Goal: Task Accomplishment & Management: Use online tool/utility

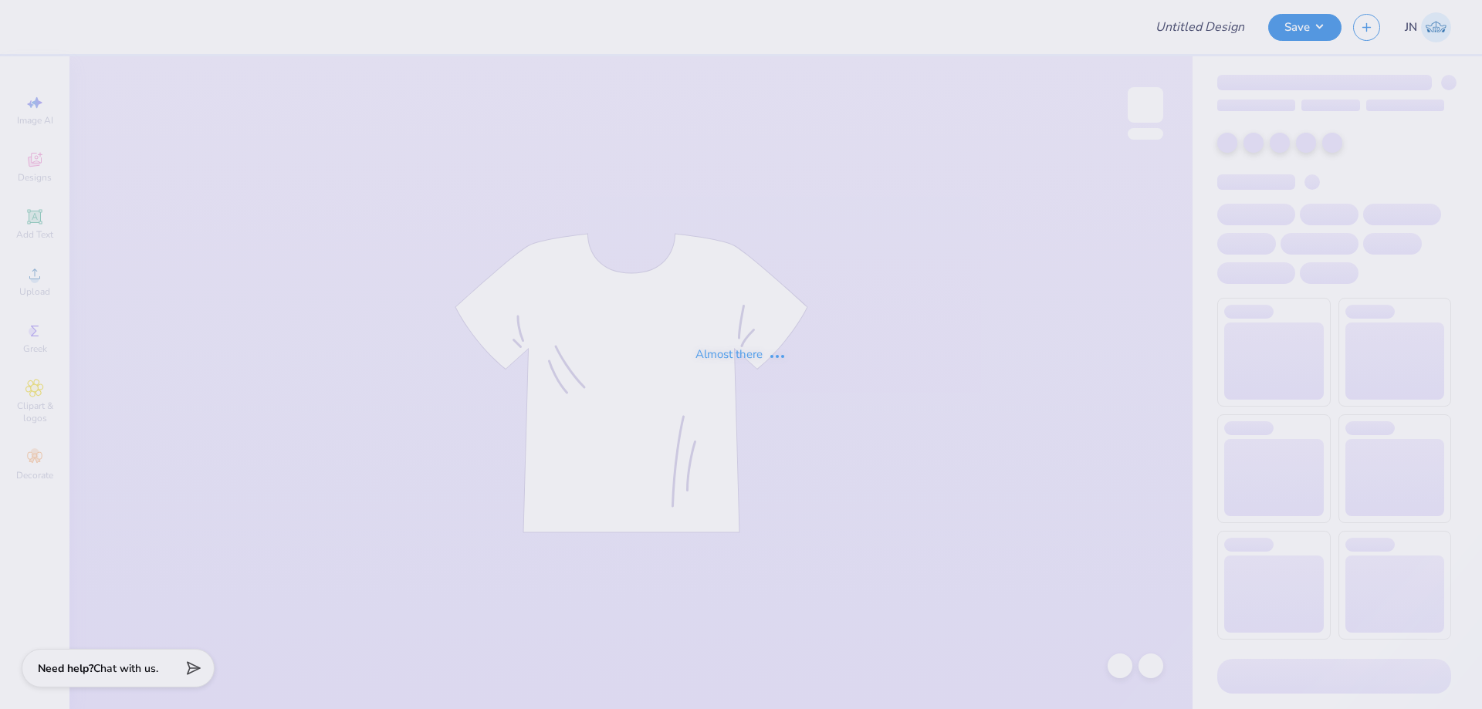
type input "FPS238789"
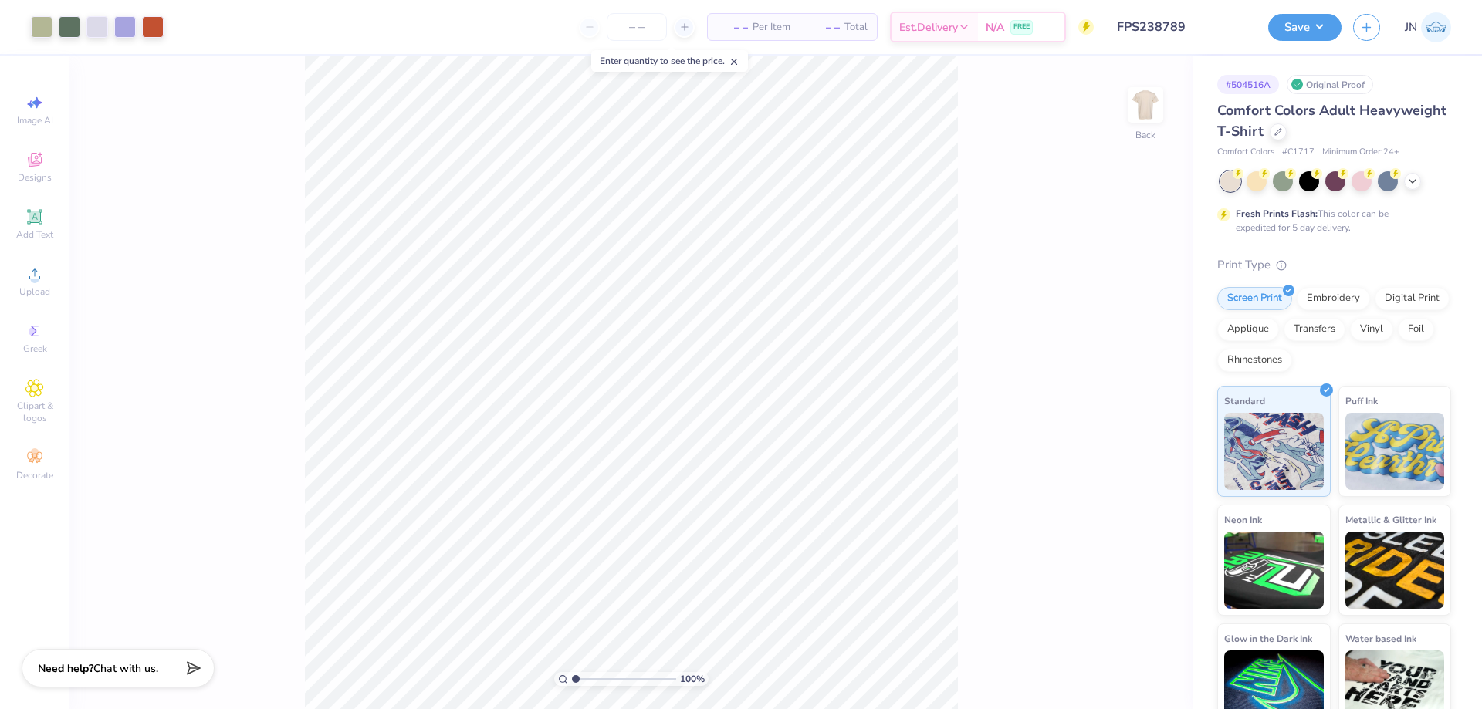
click at [1181, 26] on input "FPS238789" at bounding box center [1180, 27] width 151 height 31
type input "2.83"
click at [594, 680] on input "range" at bounding box center [624, 679] width 104 height 14
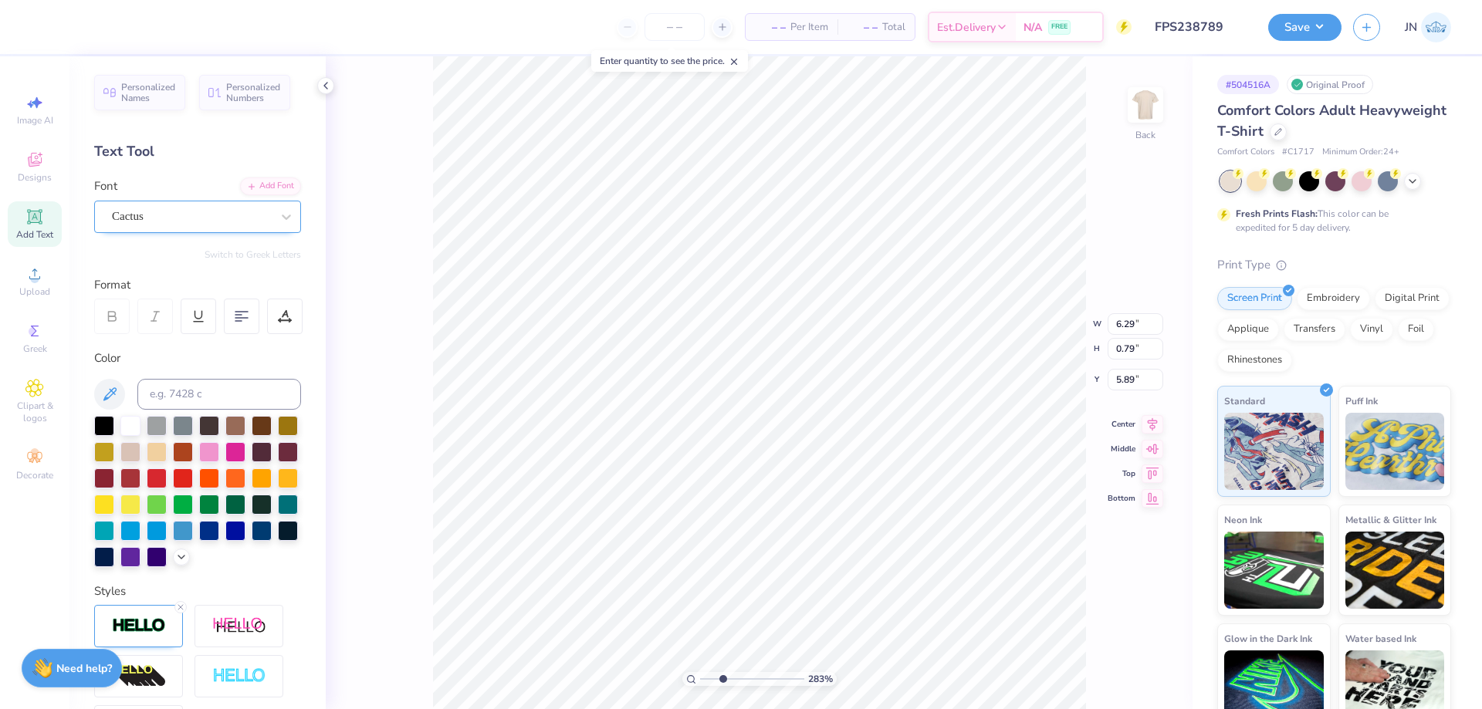
click at [137, 214] on div "Cactus" at bounding box center [191, 216] width 162 height 24
type input "ballantines"
click at [273, 180] on div "Add Font" at bounding box center [270, 185] width 61 height 18
type textarea "aephi"
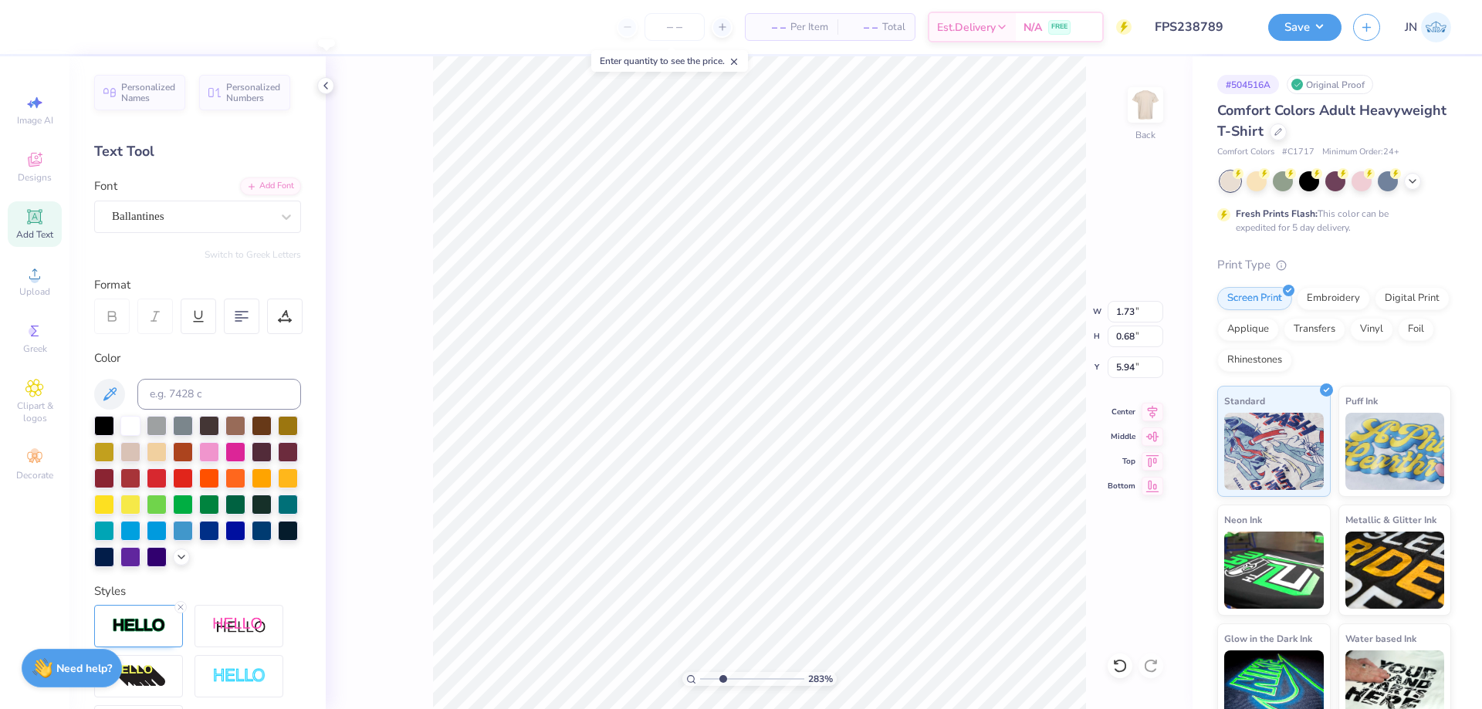
type input "1.73"
type input "0.68"
type input "5.94"
click at [256, 186] on div "Add Font" at bounding box center [270, 185] width 61 height 18
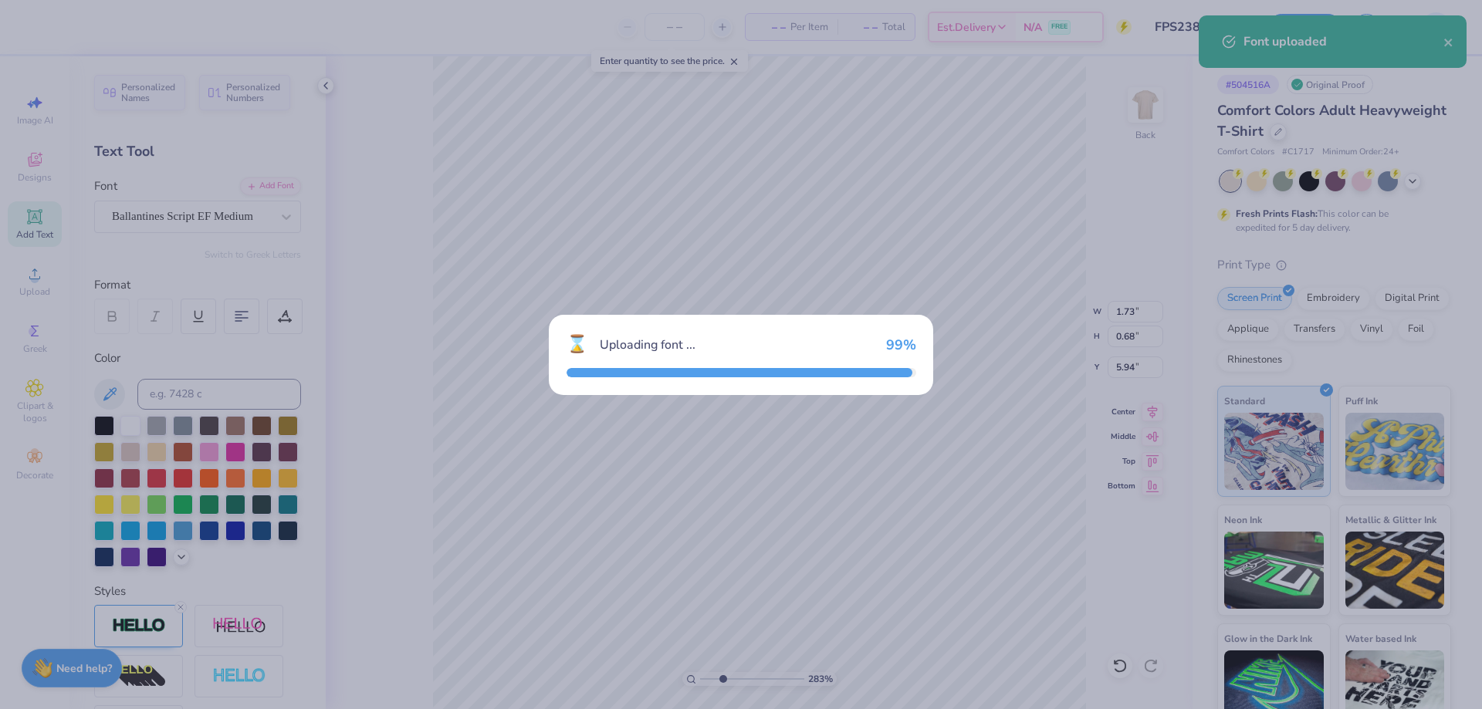
type input "2.18"
type input "0.90"
type input "5.83"
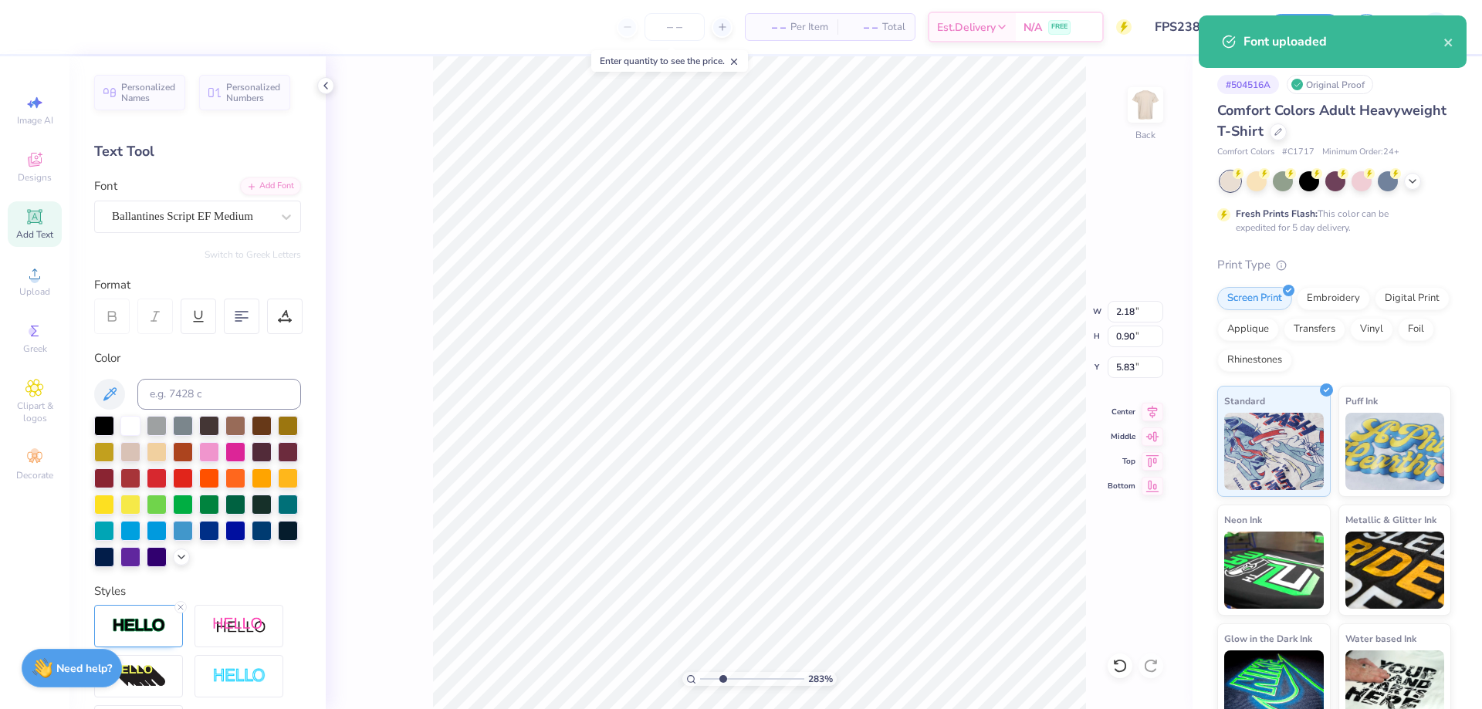
type input "4.77"
type input "1.98"
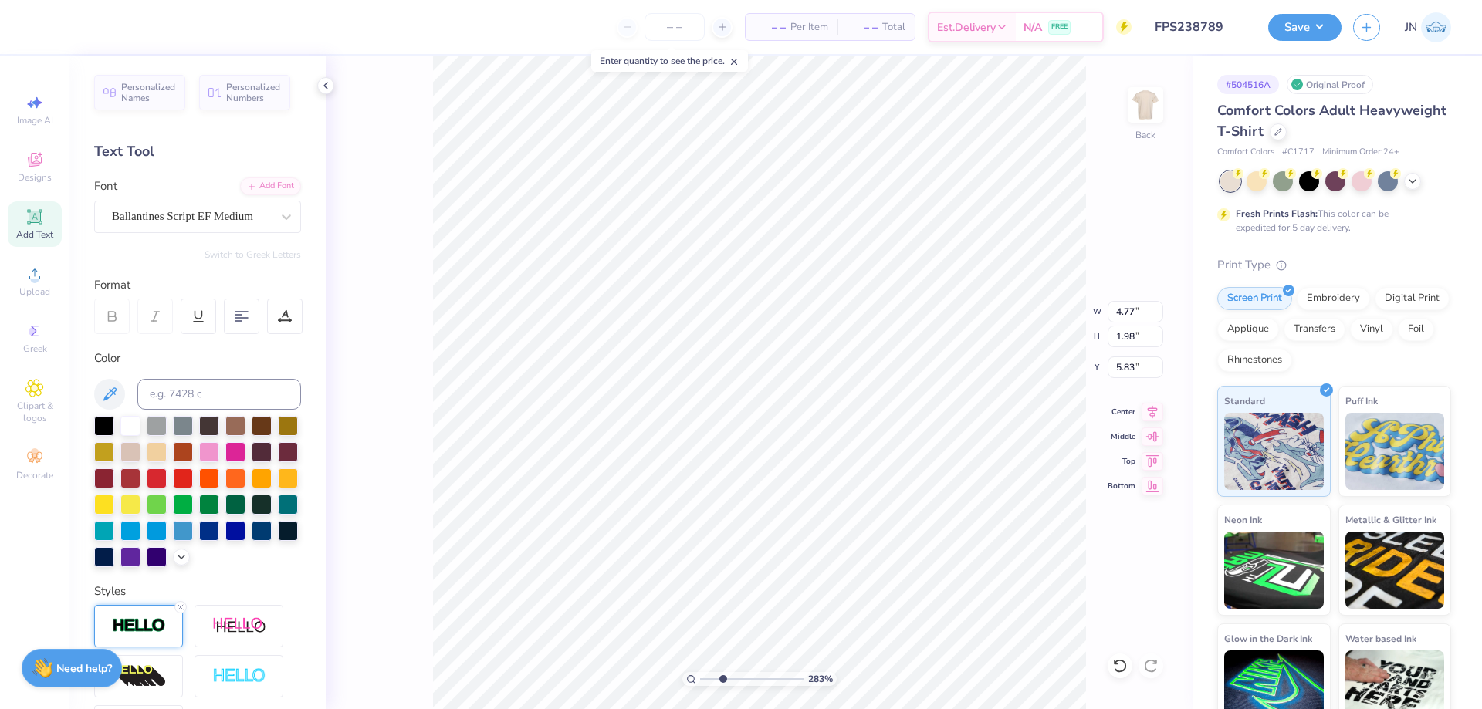
click at [174, 637] on div at bounding box center [138, 626] width 89 height 42
click at [181, 612] on icon at bounding box center [180, 607] width 9 height 9
type input "4.74"
type input "1.95"
type input "5.85"
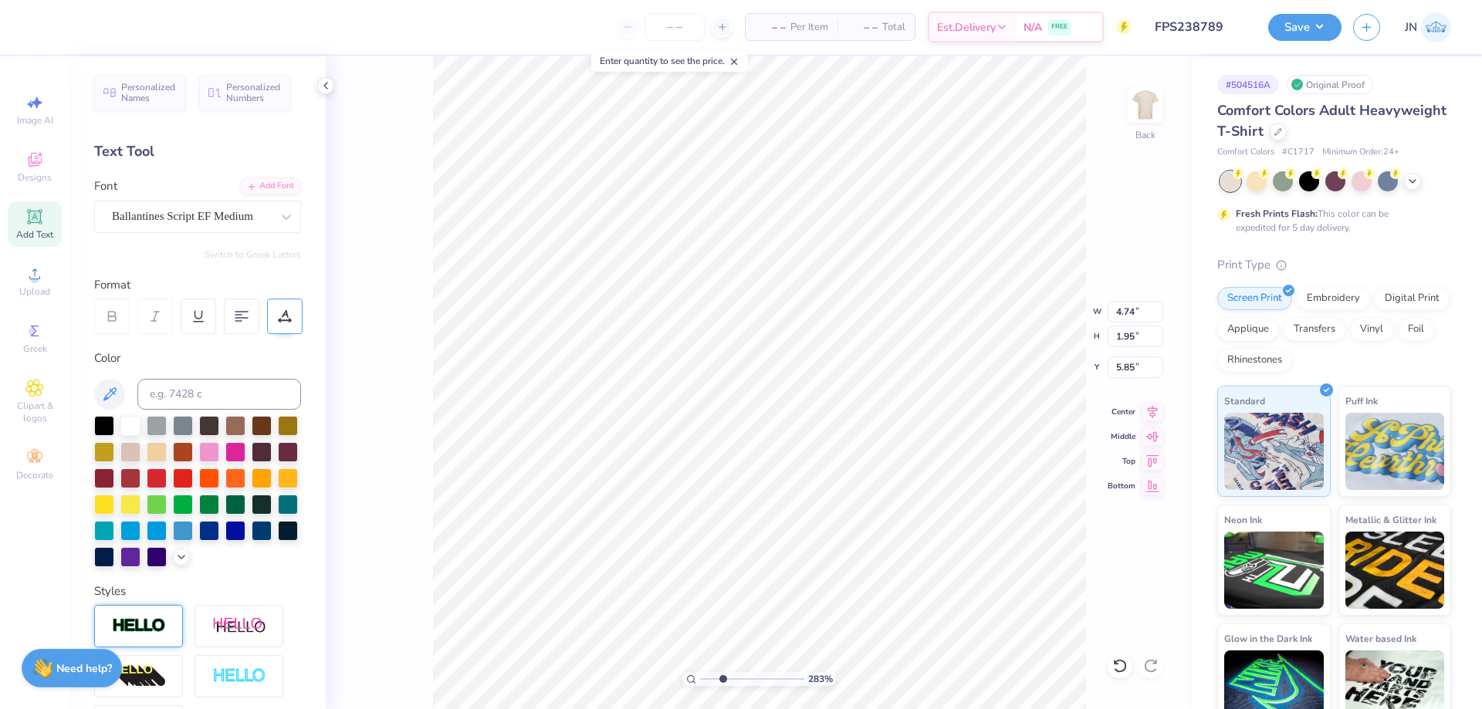
click at [292, 318] on div at bounding box center [284, 316] width 35 height 35
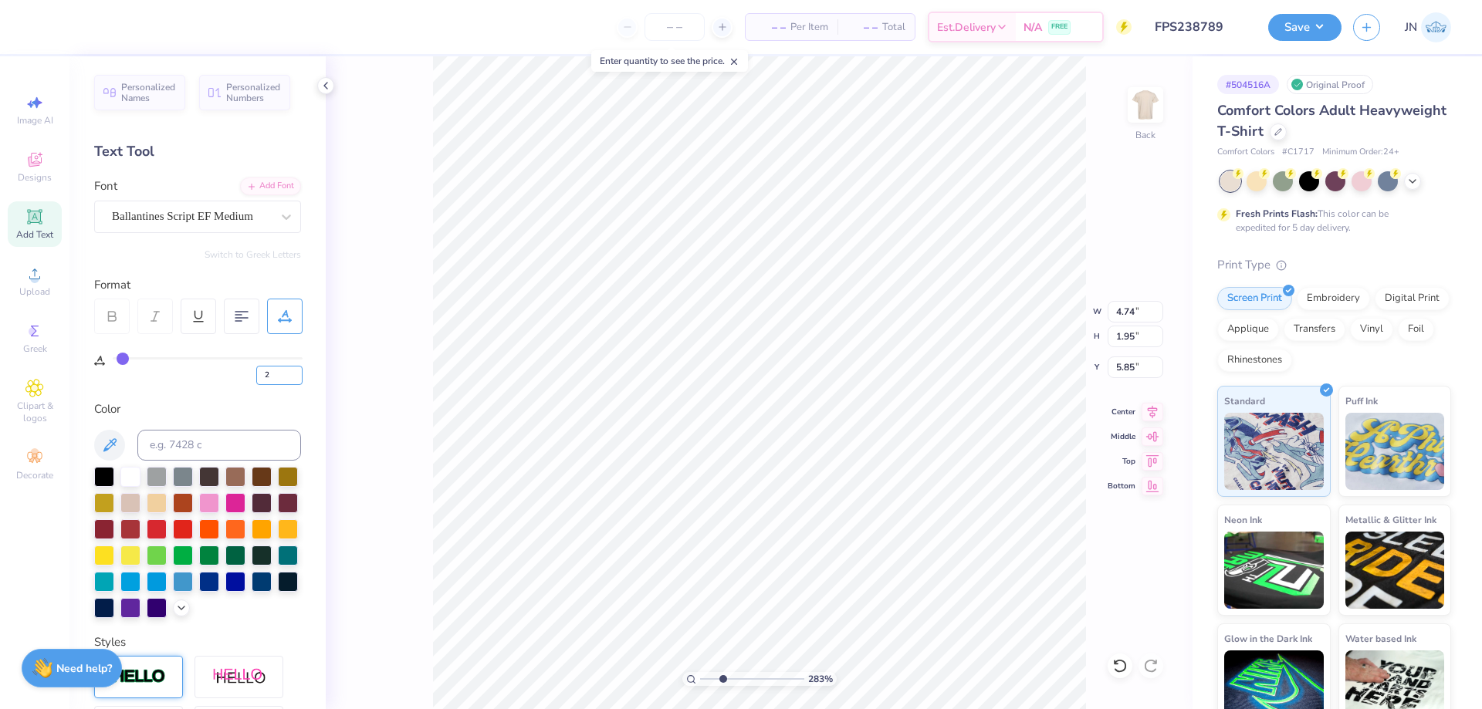
drag, startPoint x: 273, startPoint y: 379, endPoint x: 239, endPoint y: 381, distance: 34.0
click at [239, 381] on div "2" at bounding box center [208, 371] width 190 height 28
type input "0"
type input "6.77"
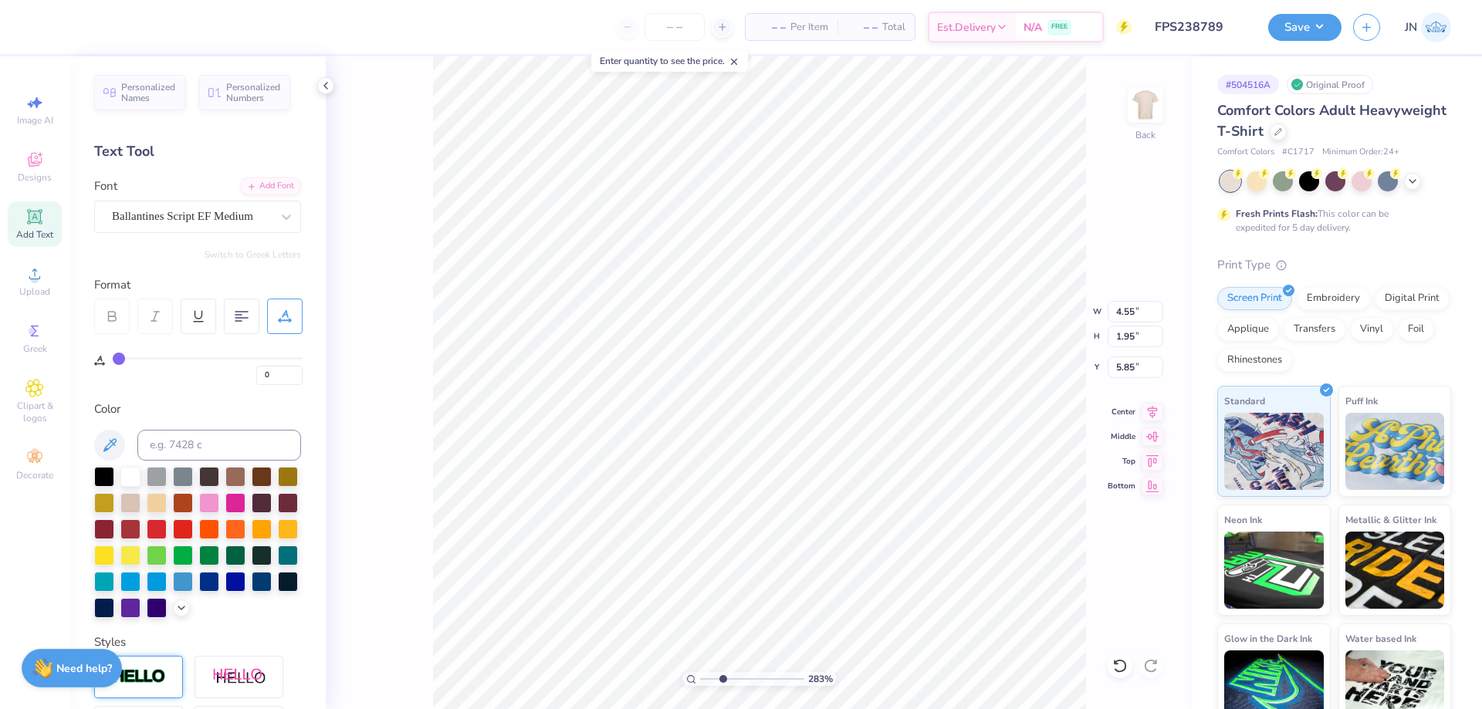
type input "2.90"
type input "4.89"
type input "1.68"
type input "0.44"
click at [1113, 657] on div at bounding box center [1119, 666] width 25 height 25
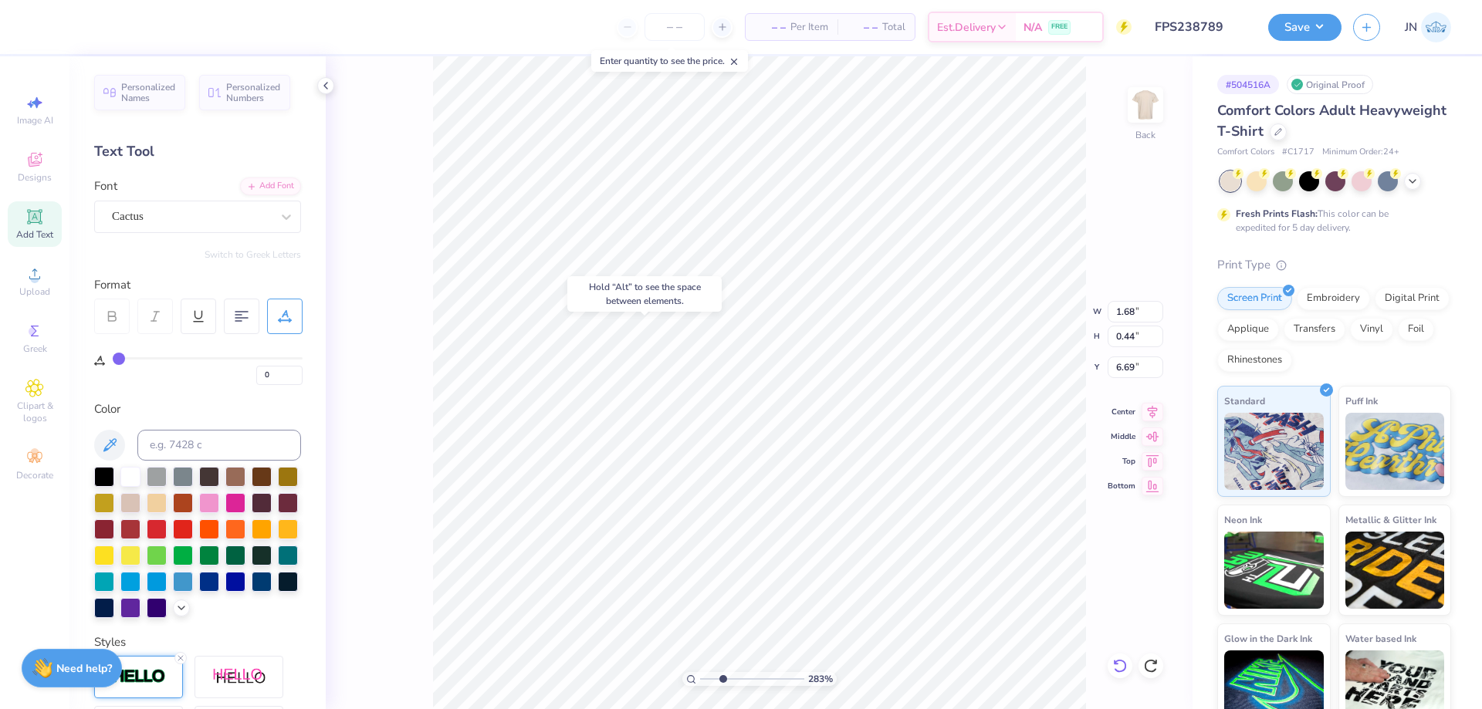
type input "7.01"
type input "12.00"
type input "9.95"
type input "2.00"
type input "6.77"
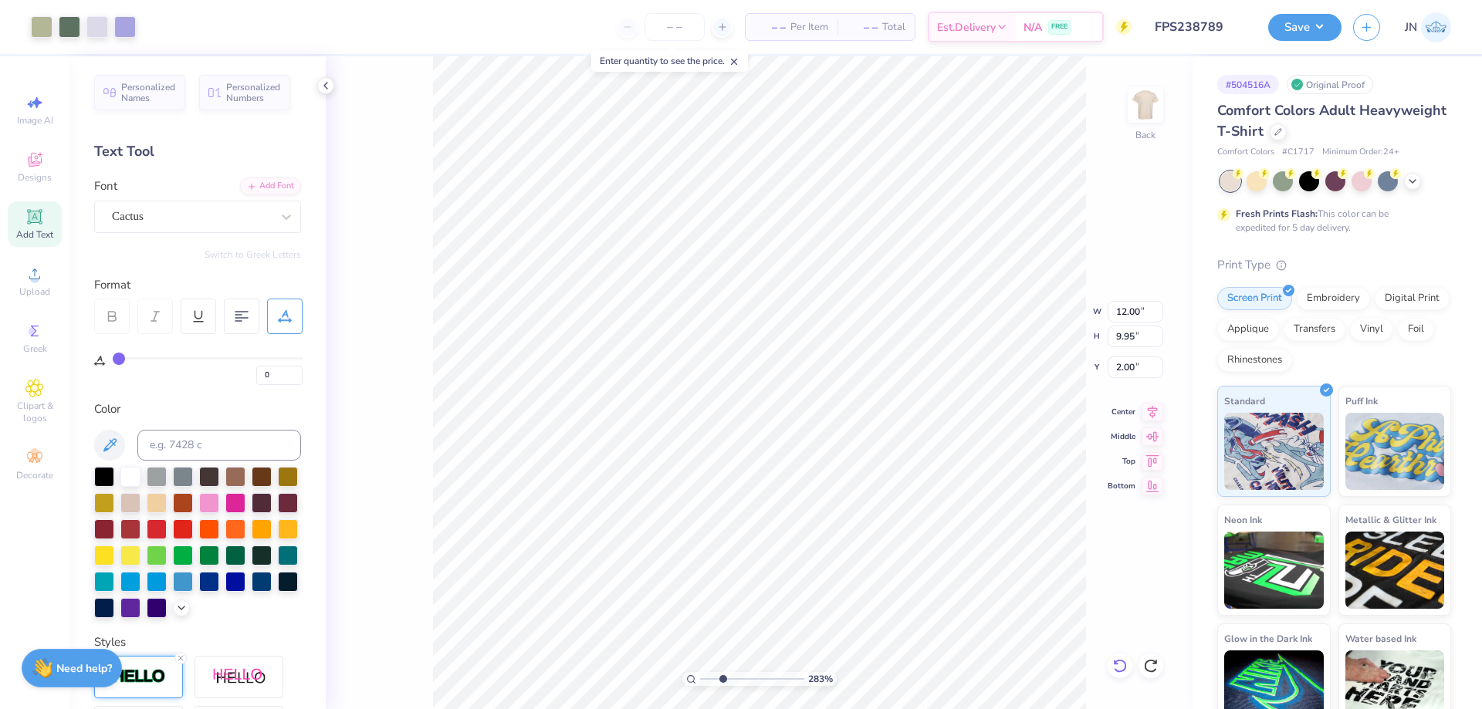
type input "2.90"
type input "4.78"
type input "12.00"
type input "9.95"
type input "2.00"
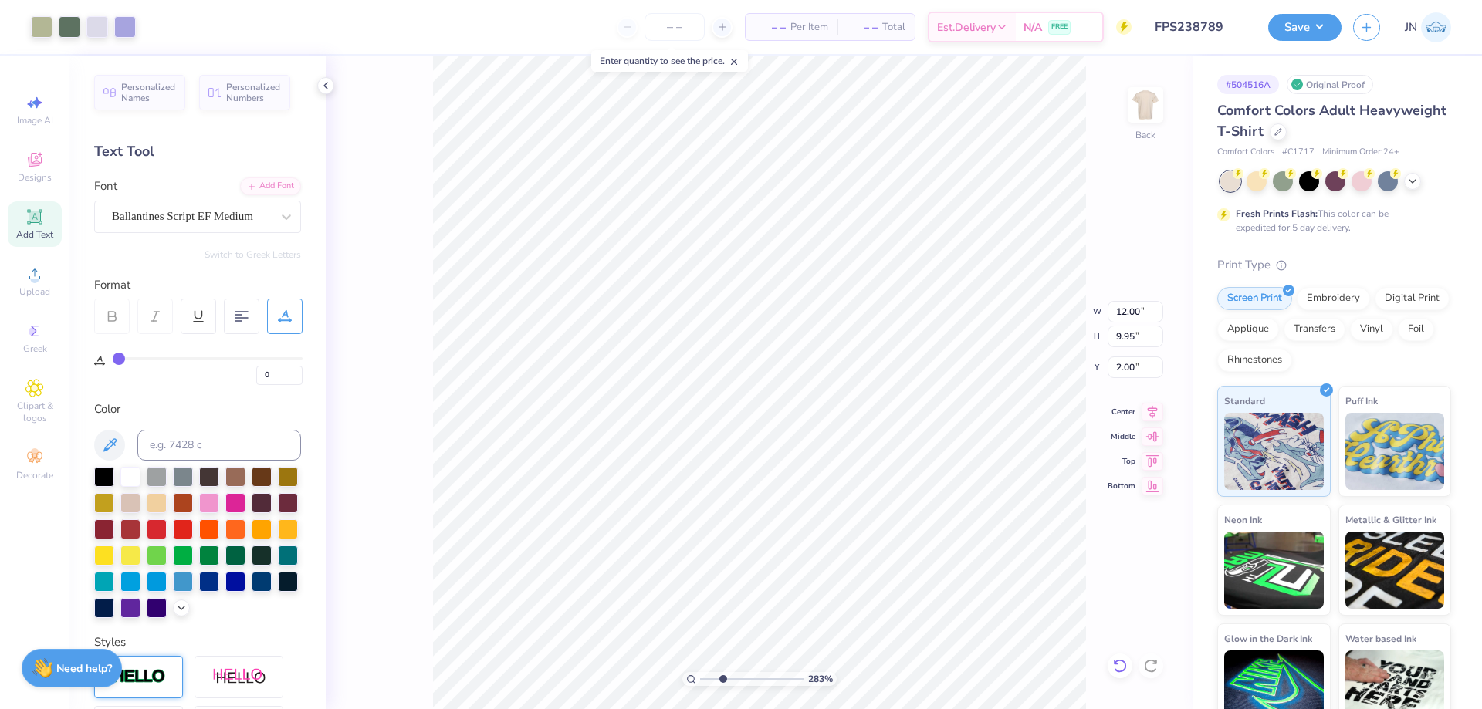
type input "6.77"
type input "2.90"
type input "4.78"
type input "6.45"
type input "2.76"
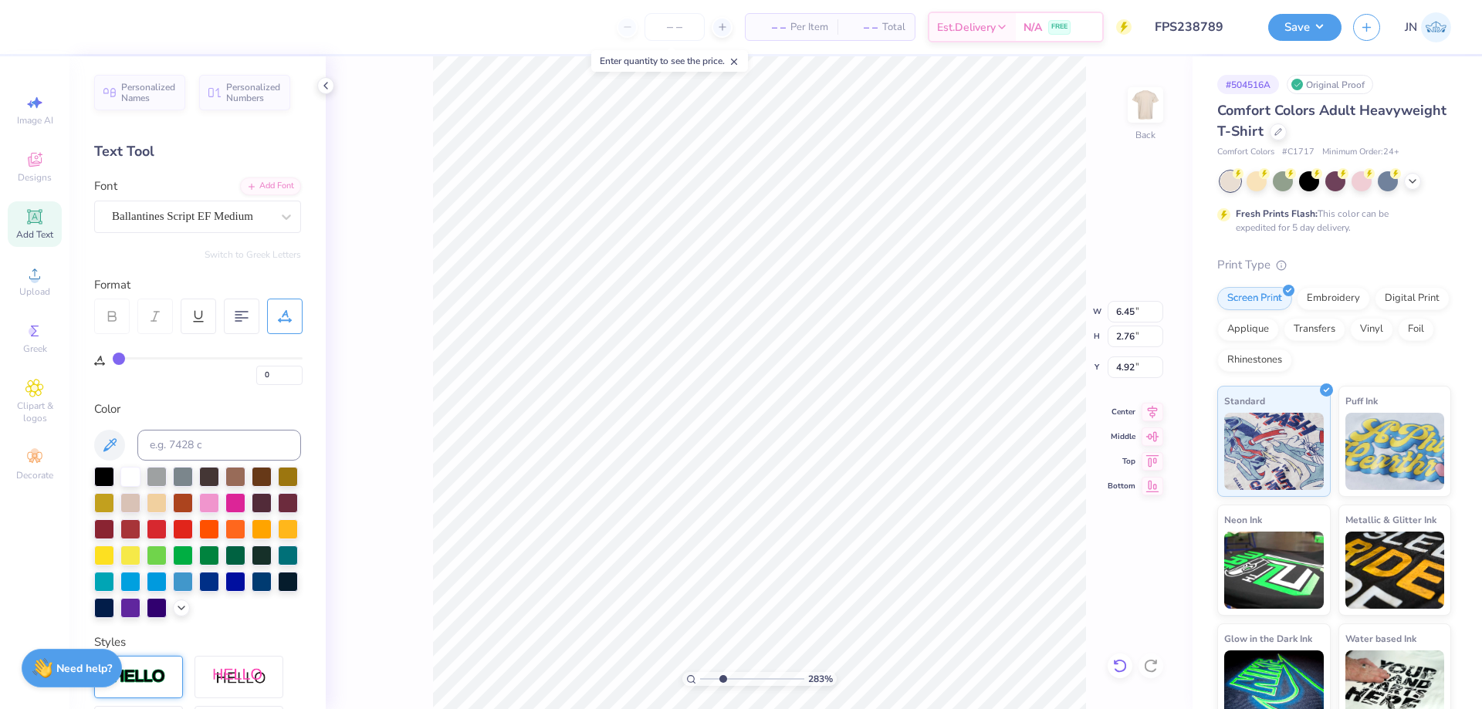
type input "4.88"
type input "12.00"
type input "9.95"
type input "2.00"
type input "1.68"
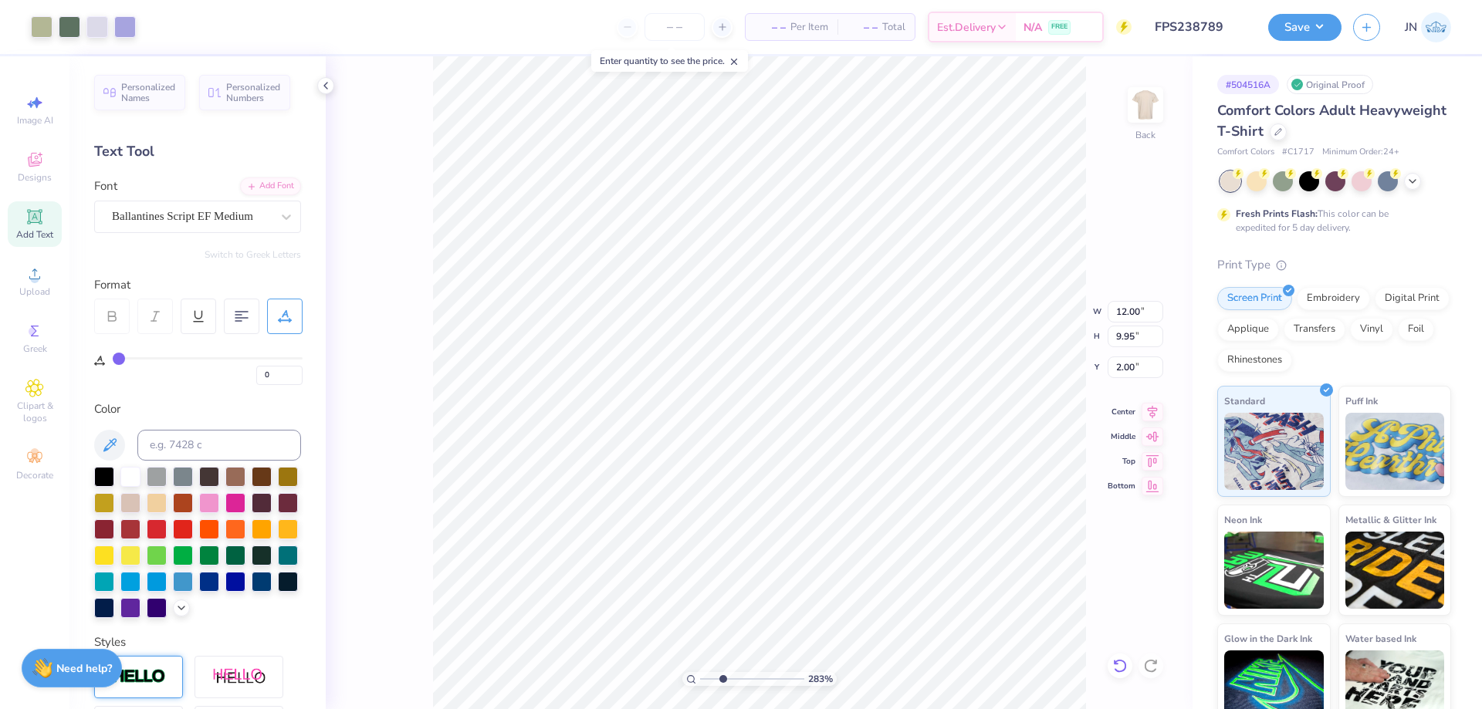
type input "0.44"
type input "7.01"
type input "1.33"
type input "0.35"
type input "7.10"
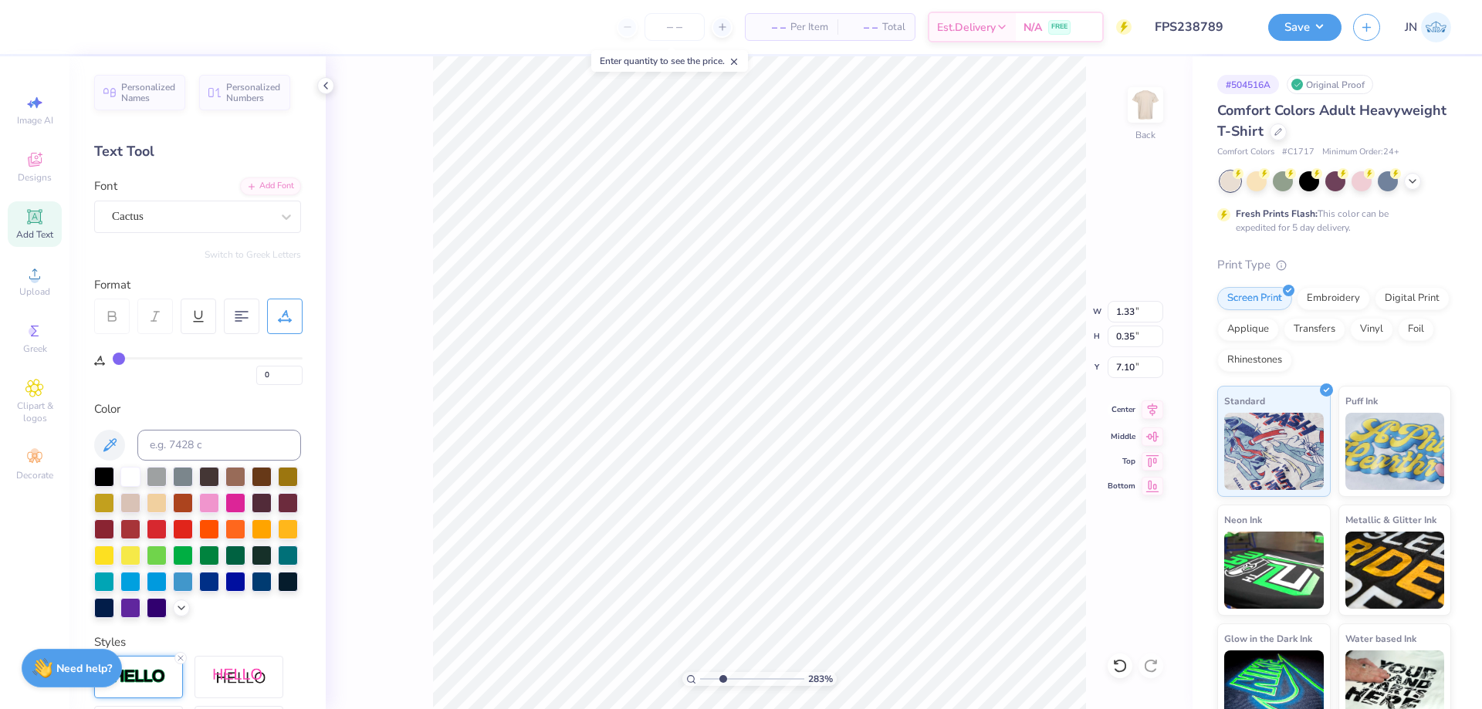
click at [1153, 411] on icon at bounding box center [1152, 409] width 10 height 13
type input "2.11"
type input "0.42"
type input "5.17"
type input "1.33"
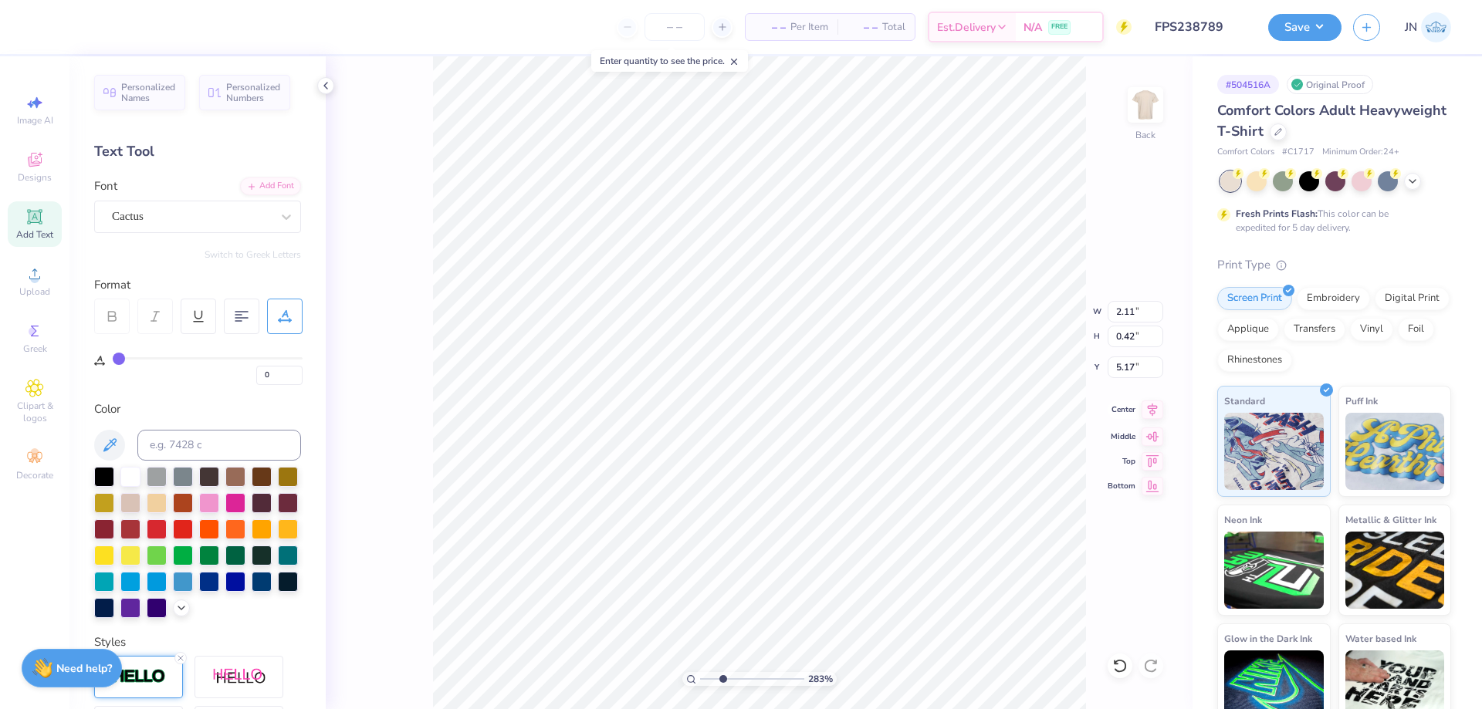
type input "0.35"
type input "7.10"
type input "1.21"
type input "0.32"
type input "7.13"
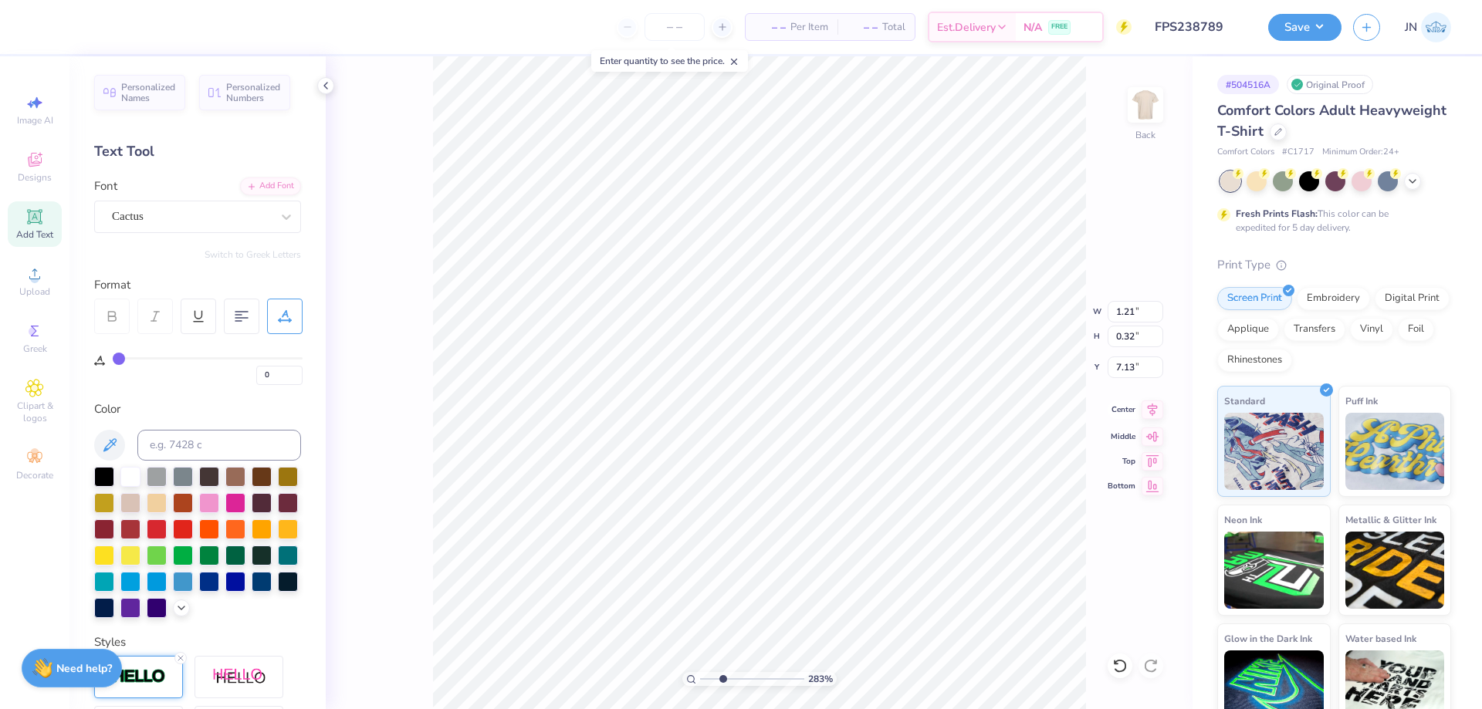
click at [1144, 411] on icon at bounding box center [1152, 409] width 22 height 19
type input "12.00"
type input "9.95"
type input "2.00"
type input "2.11"
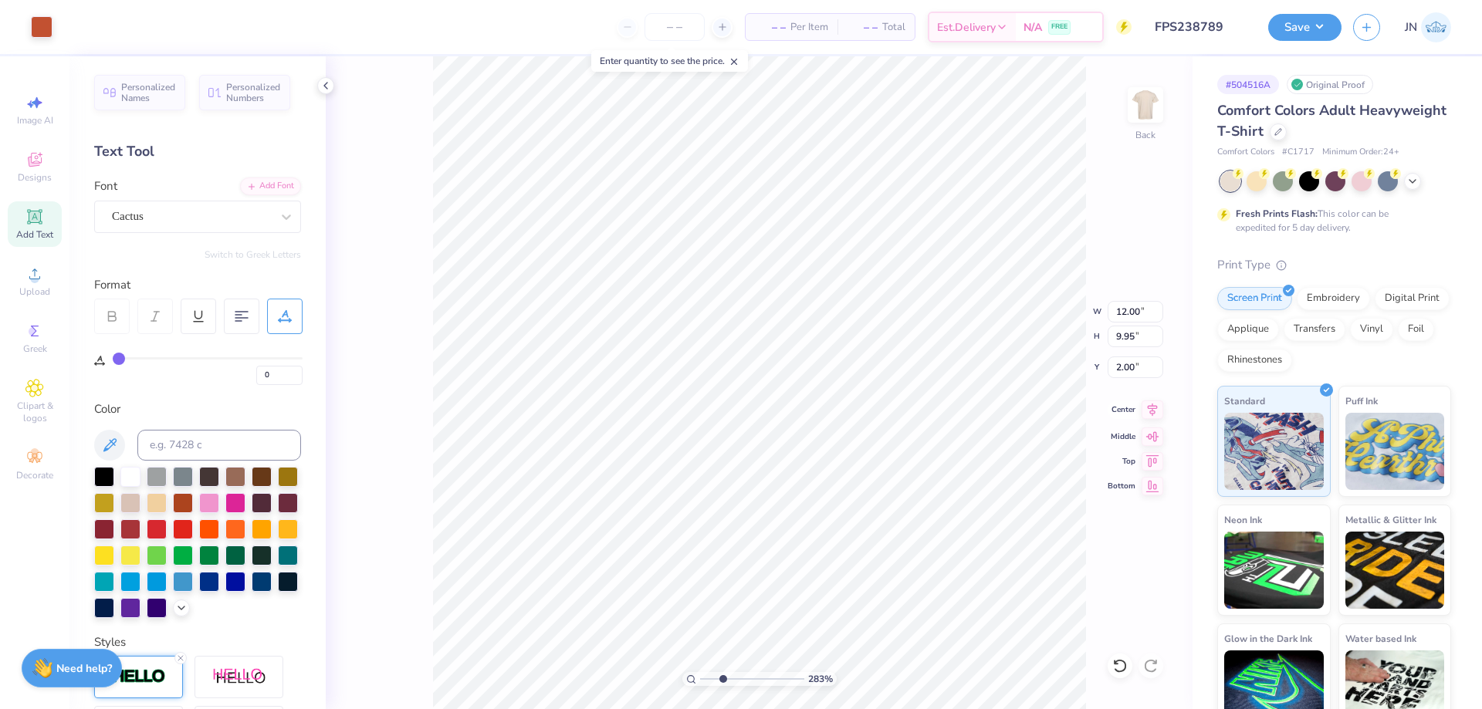
type input "0.42"
type input "5.17"
type input "1.21"
type input "0.32"
type input "7.13"
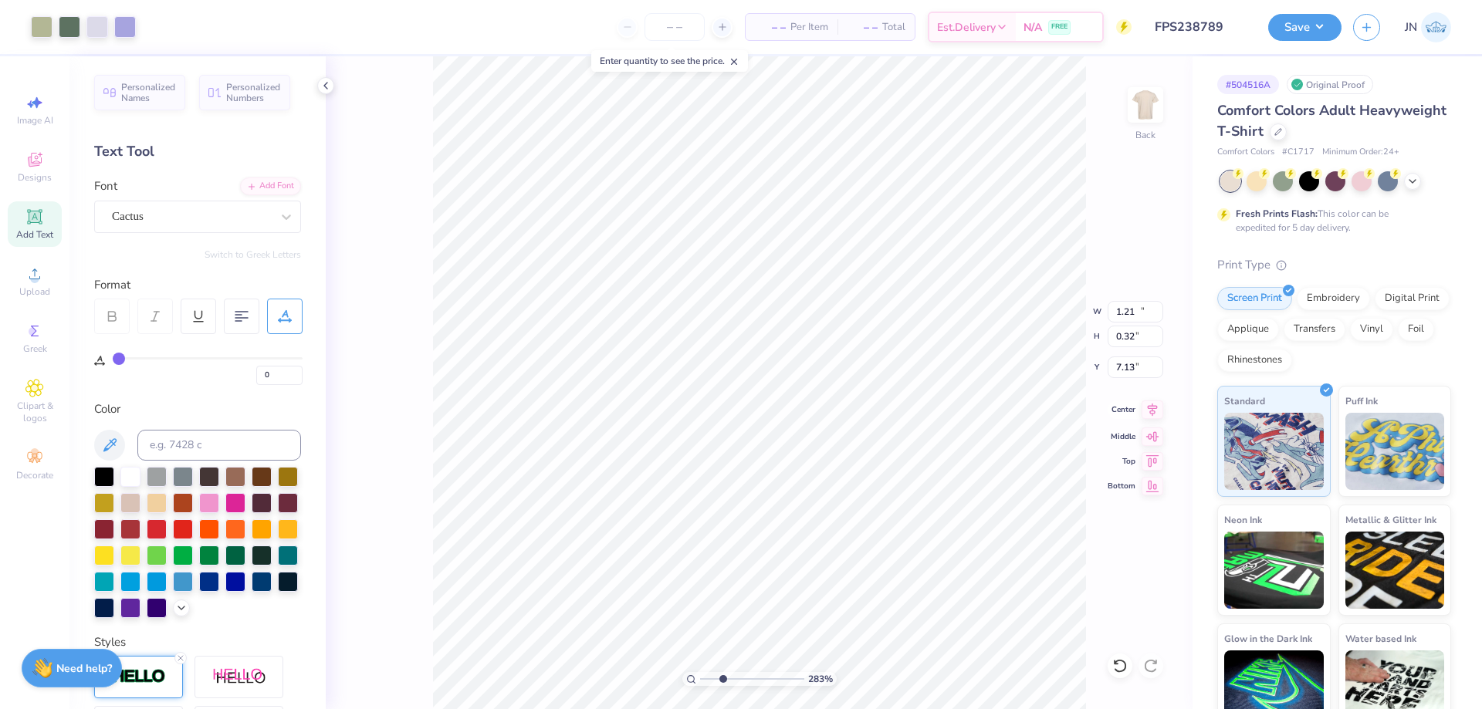
type input "12.00"
type input "9.95"
type input "2.00"
type input "12.00"
type input "9.95"
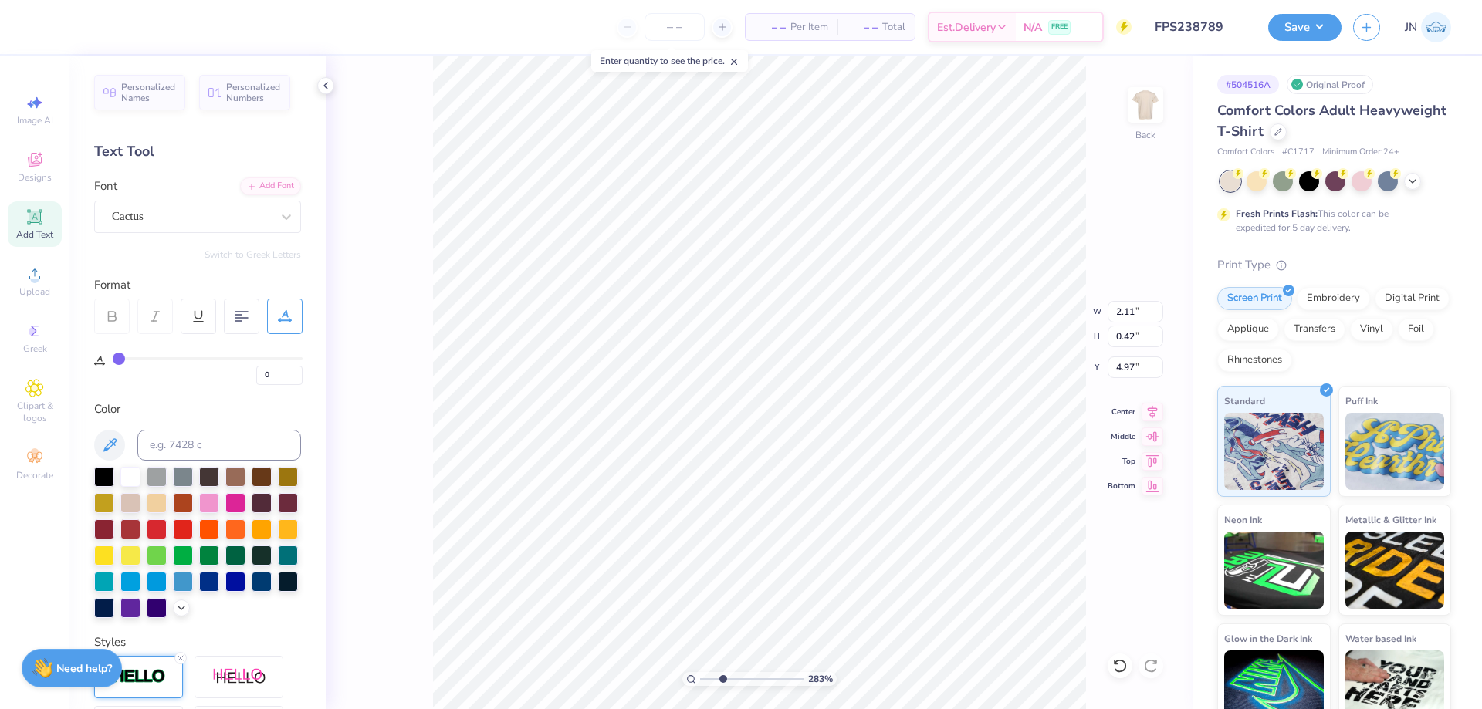
type input "2.00"
type input "2.11"
type input "0.42"
type input "5.04"
type input "2.50"
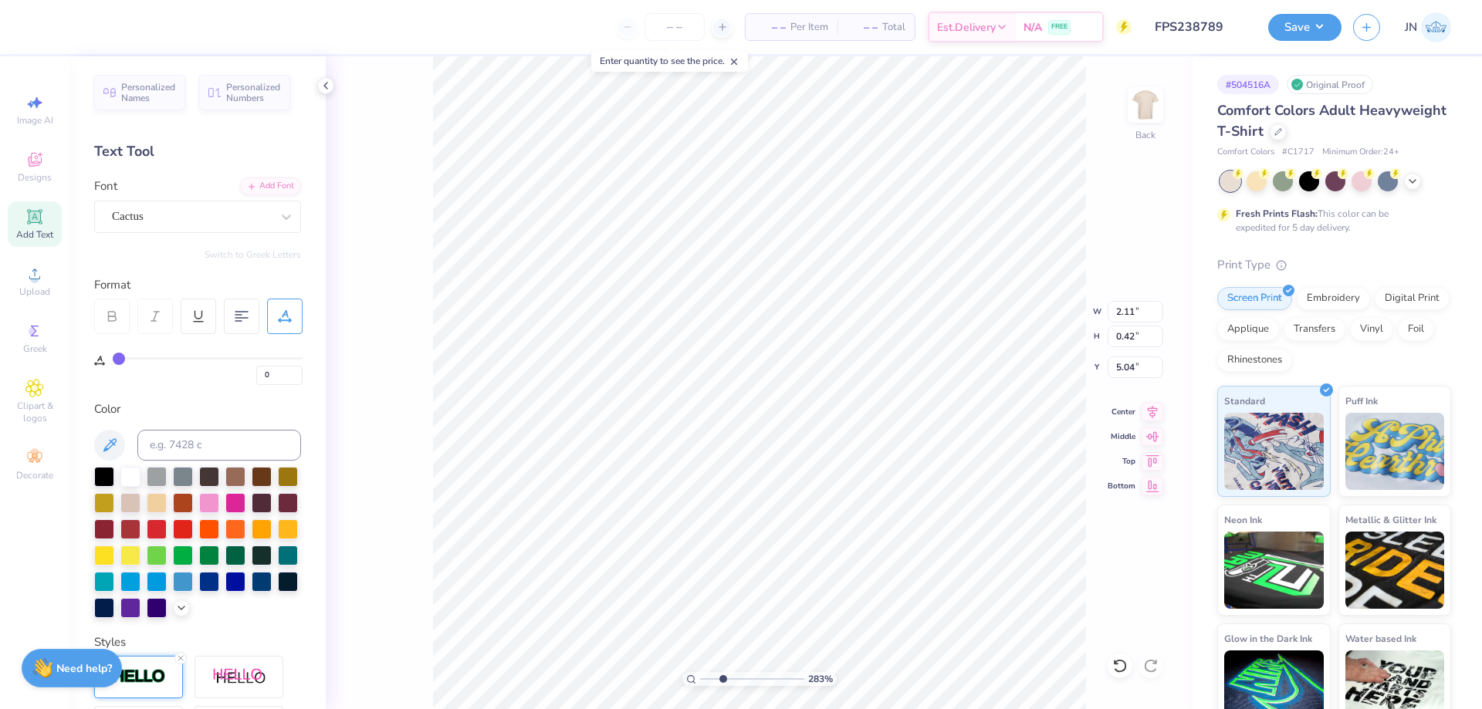
type input "0.49"
type input "4.96"
click at [1151, 407] on icon at bounding box center [1152, 409] width 22 height 19
type input "1.21"
type input "0.32"
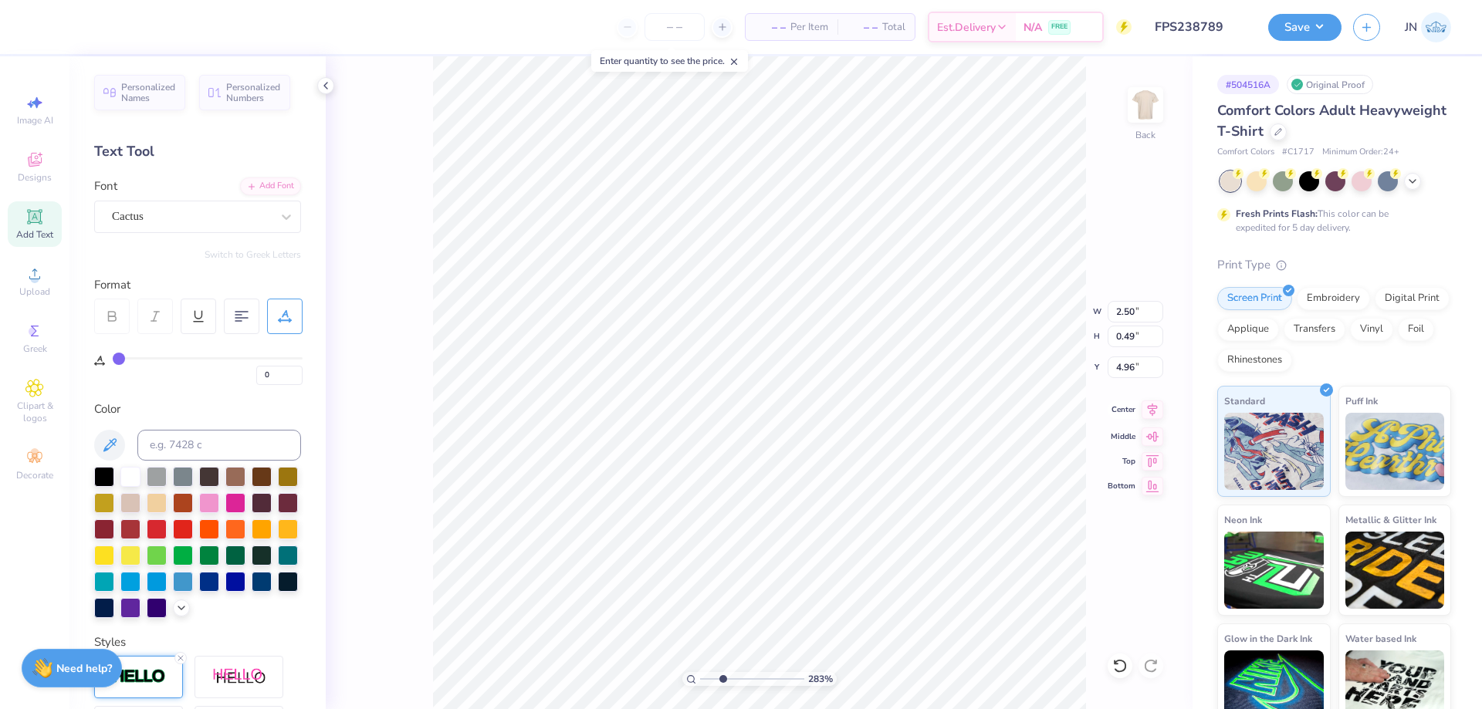
type input "7.24"
type input "6.45"
type input "2.76"
type input "4.88"
type input "12.00"
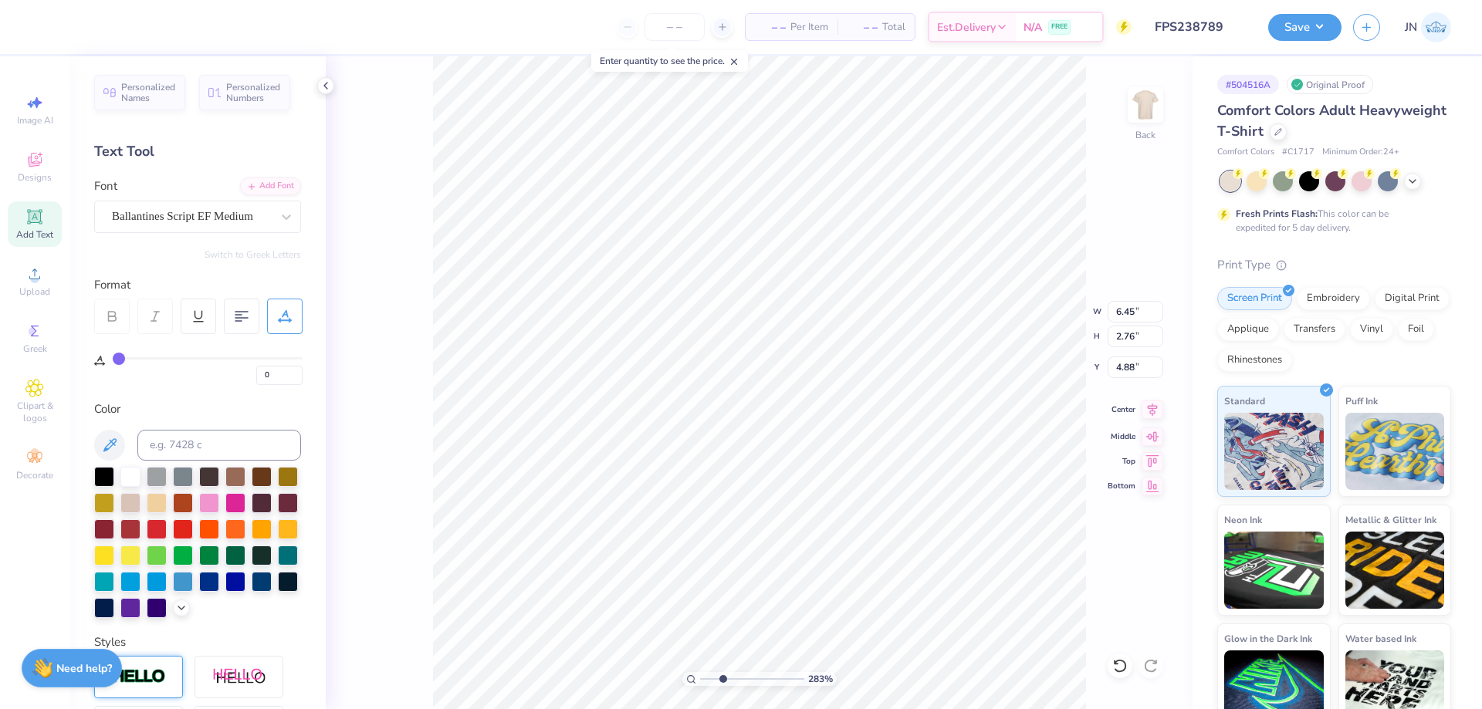
type input "9.95"
type input "2.00"
type input "1.78"
click at [711, 678] on input "range" at bounding box center [752, 679] width 104 height 14
type input "2.50"
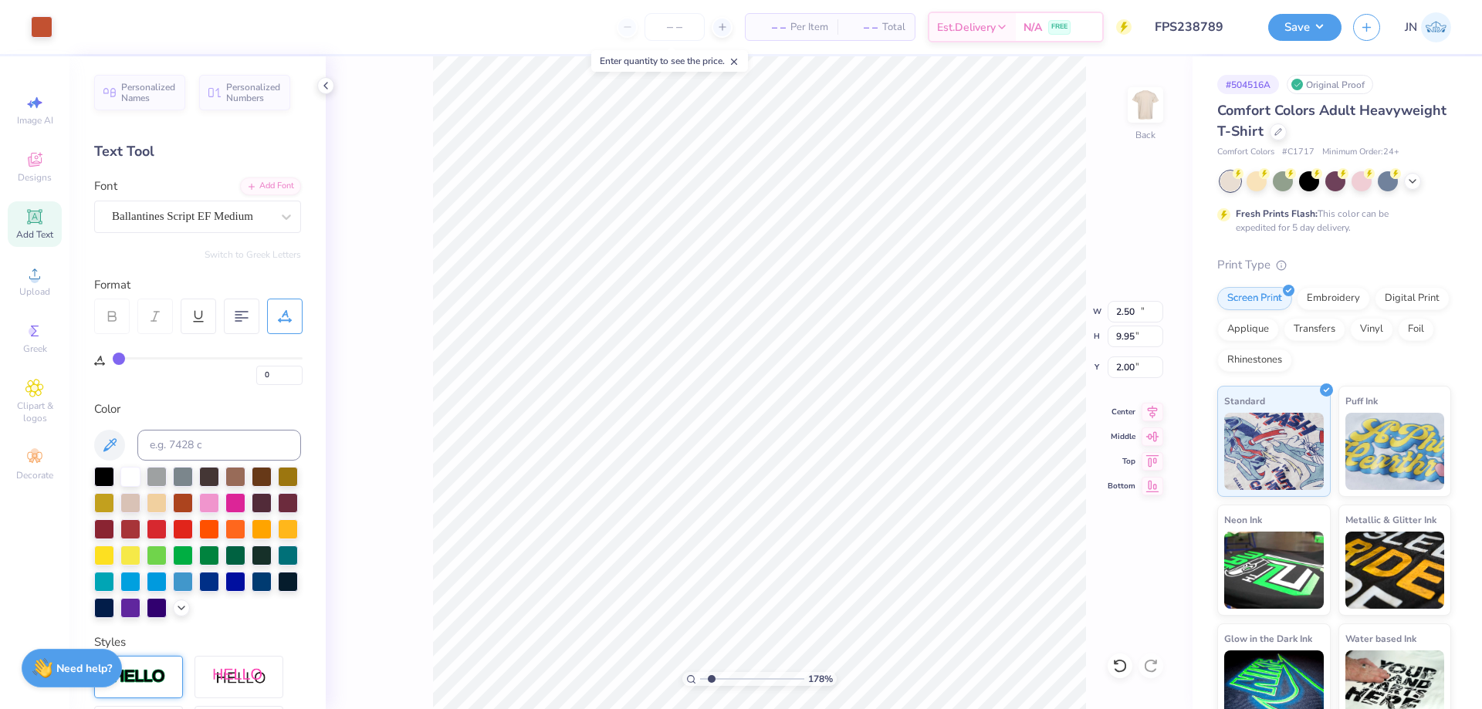
type input "0.49"
type input "4.96"
type input "2.16"
type input "0.43"
click at [1151, 409] on icon at bounding box center [1152, 409] width 22 height 19
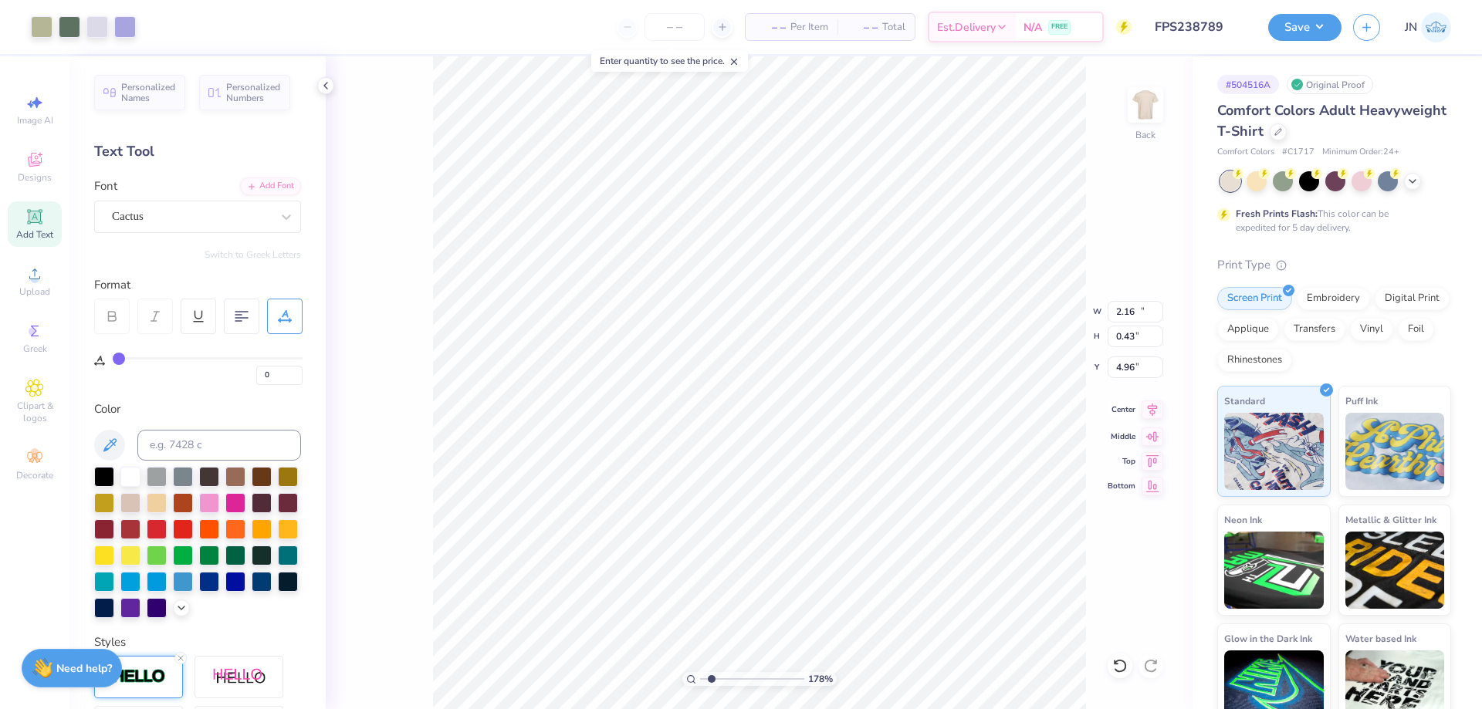
type input "12.00"
type input "9.95"
type input "2.00"
click at [708, 678] on input "range" at bounding box center [752, 679] width 104 height 14
click at [1294, 13] on button "Save" at bounding box center [1304, 25] width 73 height 27
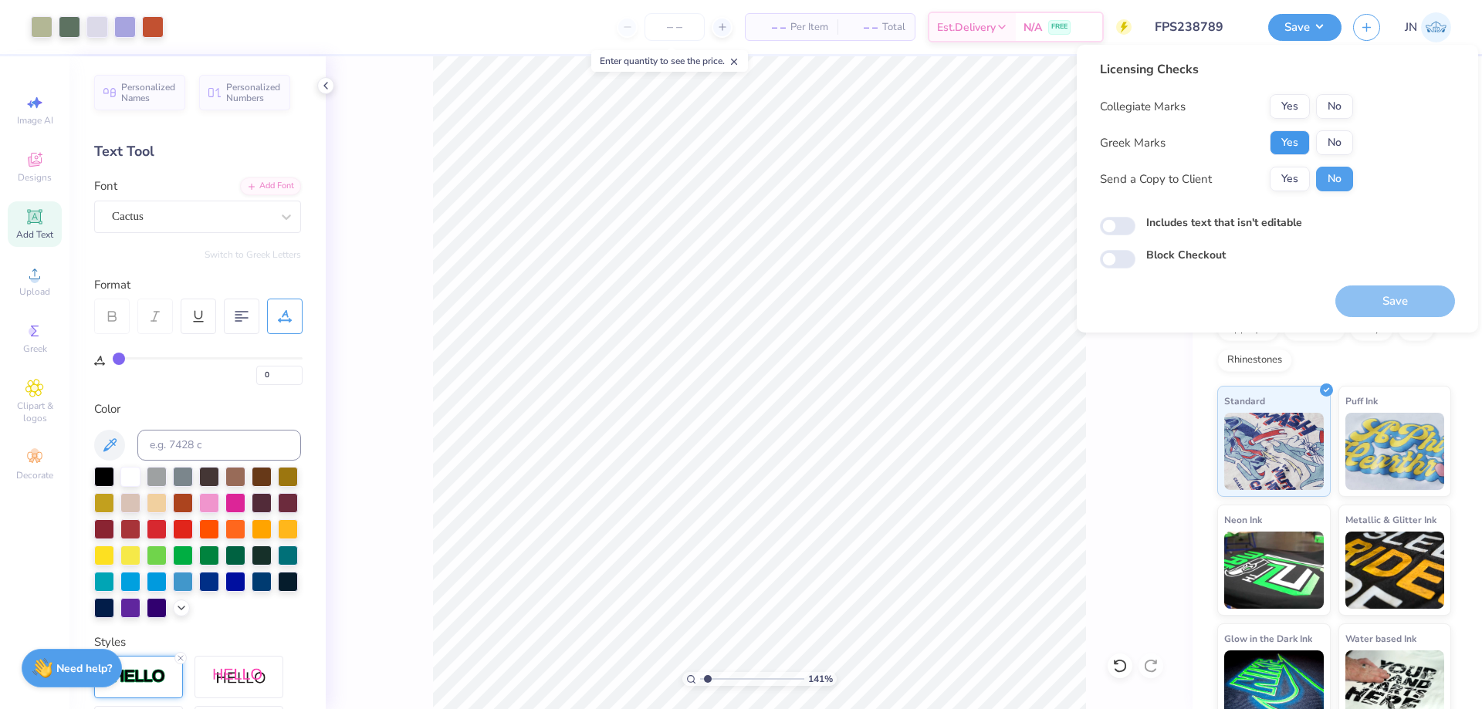
click at [1293, 142] on button "Yes" at bounding box center [1289, 142] width 40 height 25
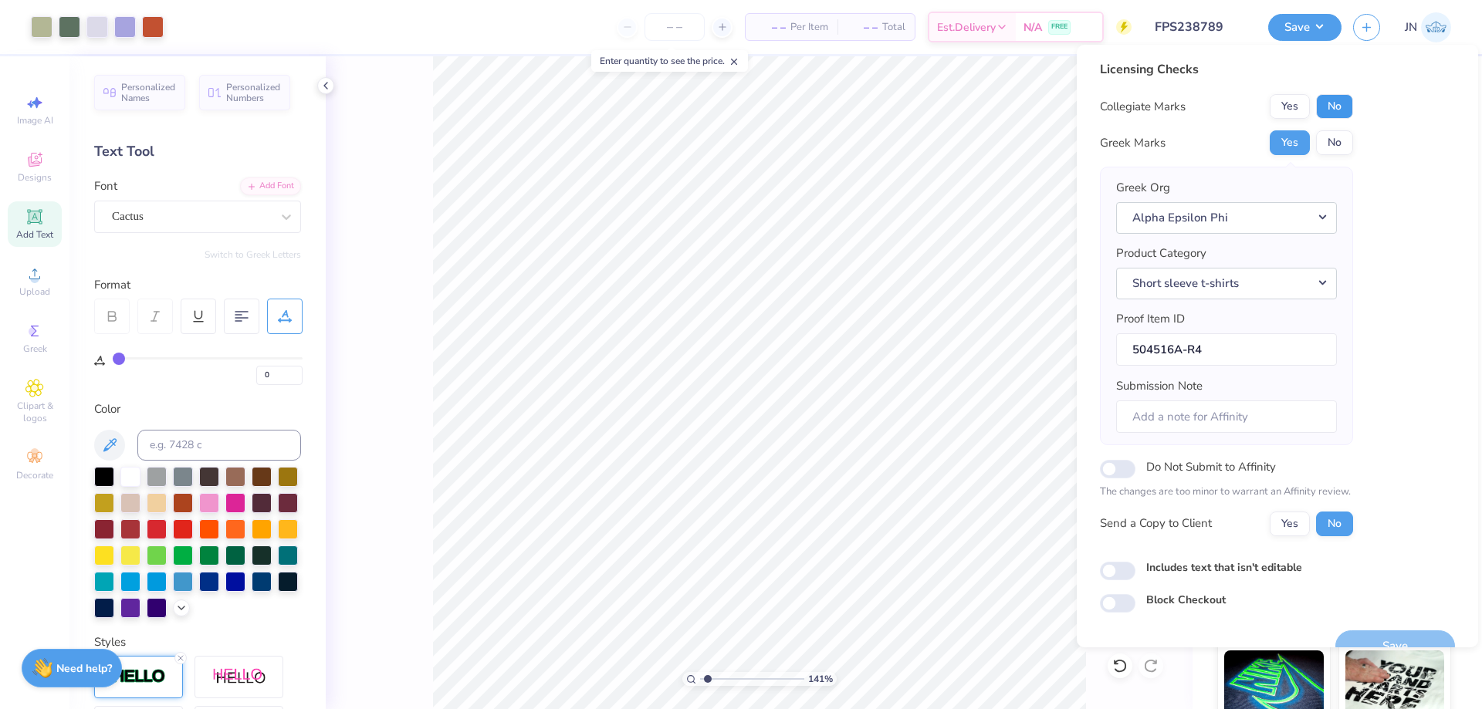
click at [1326, 112] on button "No" at bounding box center [1334, 106] width 37 height 25
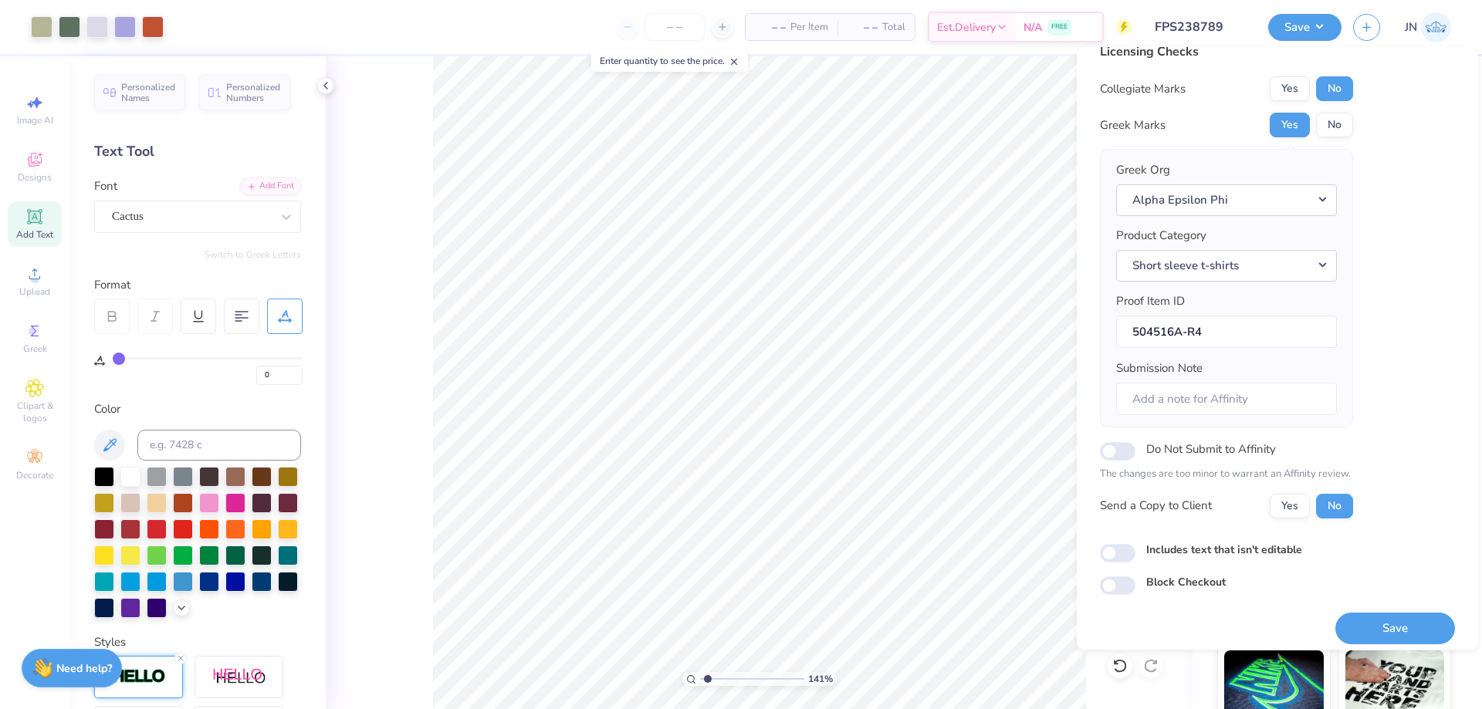
scroll to position [29, 0]
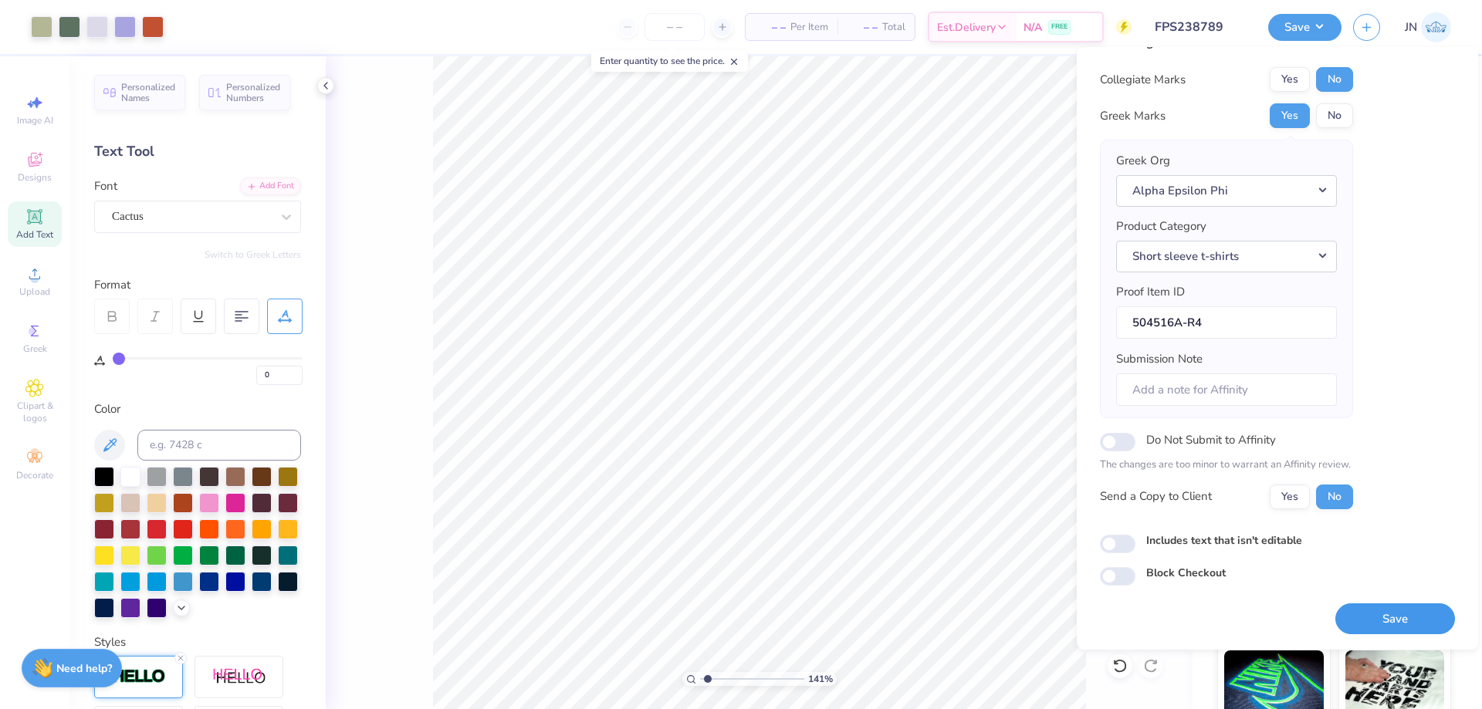
click at [1341, 623] on button "Save" at bounding box center [1395, 619] width 120 height 32
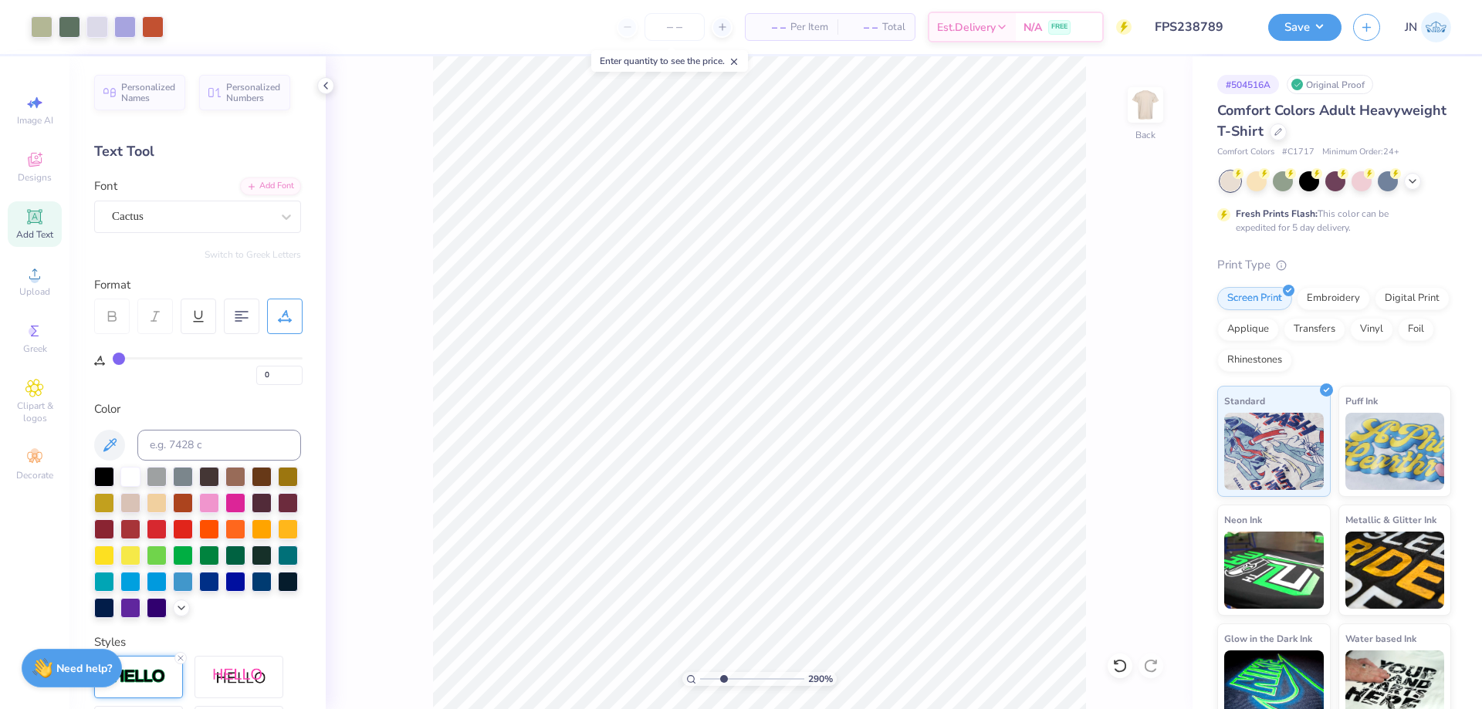
click at [723, 678] on input "range" at bounding box center [752, 679] width 104 height 14
type input "2.38"
click at [718, 678] on input "range" at bounding box center [752, 679] width 104 height 14
click at [36, 281] on circle at bounding box center [34, 279] width 8 height 8
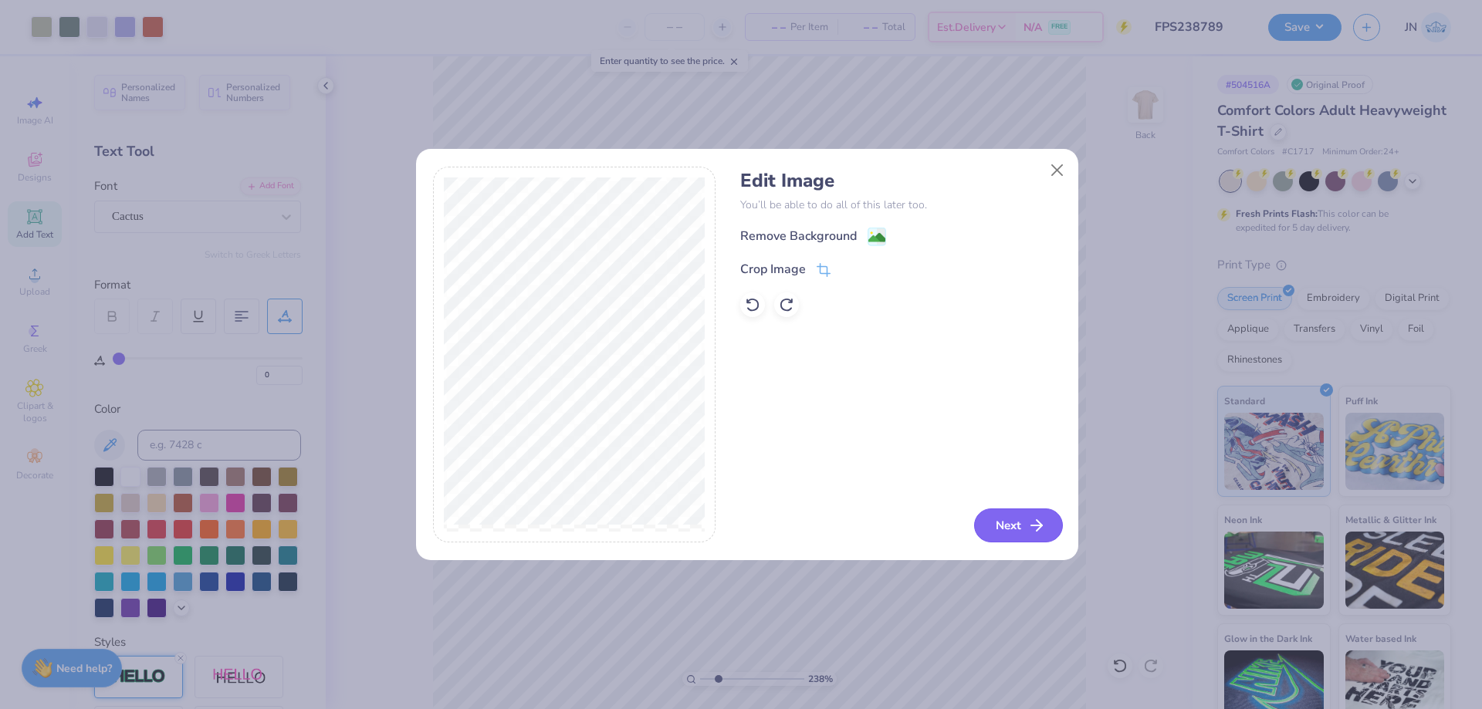
click at [1001, 512] on button "Next" at bounding box center [1018, 526] width 89 height 34
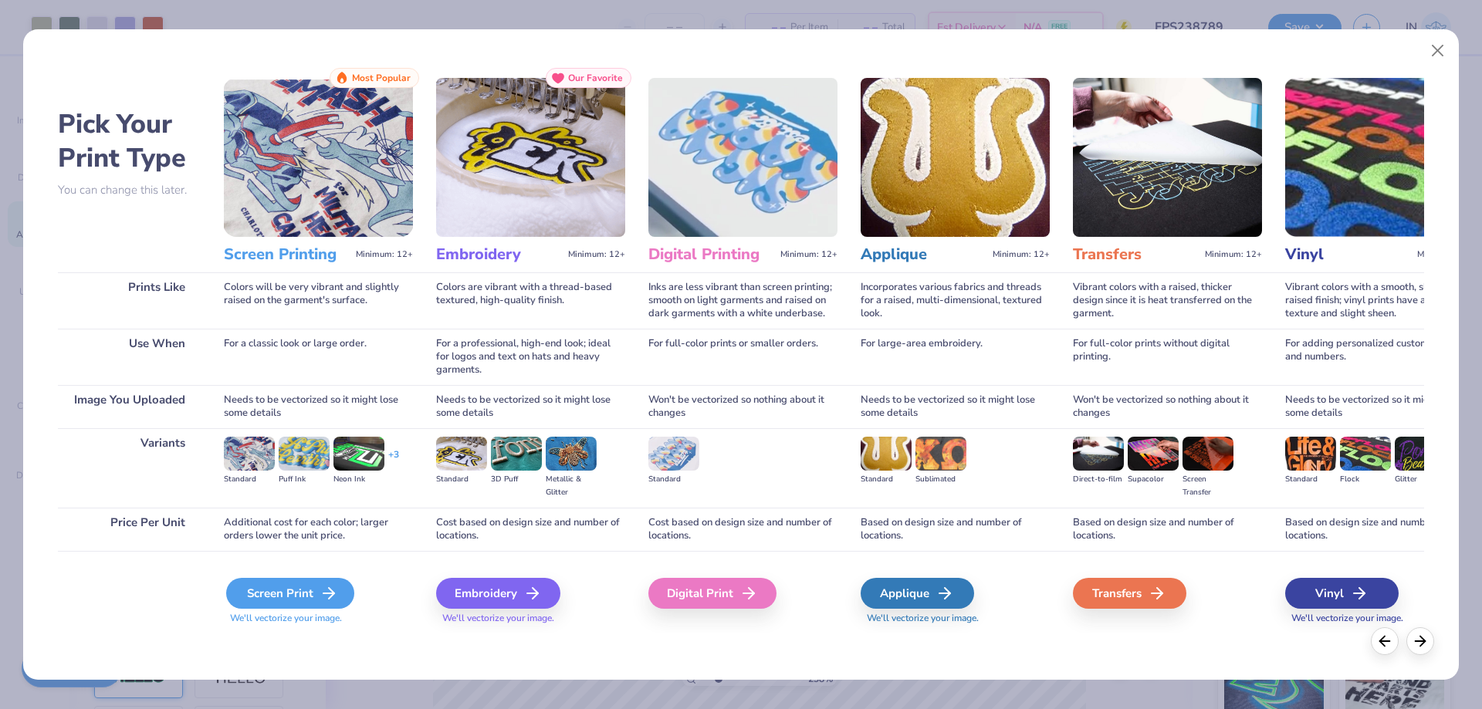
click at [287, 601] on div "Screen Print" at bounding box center [290, 593] width 128 height 31
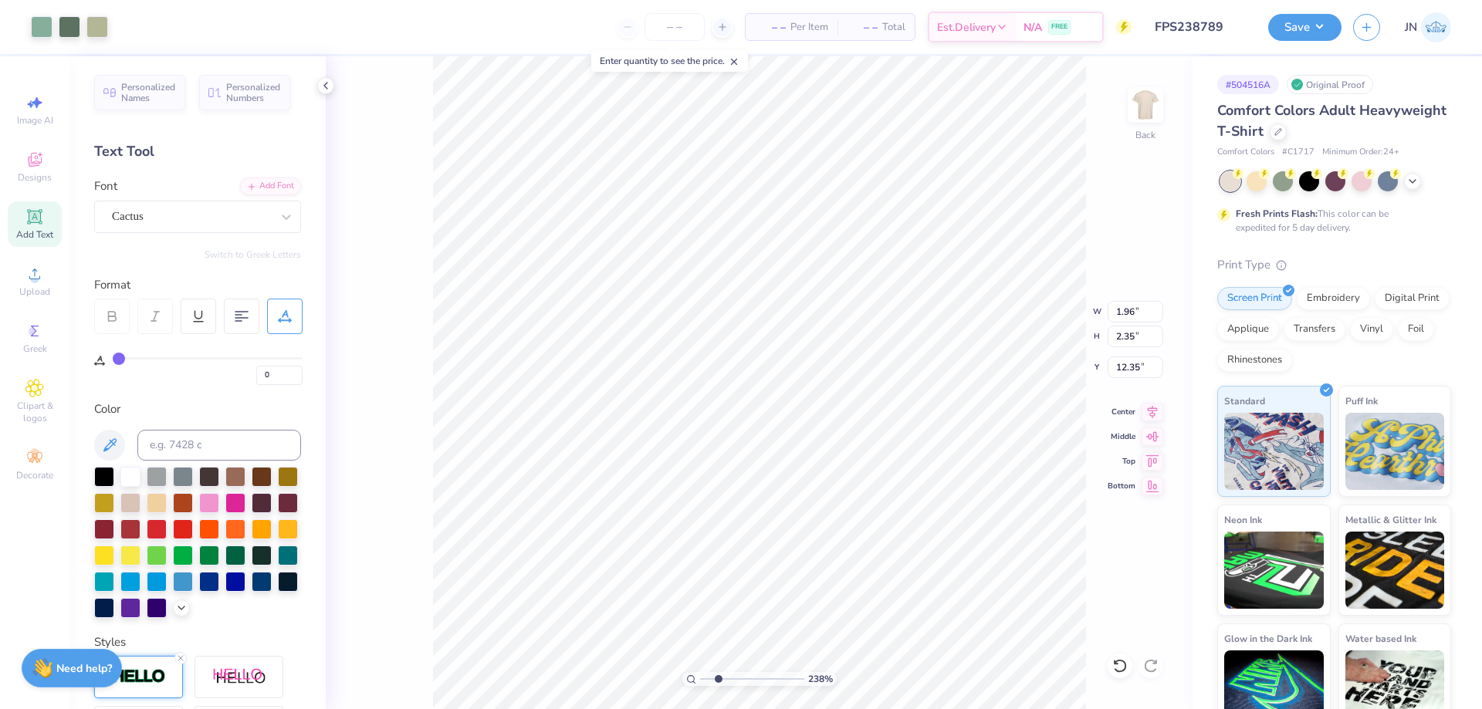
type input "1.96"
type input "2.35"
type input "7.72"
click at [732, 674] on input "range" at bounding box center [752, 679] width 104 height 14
click at [732, 681] on input "range" at bounding box center [752, 679] width 104 height 14
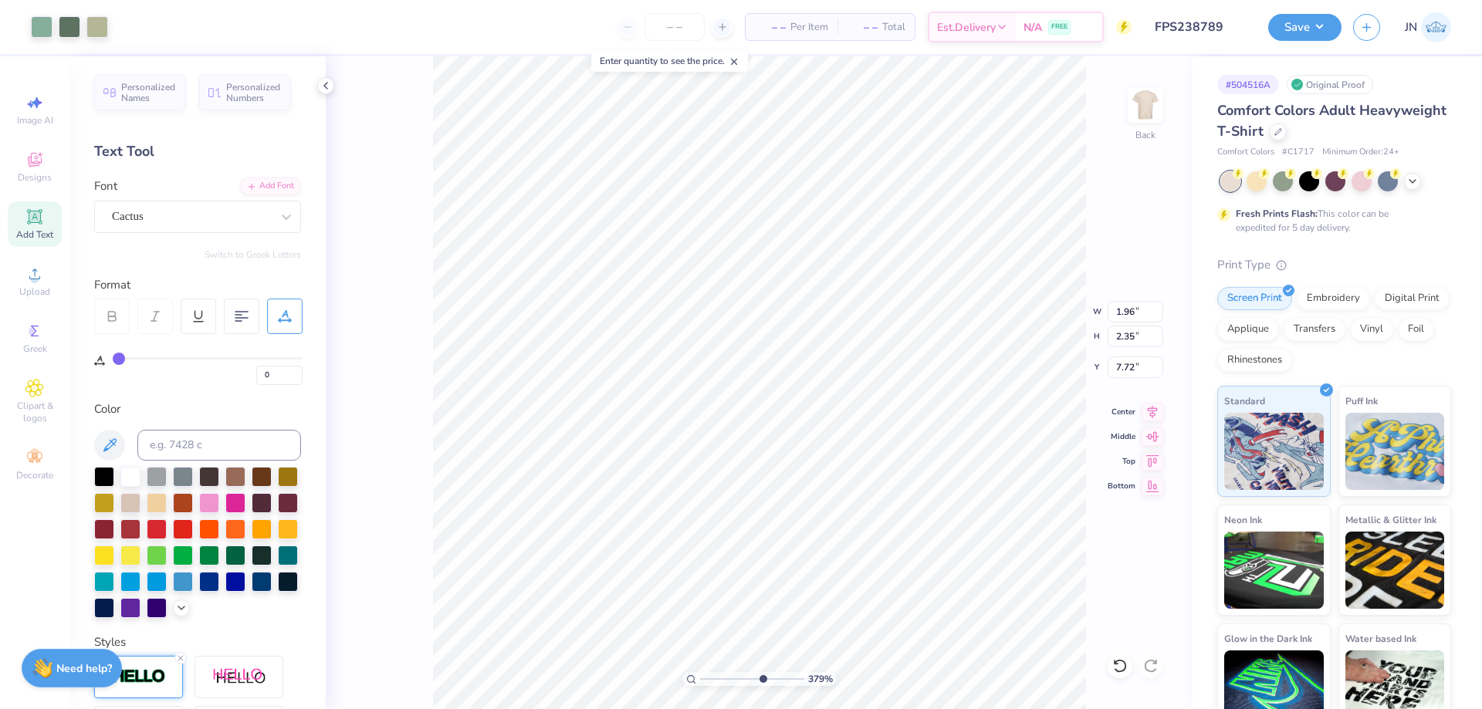
type input "6.55"
click at [761, 678] on input "range" at bounding box center [752, 679] width 104 height 14
type input "7.61"
type input "12.00"
type input "9.95"
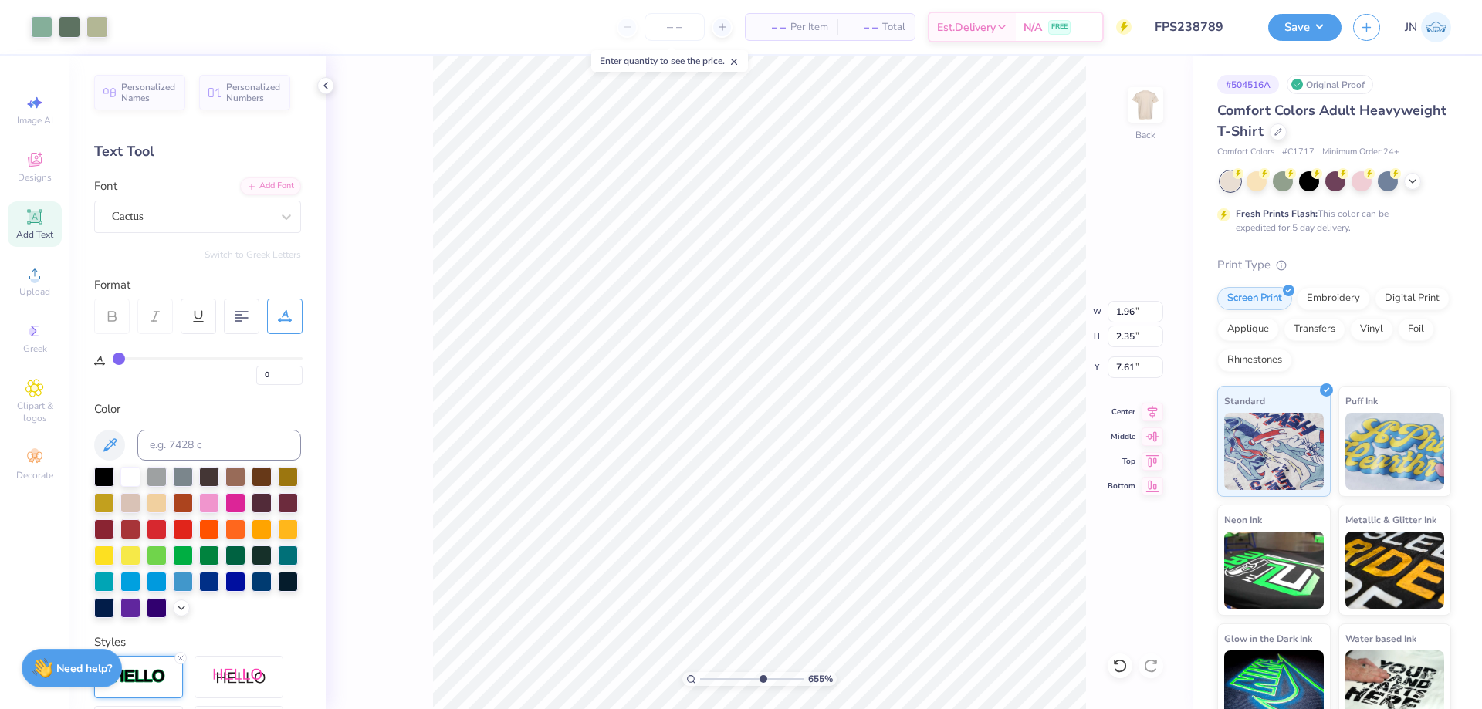
type input "2.00"
type input "1.88"
type input "2.26"
type input "7.91"
type input "12.00"
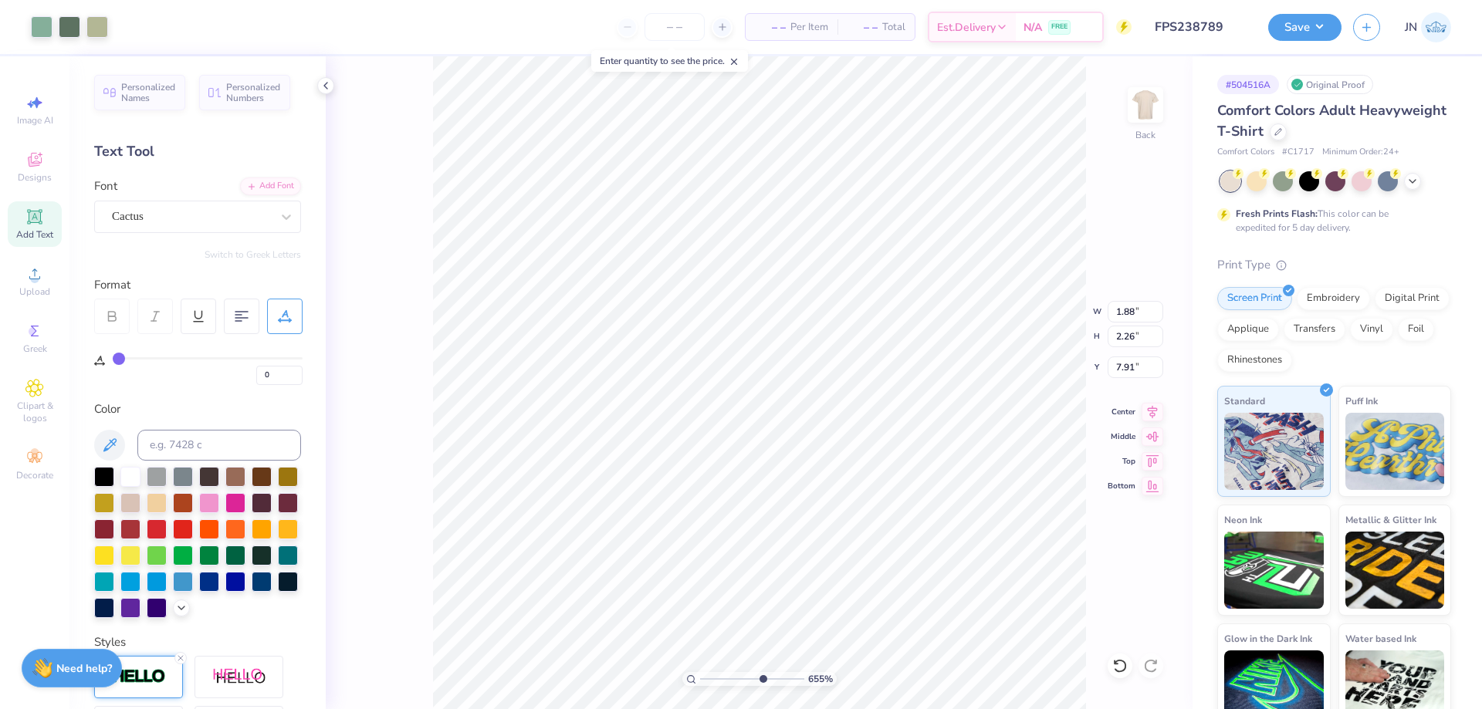
type input "9.95"
type input "2.00"
type input "1.88"
type input "2.26"
type input "7.90"
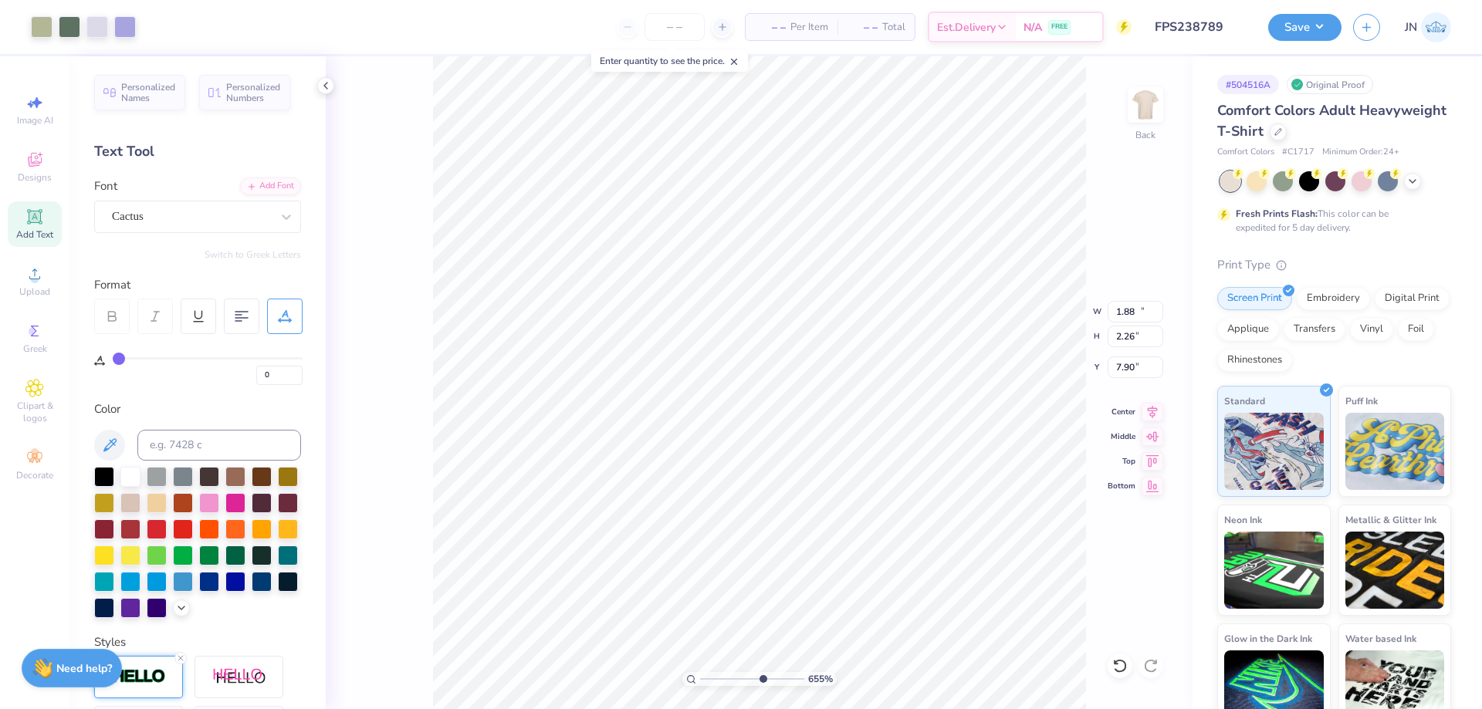
type input "12.00"
type input "9.95"
type input "2.00"
type input "1.88"
type input "2.26"
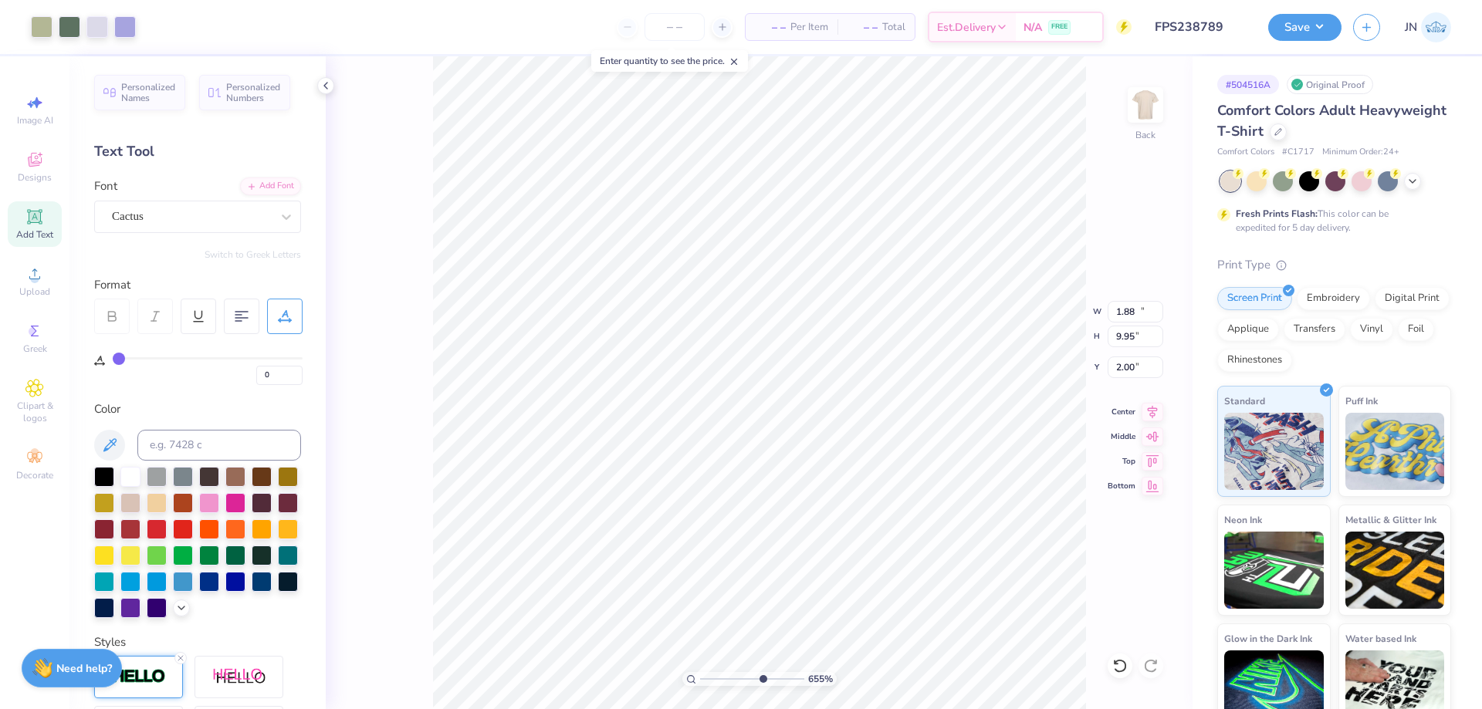
type input "7.90"
type input "1.77"
type input "2.12"
type input "8.10"
type input "12.00"
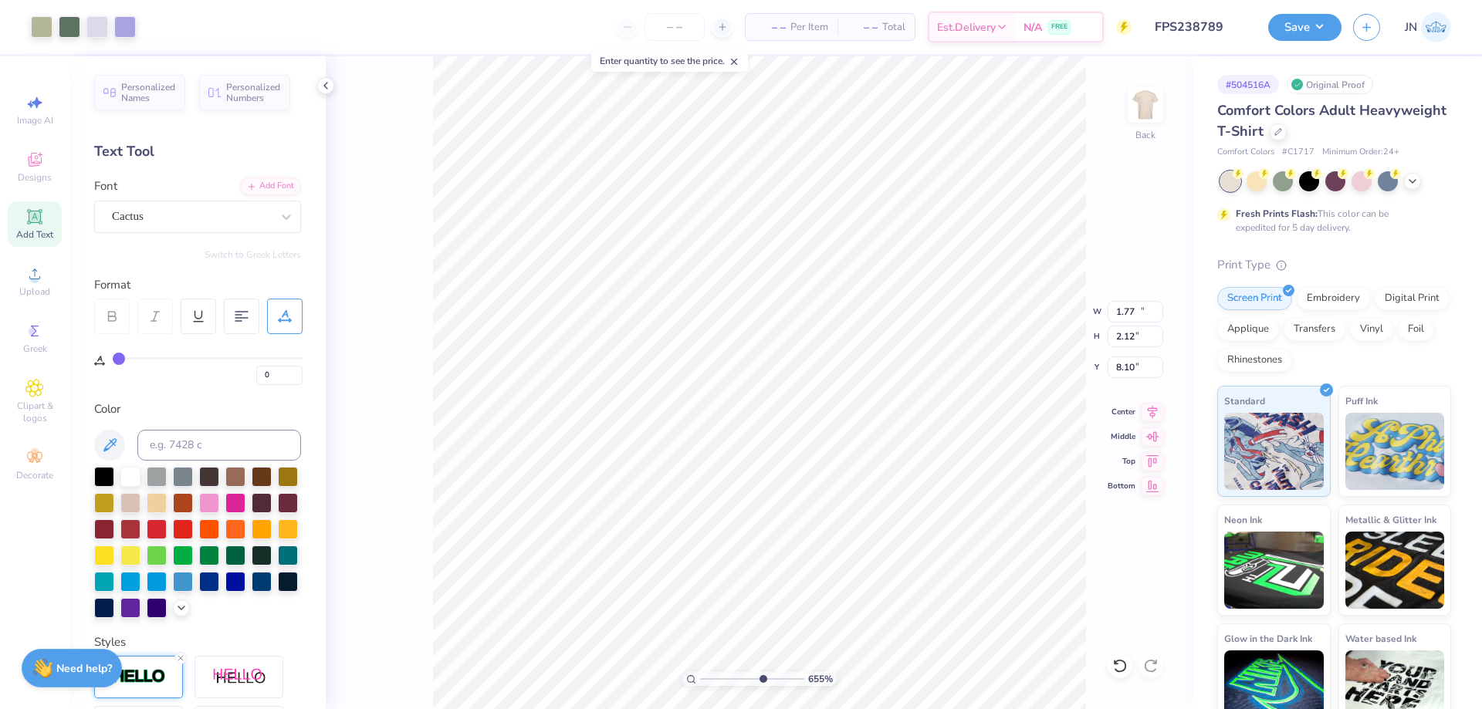
type input "9.95"
type input "2.00"
type input "1.77"
type input "2.12"
type input "8.08"
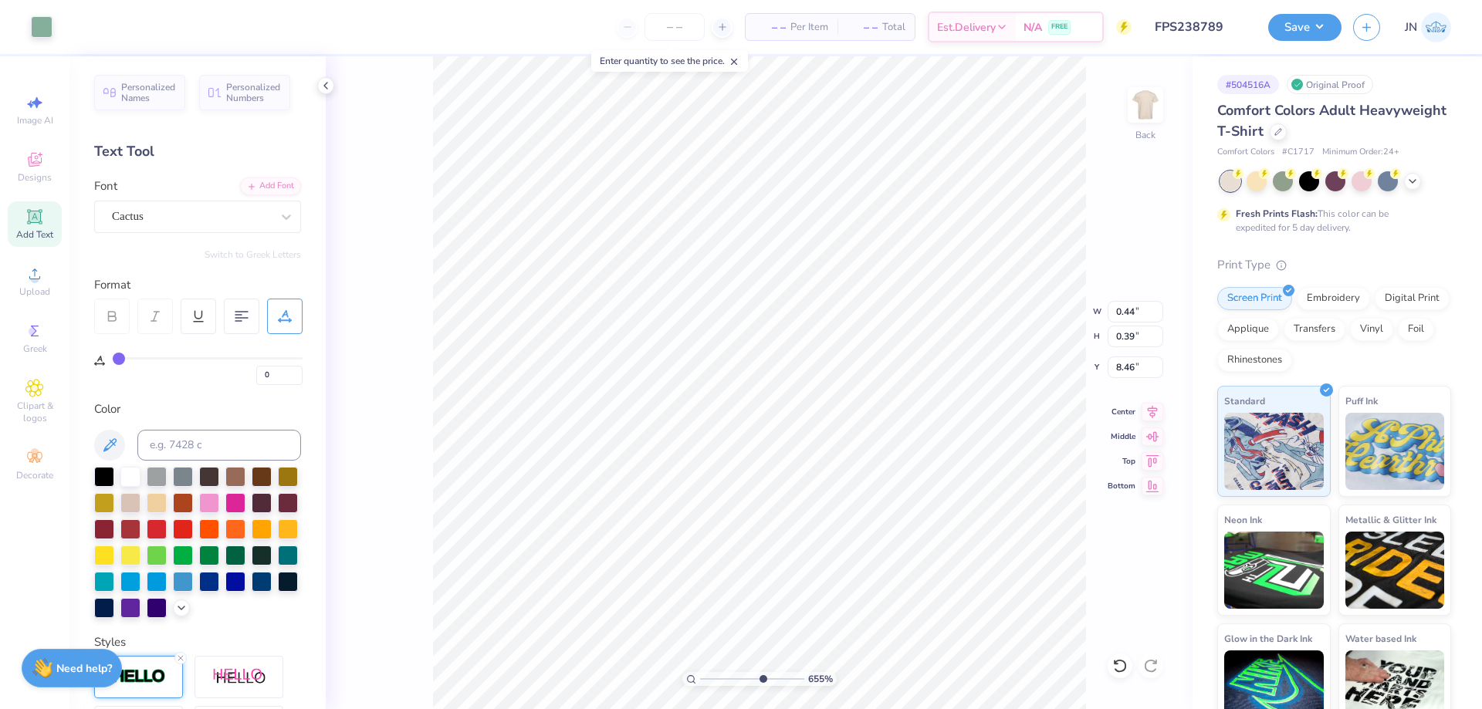
type input "0.44"
type input "0.39"
type input "8.46"
click at [778, 682] on input "range" at bounding box center [752, 679] width 104 height 14
type input "8.93"
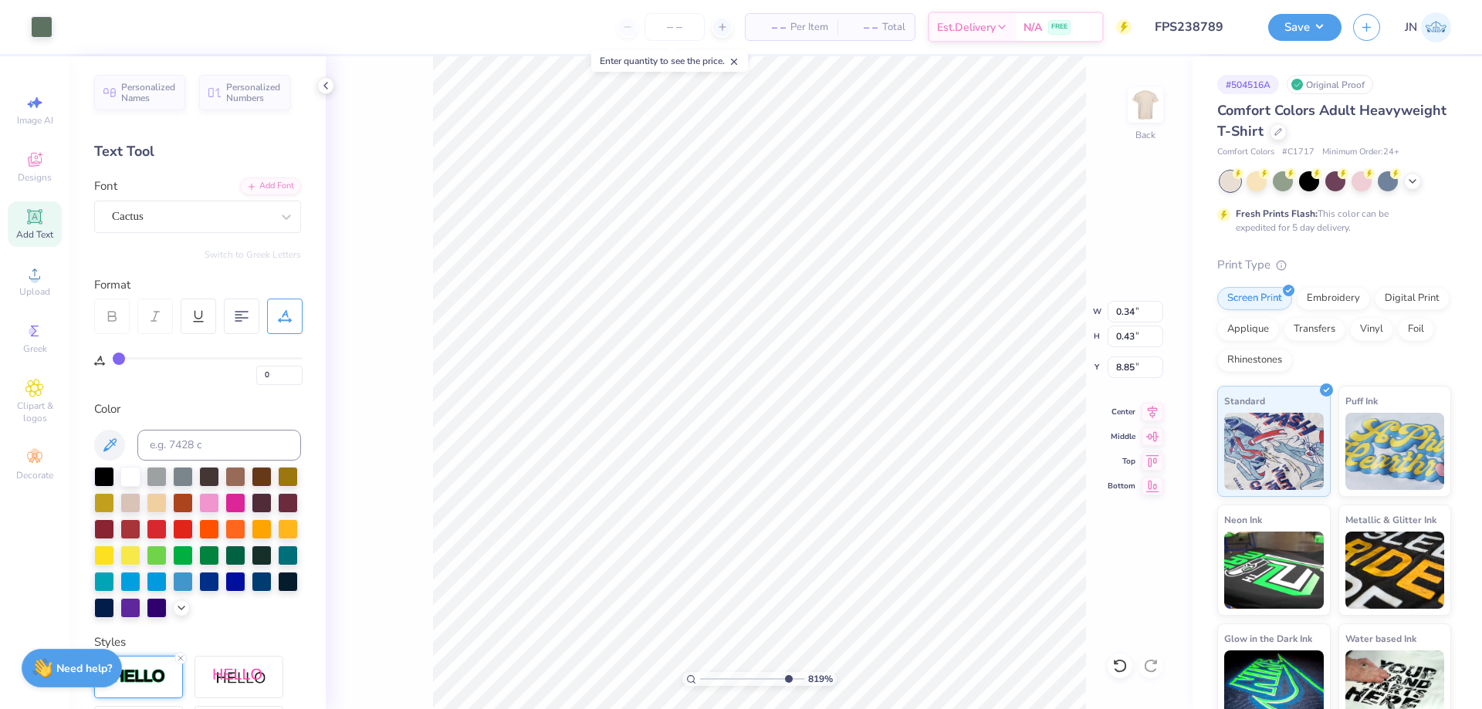
click at [786, 681] on input "range" at bounding box center [752, 679] width 104 height 14
type input "12.00"
type input "9.95"
type input "2.00"
type input "0.34"
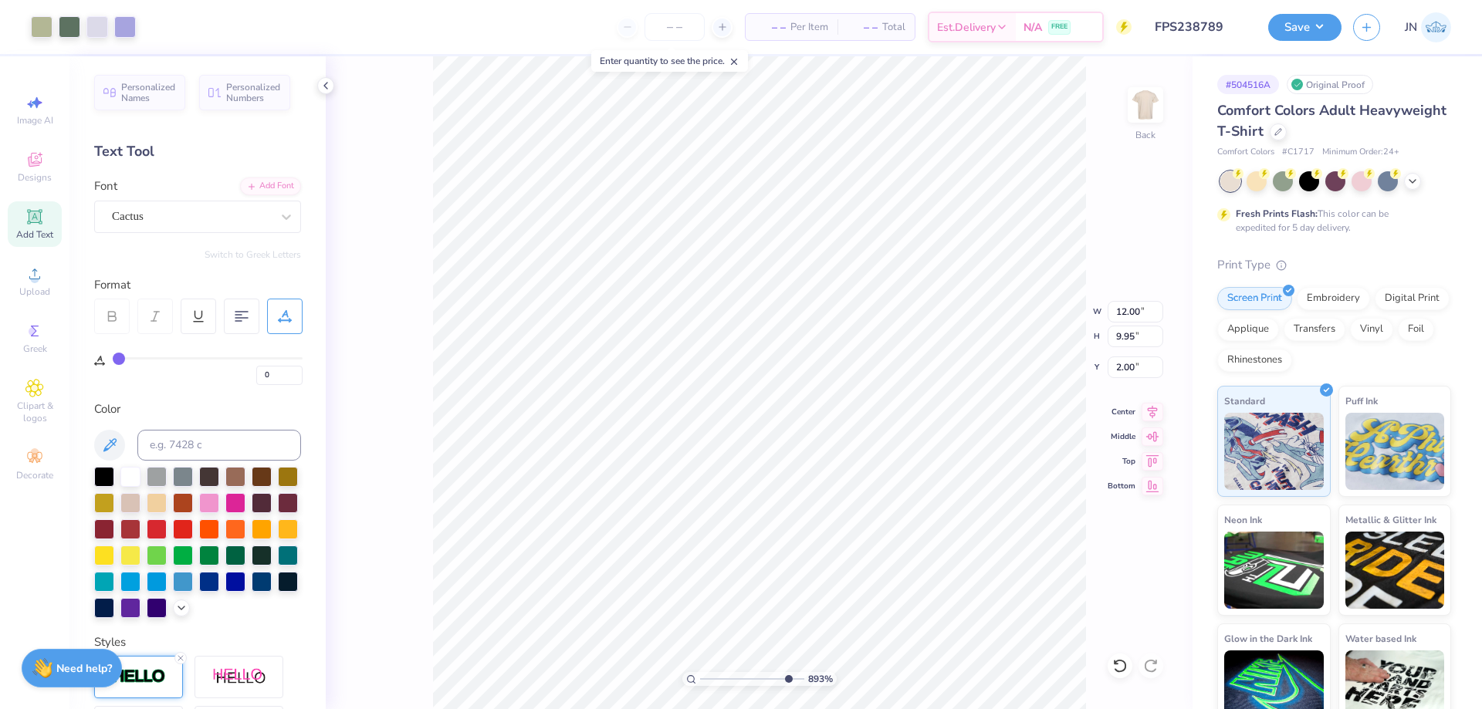
type input "0.43"
type input "8.85"
type input "1.73"
type input "1.71"
click at [1119, 661] on icon at bounding box center [1119, 665] width 15 height 15
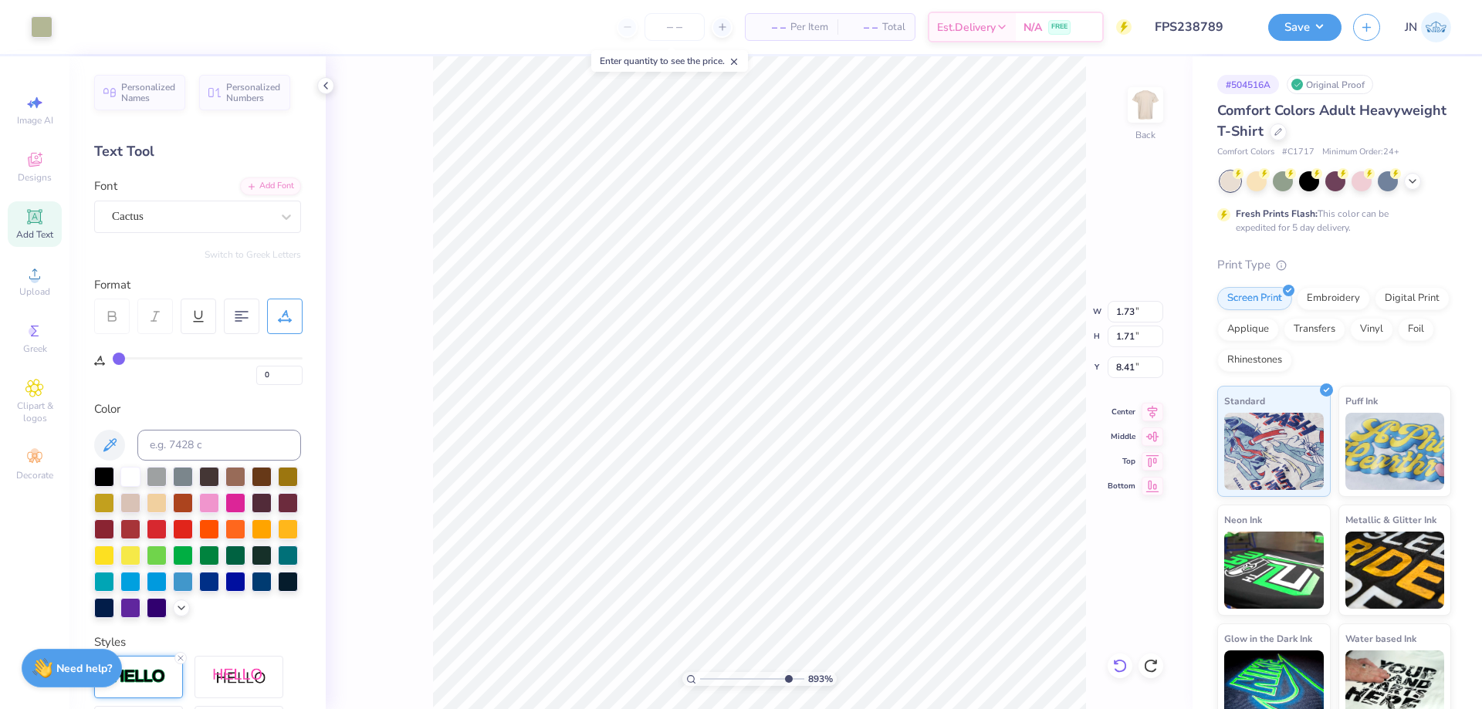
type input "8.40"
type input "12.00"
type input "9.95"
type input "2.00"
type input "0.34"
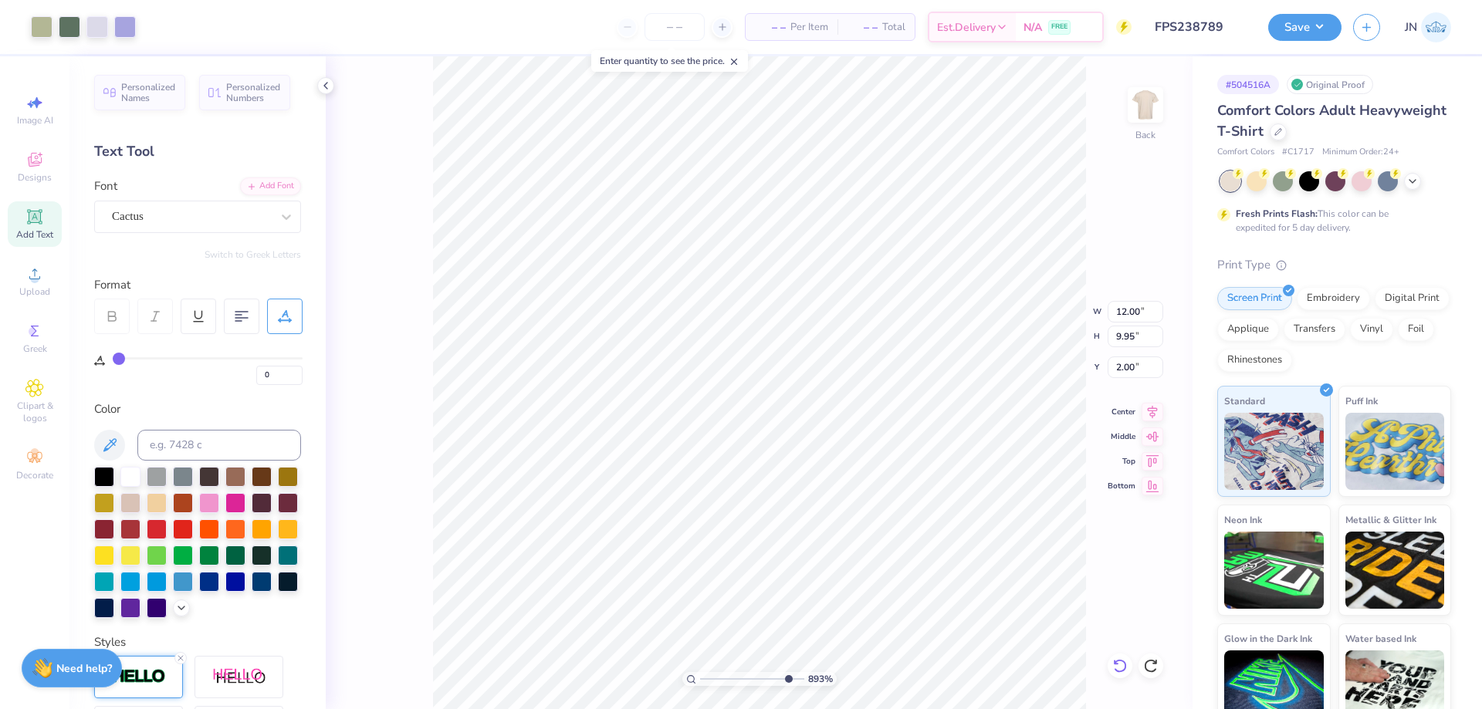
type input "0.43"
type input "8.85"
type input "0.32"
type input "0.29"
type input "9.00"
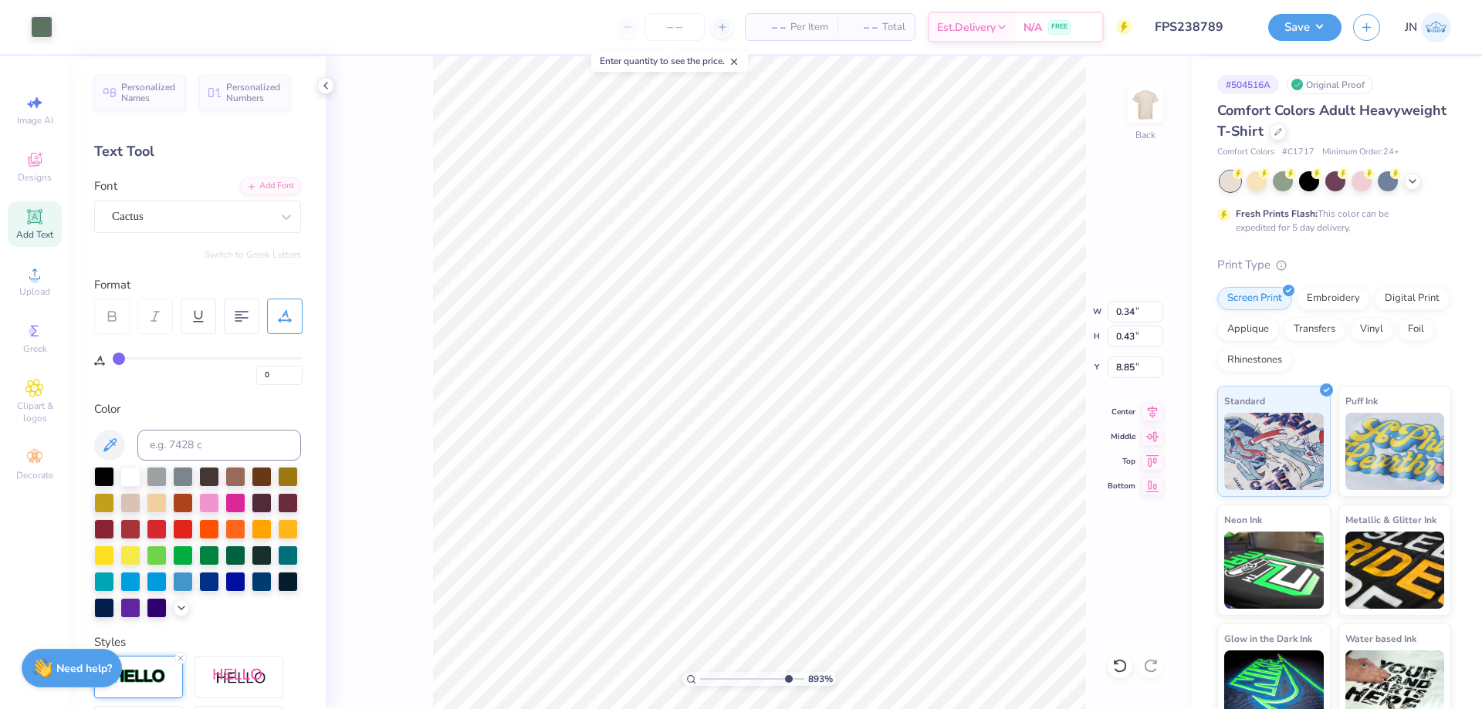
type input "12.00"
type input "9.95"
type input "2.00"
type input "0.34"
type input "0.43"
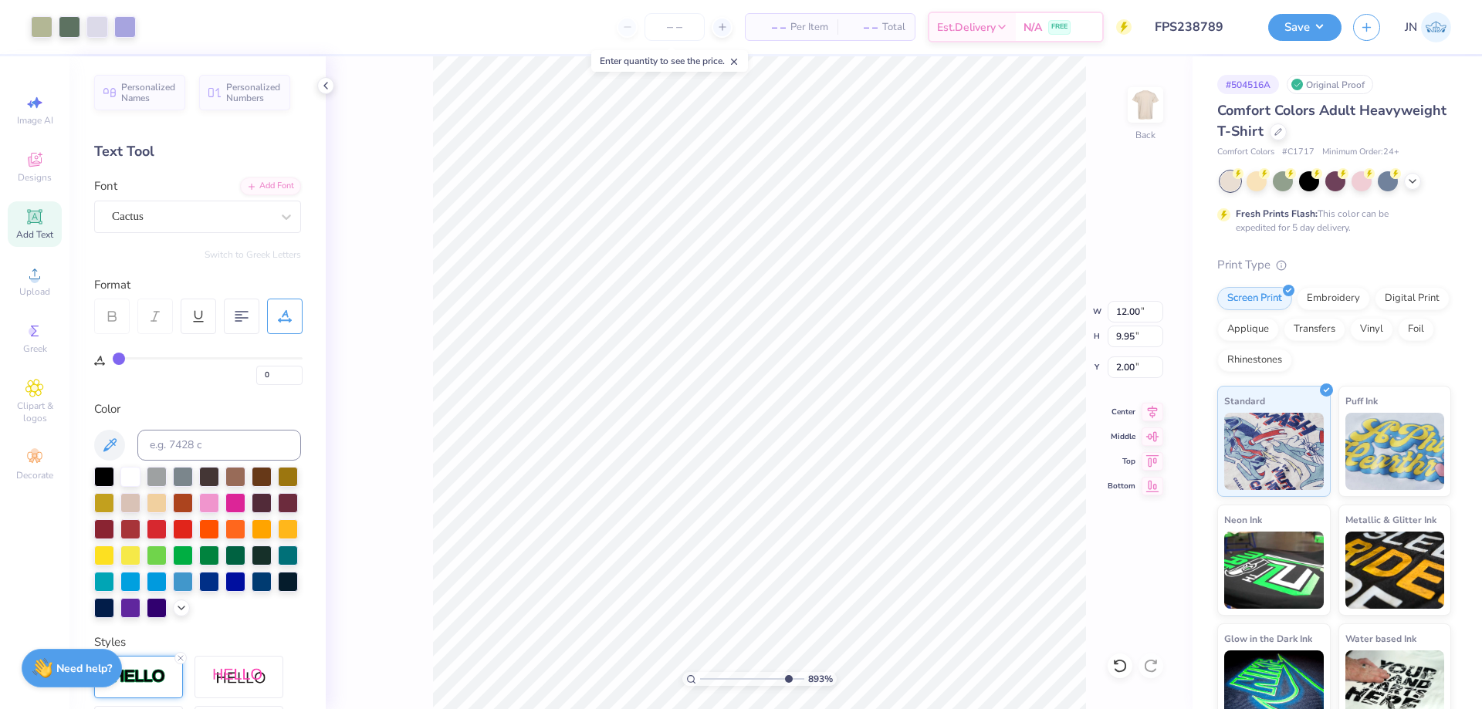
type input "8.85"
type input "12.00"
type input "9.95"
type input "2.00"
type input "4.54"
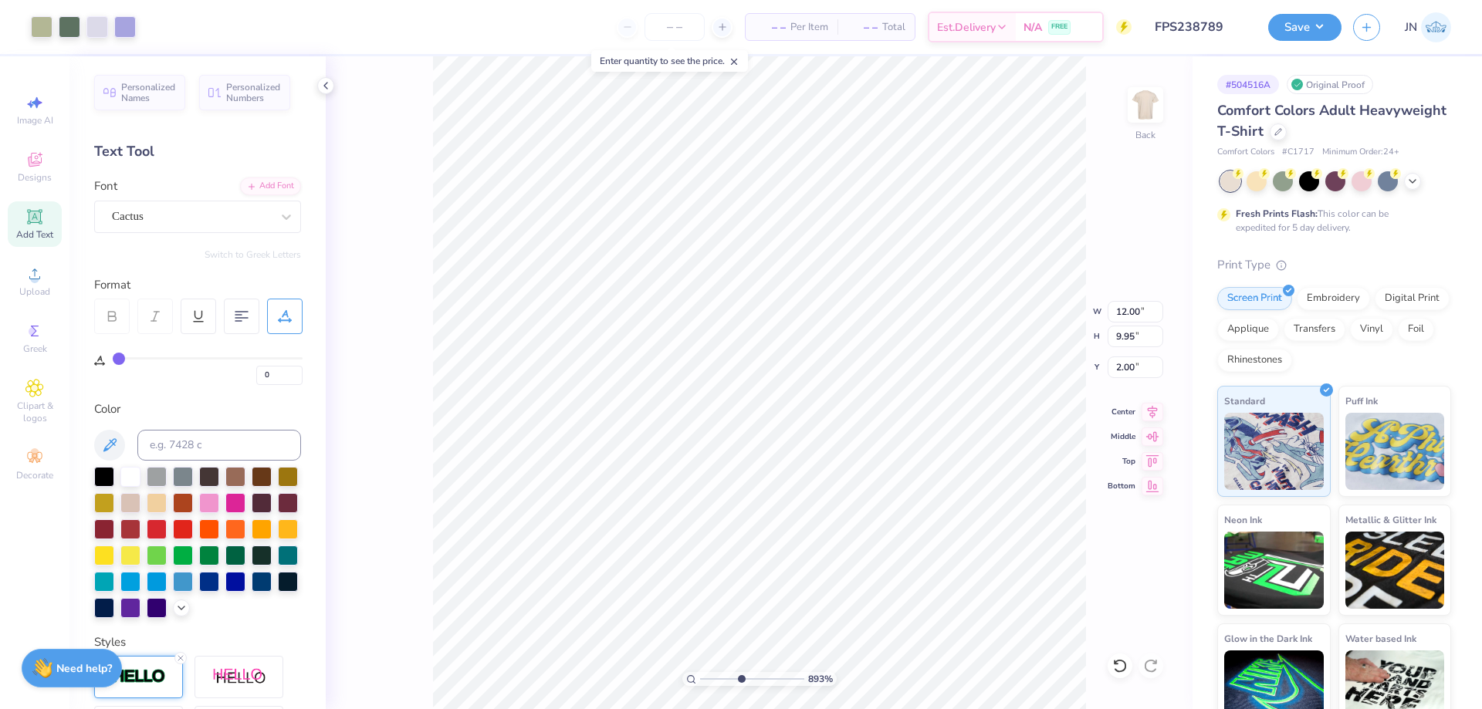
click at [740, 681] on input "range" at bounding box center [752, 679] width 104 height 14
type input "12.00"
type input "9.95"
type input "2.00"
drag, startPoint x: 718, startPoint y: 678, endPoint x: 707, endPoint y: 675, distance: 11.0
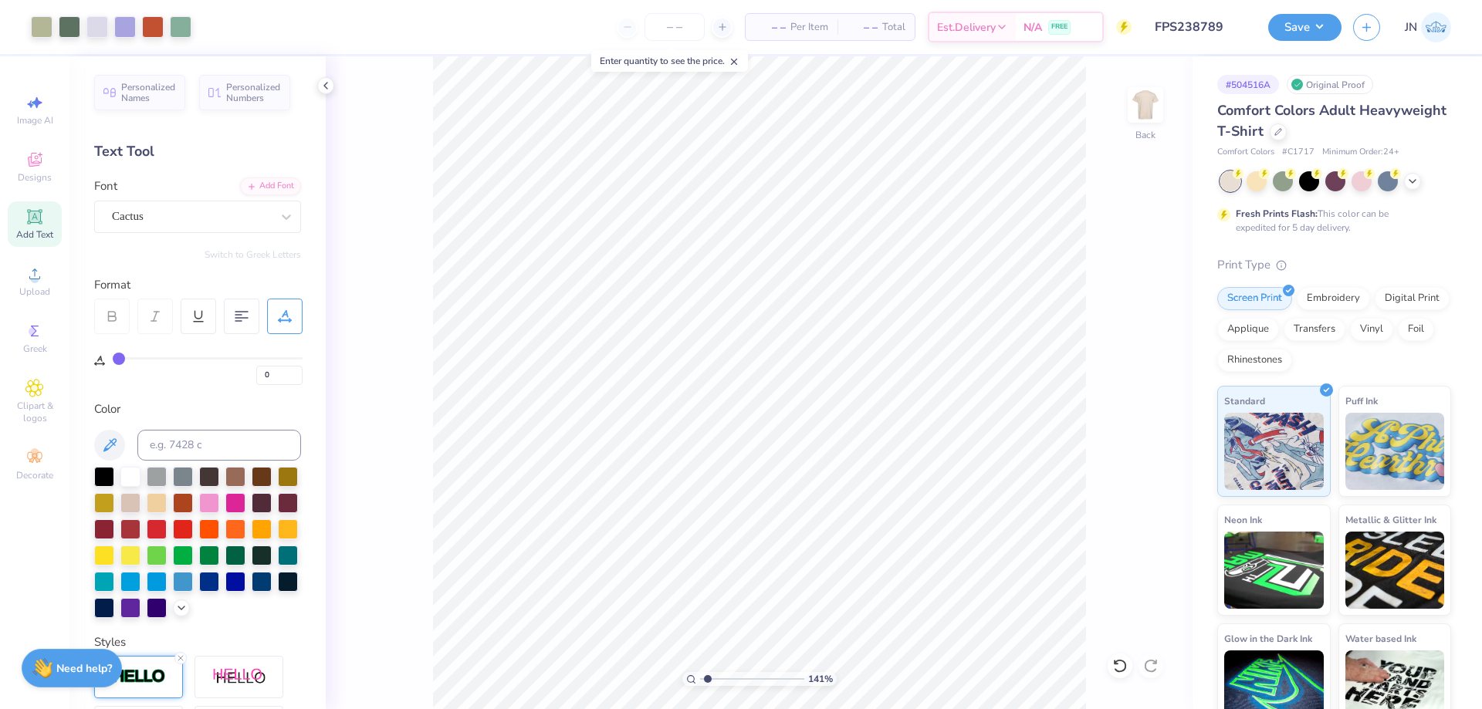
click at [707, 679] on input "range" at bounding box center [752, 679] width 104 height 14
click at [803, 527] on li "Group" at bounding box center [818, 540] width 121 height 30
click at [1284, 9] on div "Save JN" at bounding box center [1375, 27] width 214 height 54
click at [1286, 22] on button "Save" at bounding box center [1304, 25] width 73 height 27
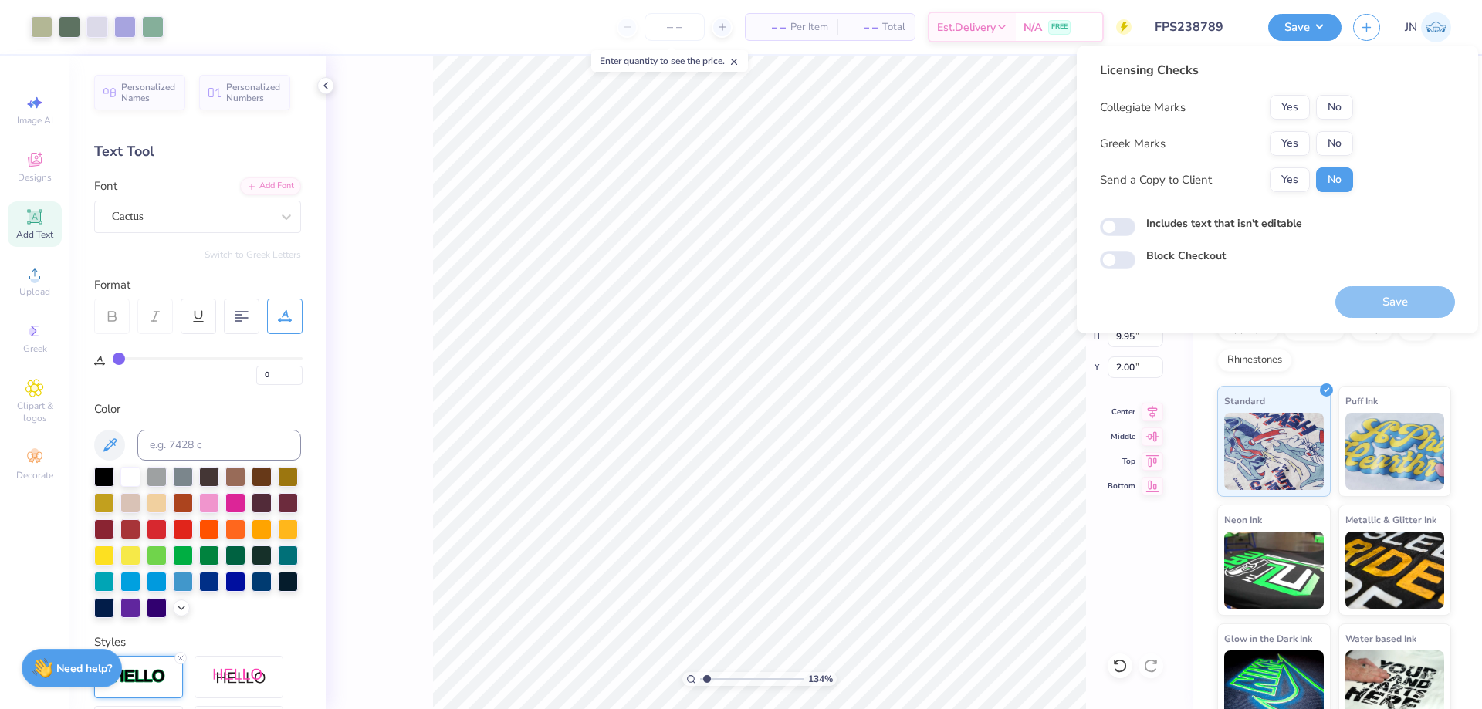
click at [1296, 130] on div "Collegiate Marks Yes No Greek Marks Yes No Send a Copy to Client Yes No" at bounding box center [1226, 143] width 253 height 97
click at [1329, 108] on button "No" at bounding box center [1334, 107] width 37 height 25
click at [1274, 154] on button "Yes" at bounding box center [1289, 143] width 40 height 25
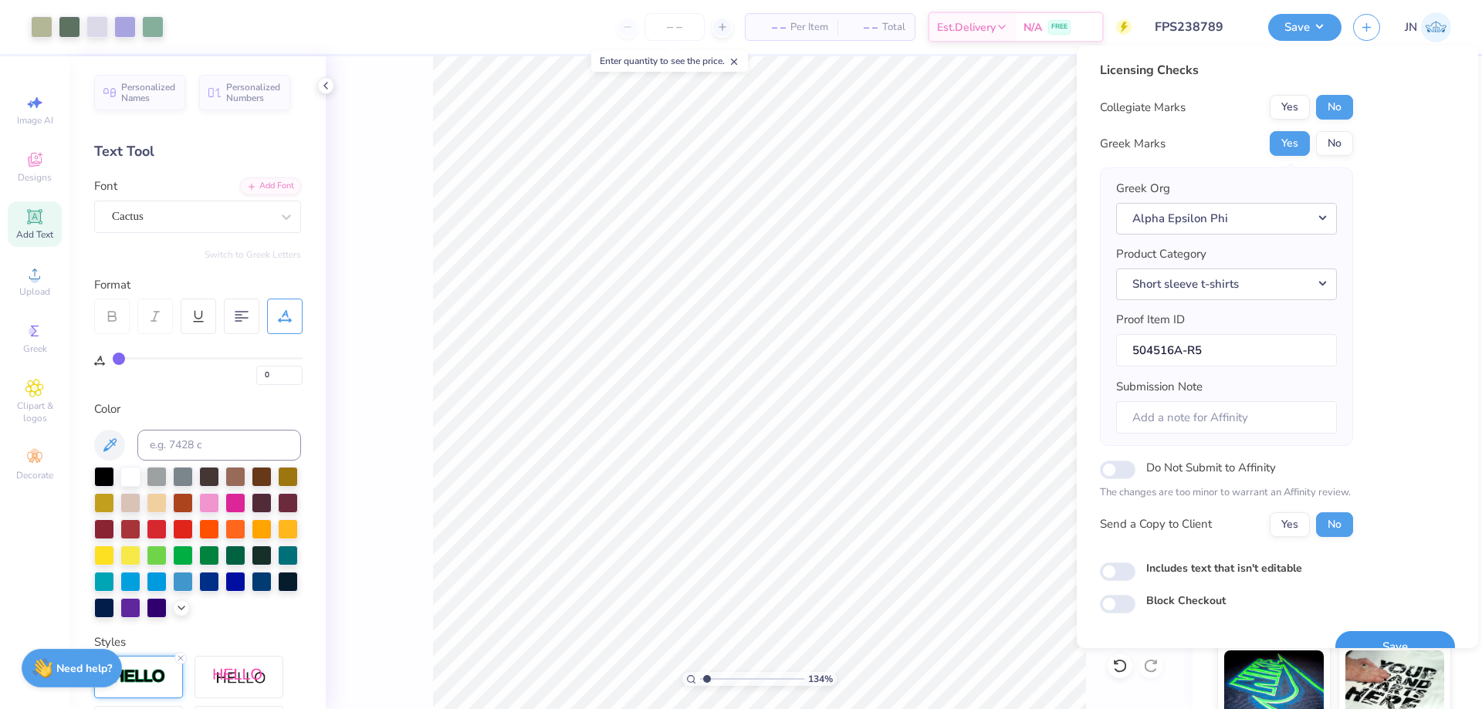
click at [1351, 644] on button "Save" at bounding box center [1395, 647] width 120 height 32
drag, startPoint x: 718, startPoint y: 678, endPoint x: 701, endPoint y: 675, distance: 16.4
type input "1"
click at [701, 680] on input "range" at bounding box center [752, 679] width 104 height 14
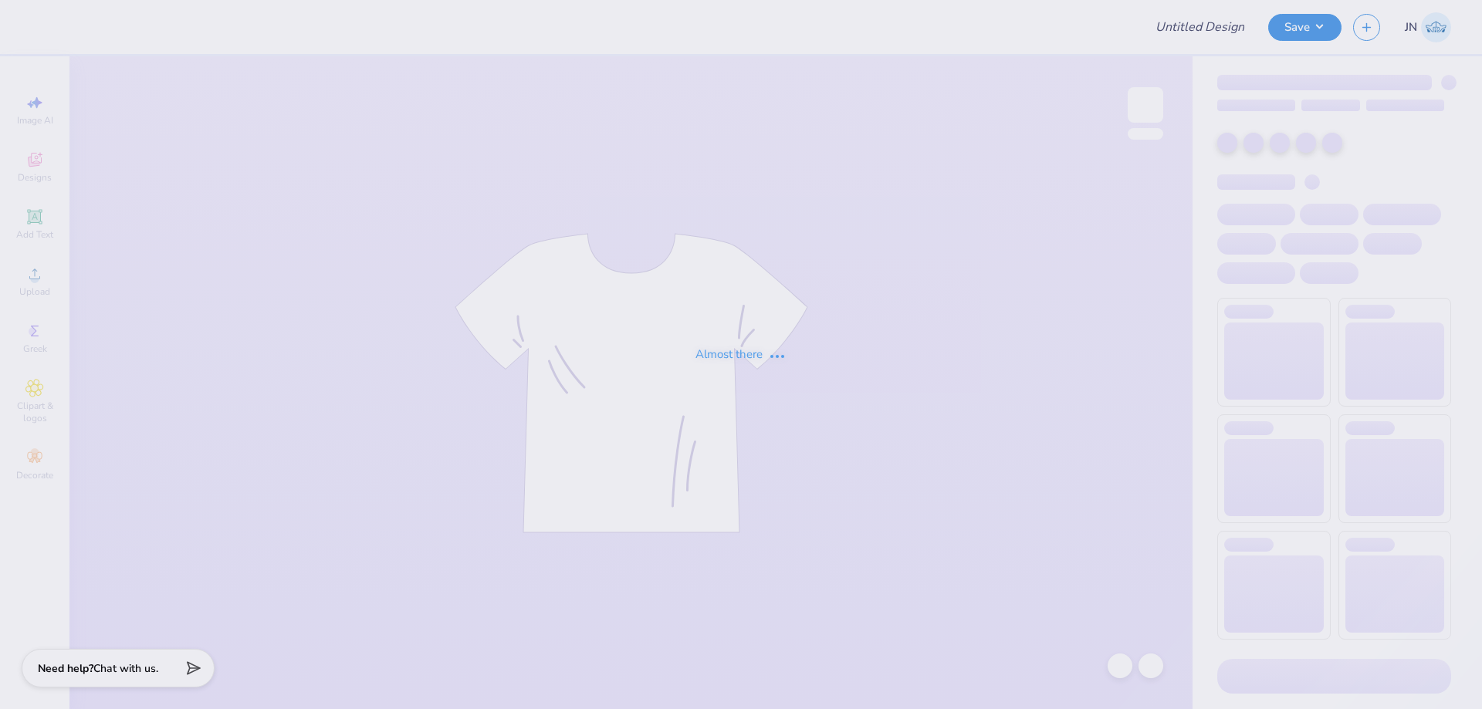
type input "FPS238789"
type input "FPS238808"
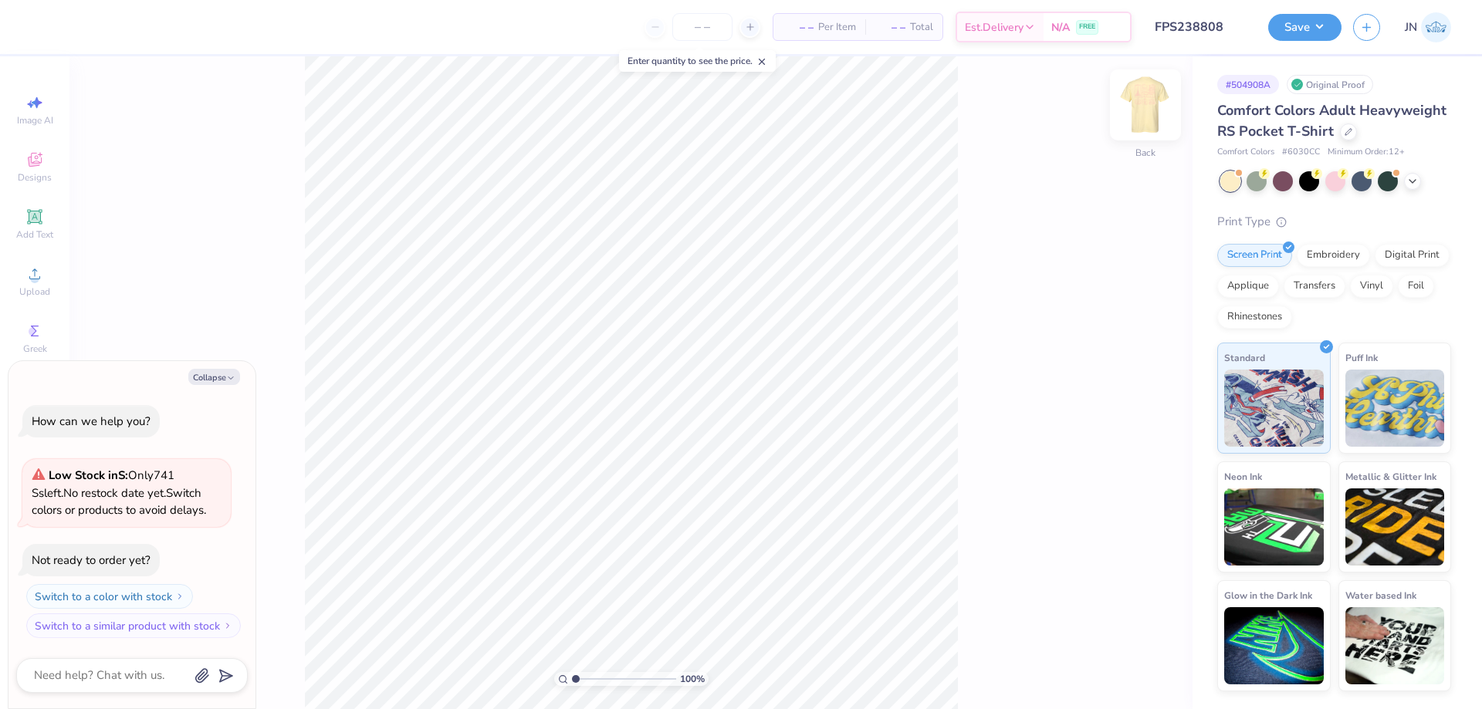
click at [1146, 110] on img at bounding box center [1145, 105] width 62 height 62
type textarea "x"
click at [602, 679] on input "range" at bounding box center [624, 679] width 104 height 14
type input "2.01"
click at [586, 679] on input "range" at bounding box center [624, 679] width 104 height 14
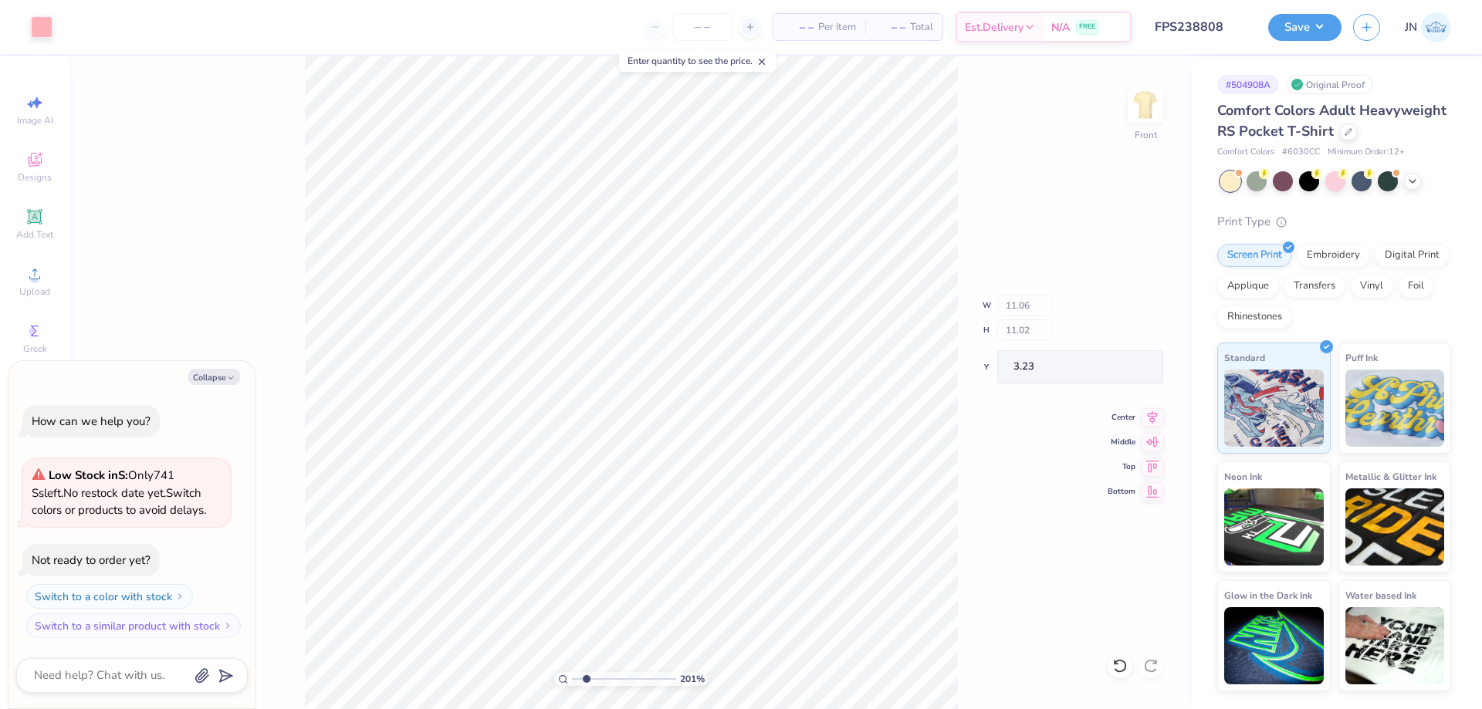
type textarea "x"
type input "5.79"
type input "1.04"
type input "8.05"
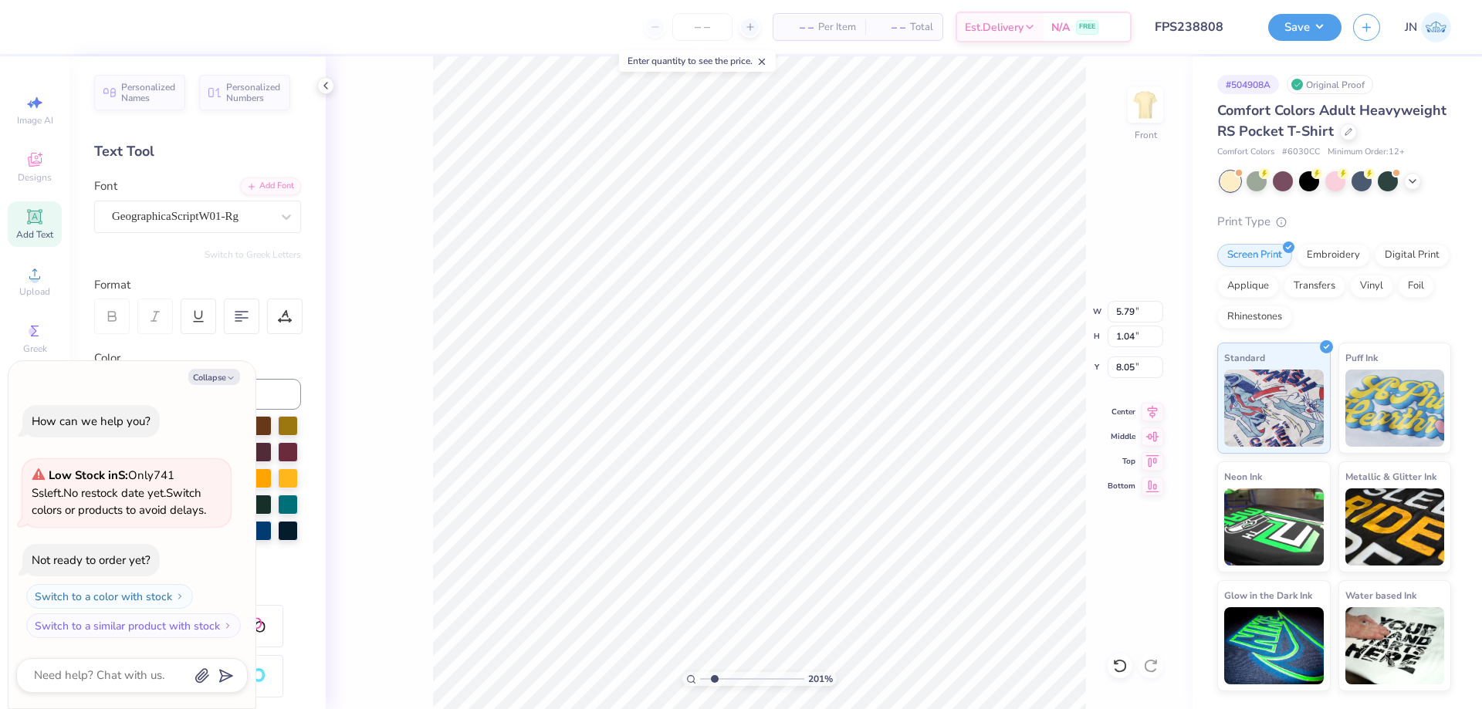
scroll to position [13, 5]
type textarea "x"
paste textarea "Bienvenue dans notre monde francophone"
type textarea "Bienvenue dans notre monde francophone"
type textarea "x"
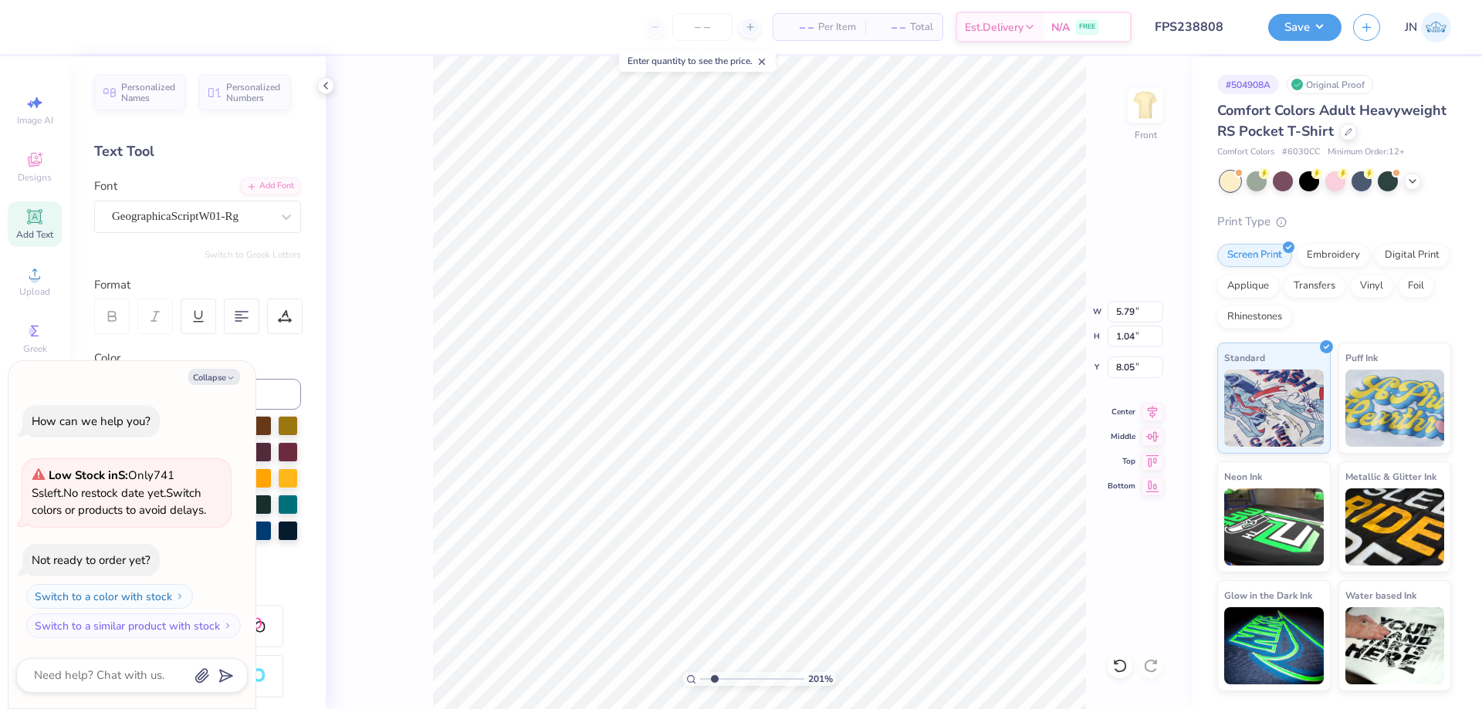
scroll to position [13, 15]
type textarea "Bienvenue dans notre monde francophone"
drag, startPoint x: 712, startPoint y: 679, endPoint x: 697, endPoint y: 679, distance: 15.4
type input "1"
click at [700, 679] on input "range" at bounding box center [752, 679] width 104 height 14
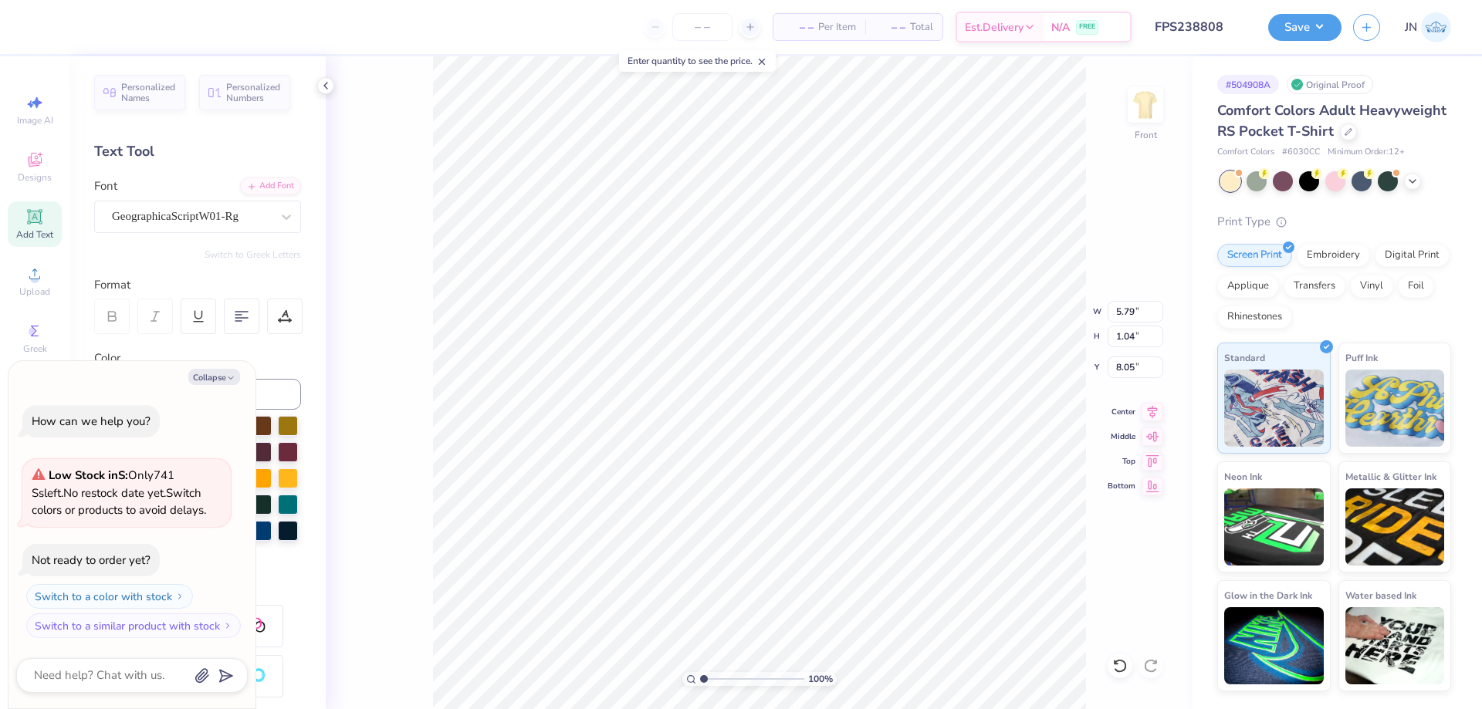
type textarea "x"
type textarea "Bienvenue dans notre"
type textarea "x"
type textarea "Bienvenue dans notre monde francophone"
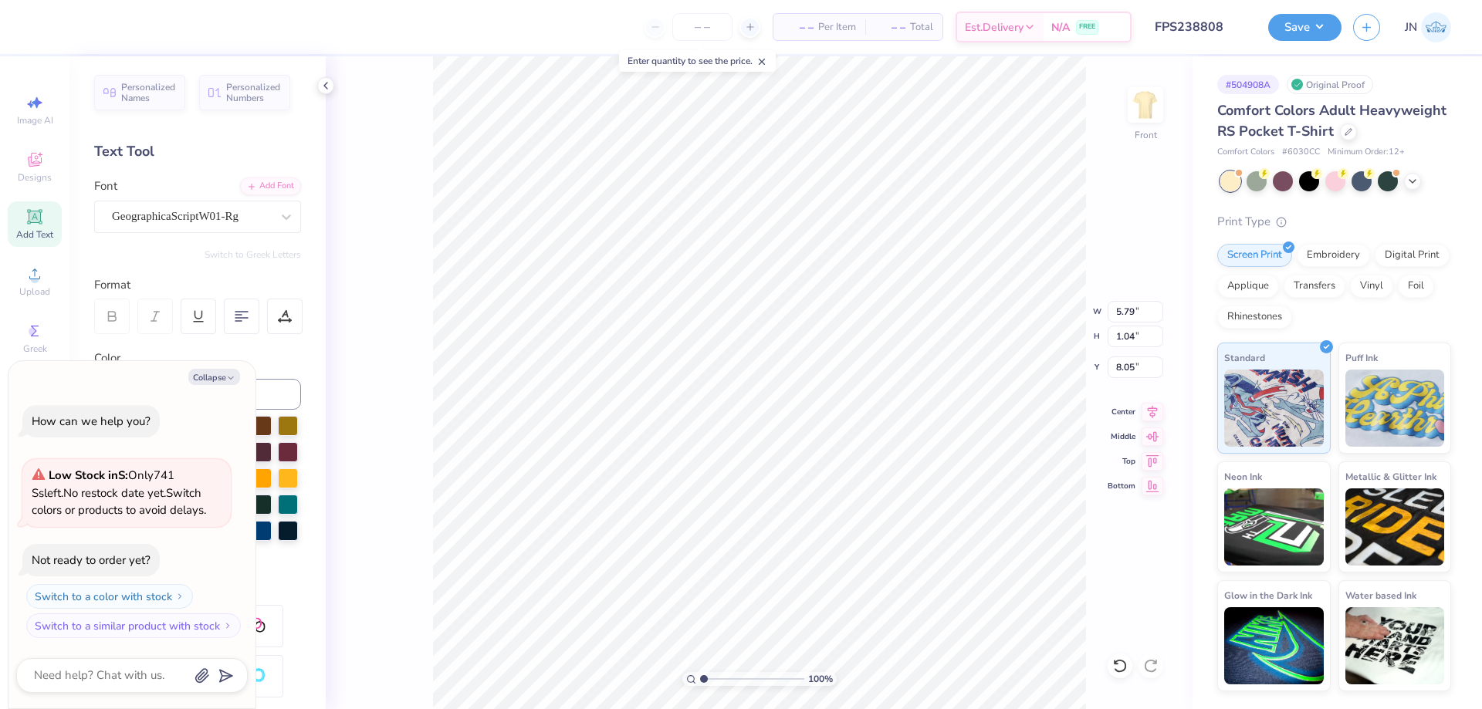
type textarea "x"
type textarea "Bienvenue dans"
type textarea "x"
type textarea "Bienvenue dans"
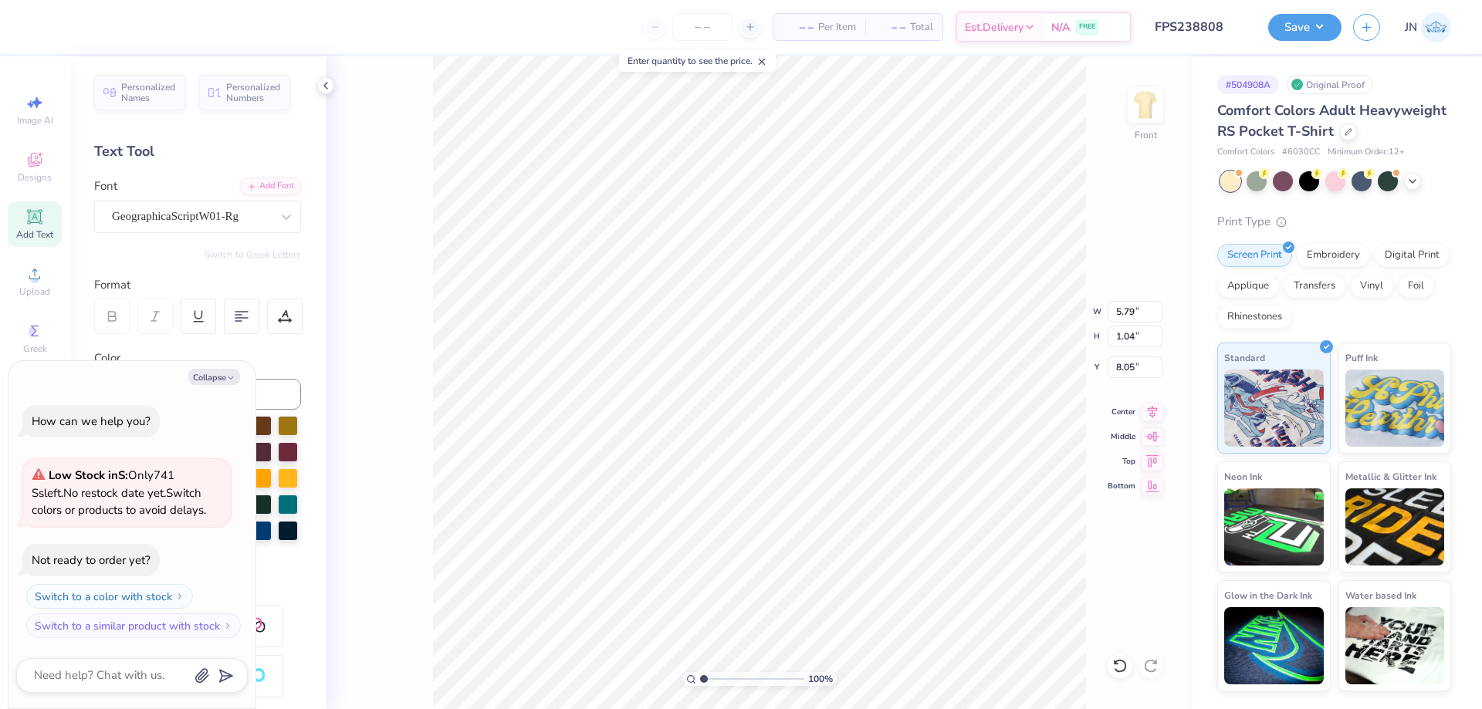
type textarea "x"
type textarea "Bienvenue dans"
type input "2.83"
click at [722, 681] on input "range" at bounding box center [752, 679] width 104 height 14
type textarea "x"
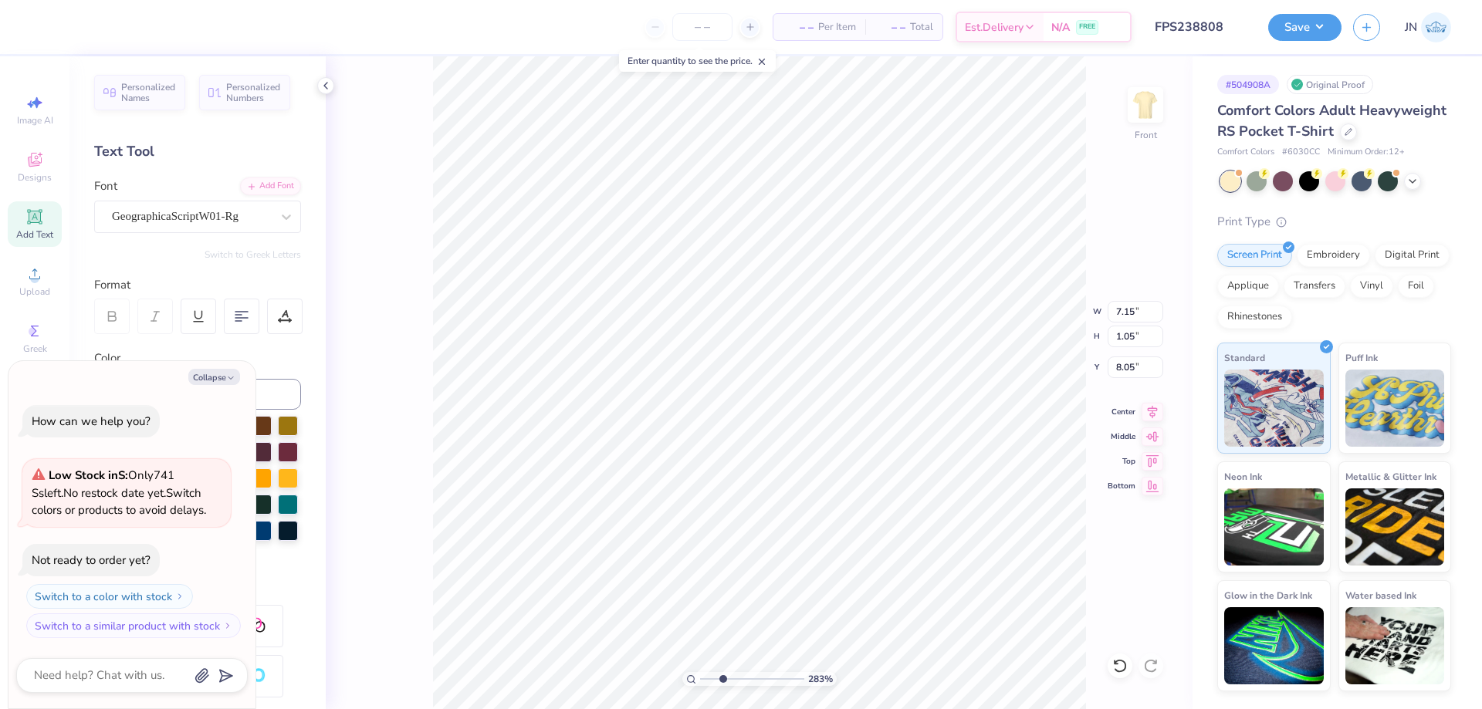
type input "6.10"
type input "0.89"
type textarea "x"
type input "5.12"
type input "0.49"
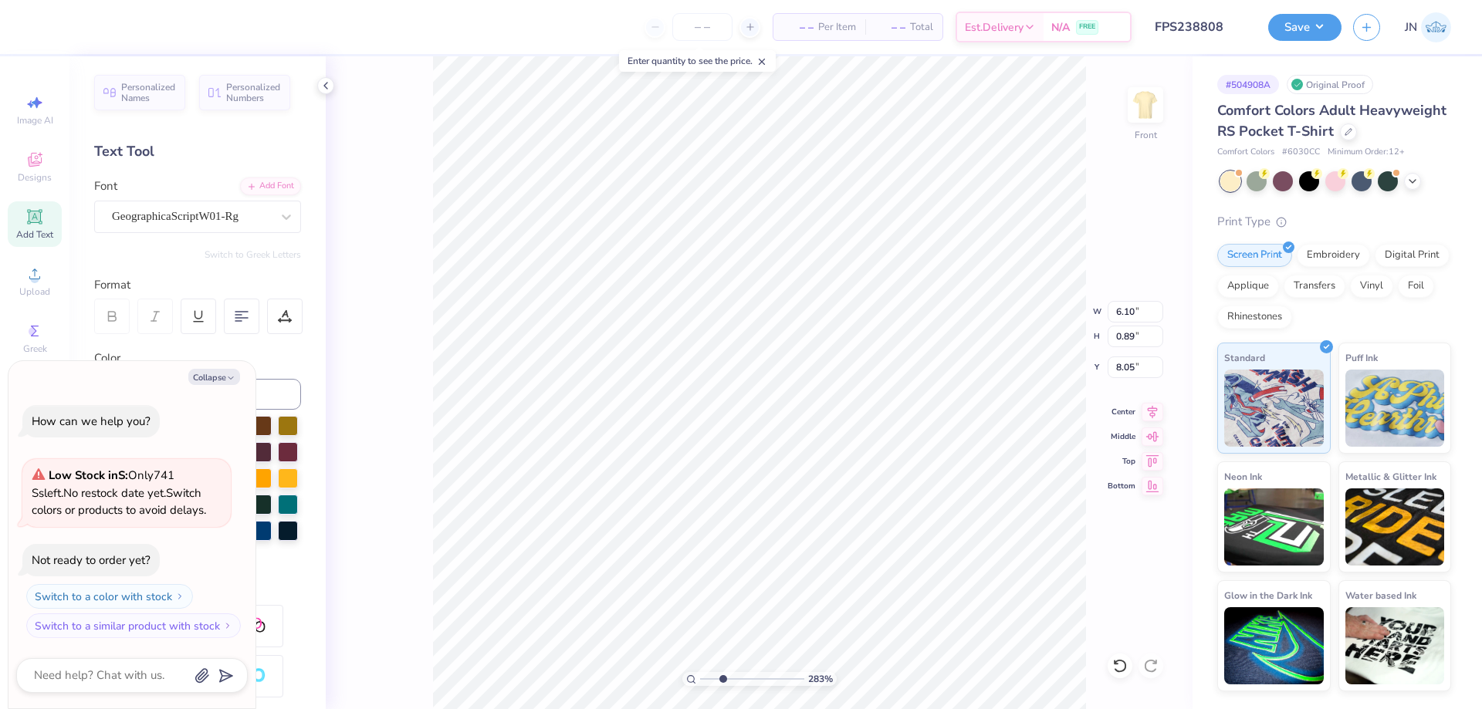
type input "9.28"
type textarea "x"
type input "5.53"
type input "0.81"
type textarea "x"
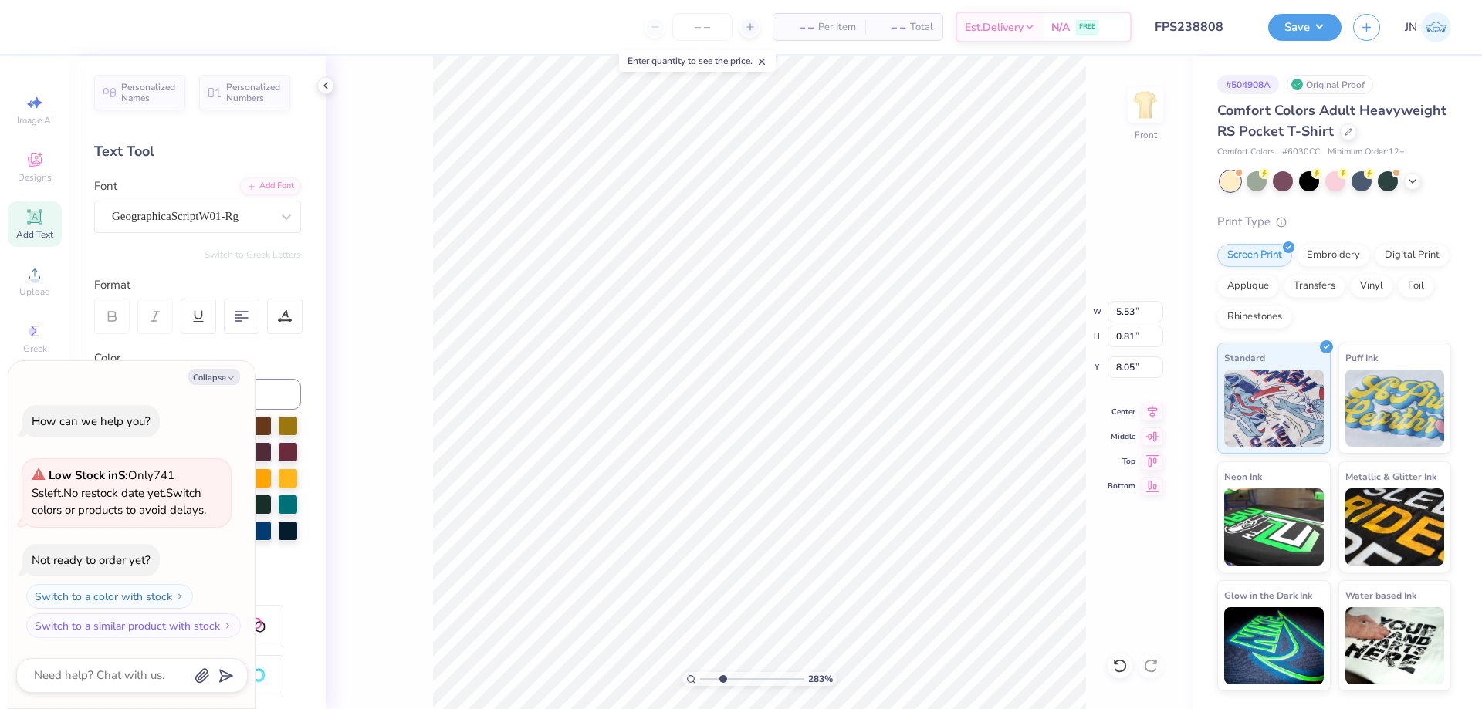
type input "5.23"
type input "0.76"
click at [822, 411] on li "Duplicate" at bounding box center [847, 419] width 121 height 30
type textarea "x"
type input "9.05"
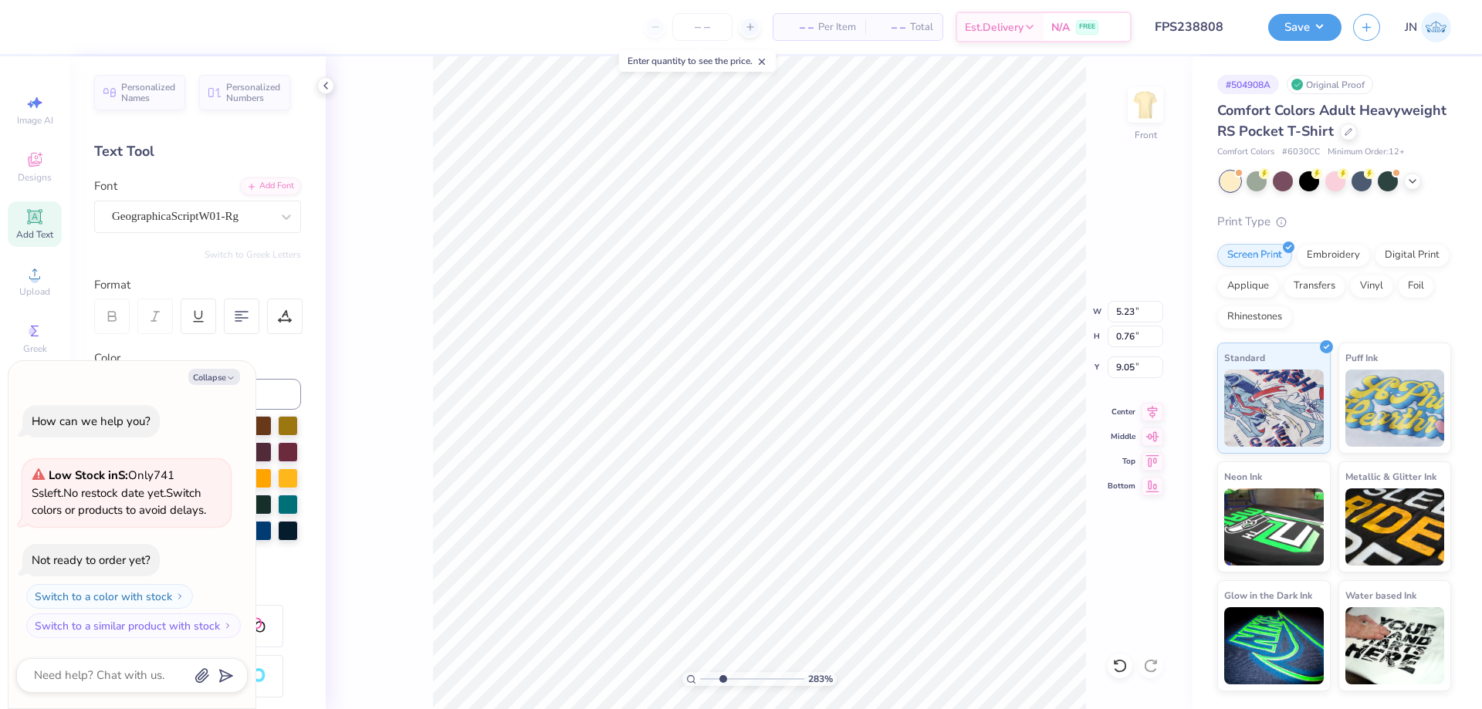
type textarea "x"
type textarea "notre monde francophone"
type textarea "x"
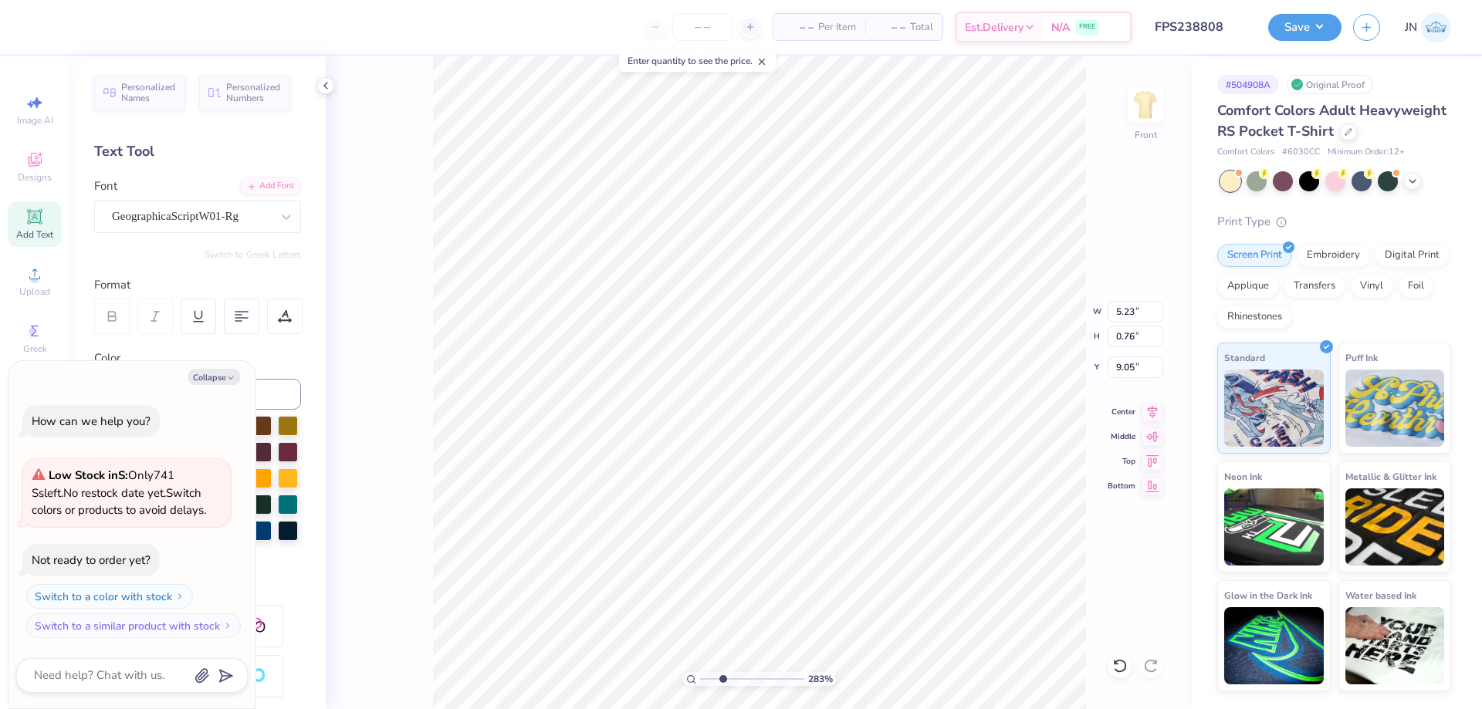
type textarea "notre monde francophone"
type input "3.27"
click at [727, 678] on input "range" at bounding box center [752, 679] width 104 height 14
type textarea "x"
type input "2.38"
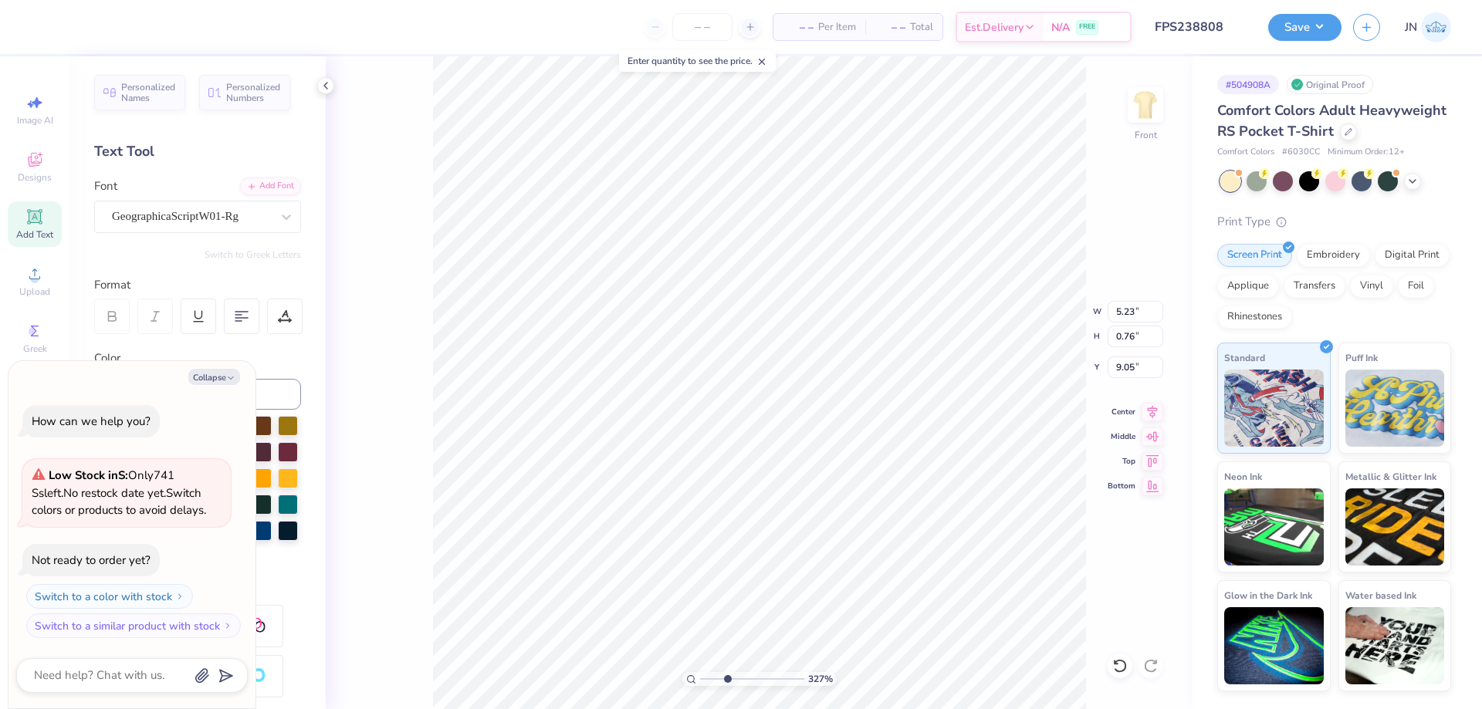
type input "0.42"
type input "5.67"
type textarea "x"
type input "7.56"
type input "1.32"
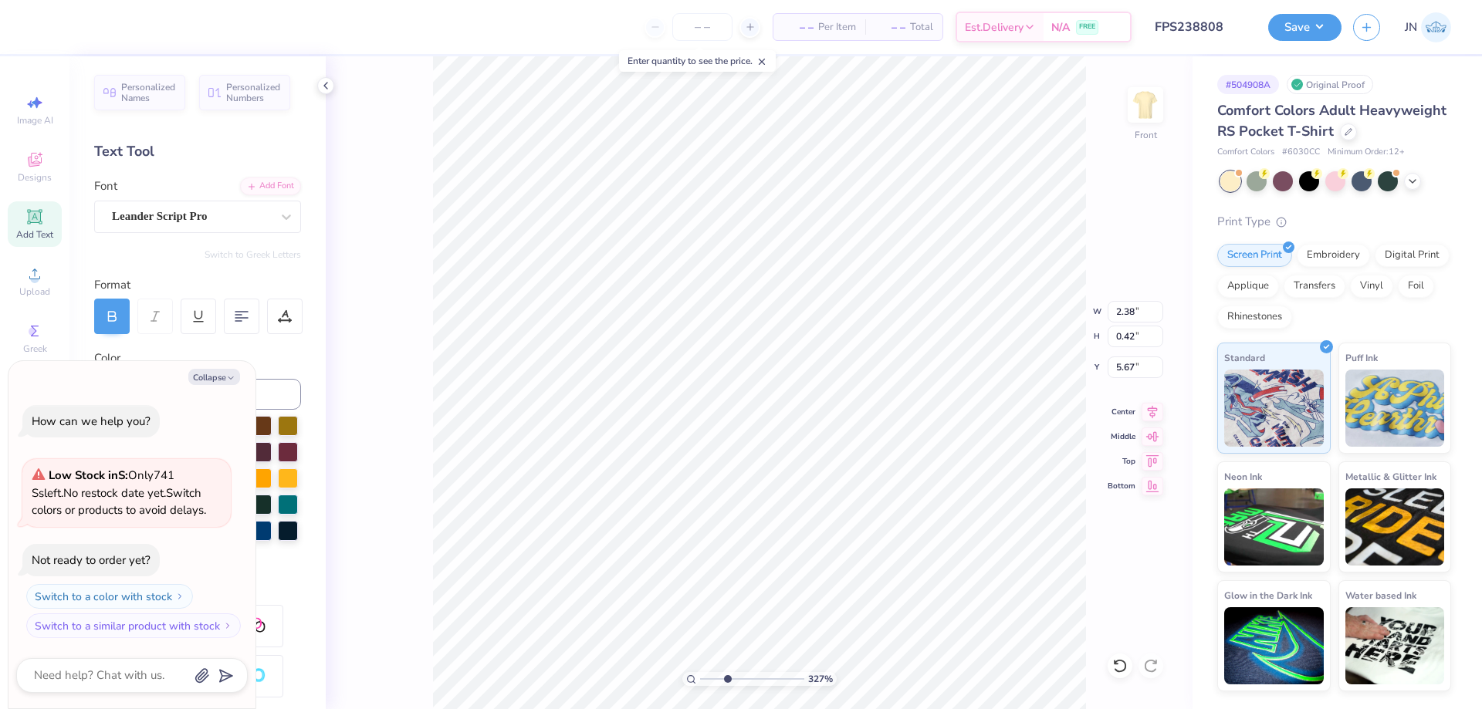
type input "8.77"
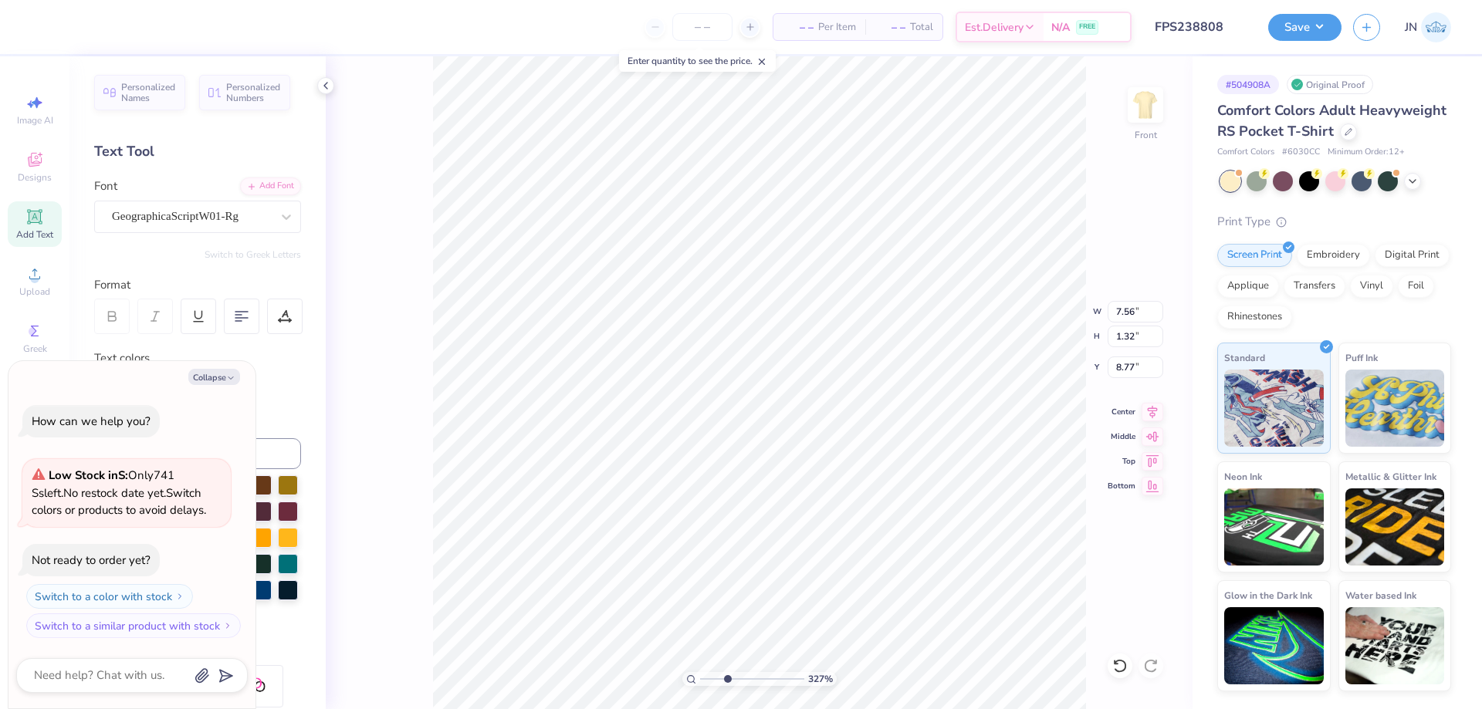
type textarea "x"
type input "6.32"
type input "1.10"
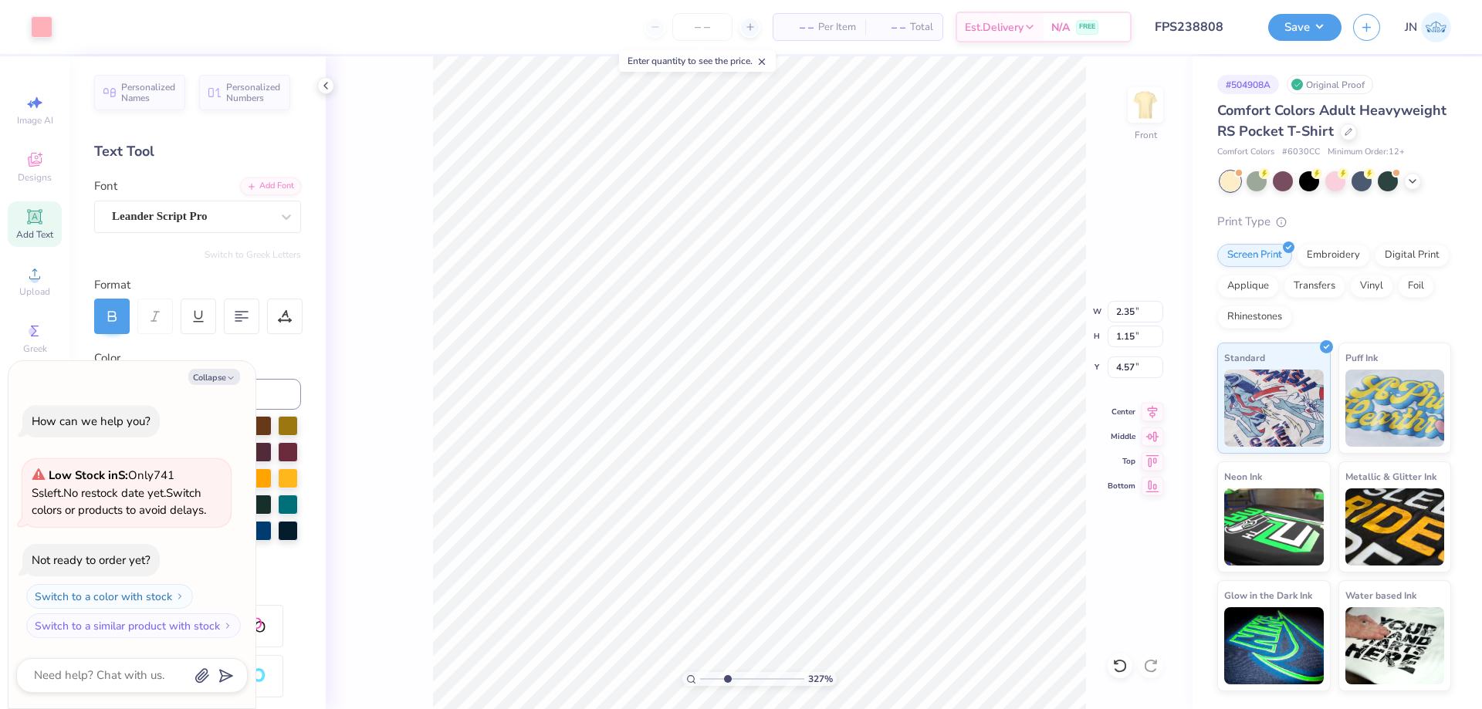
click at [211, 233] on div "Personalized Names Personalized Numbers Text Tool Add Font Font Leander Script …" at bounding box center [197, 382] width 256 height 653
click at [216, 221] on div "Leander Script Pro" at bounding box center [191, 216] width 162 height 24
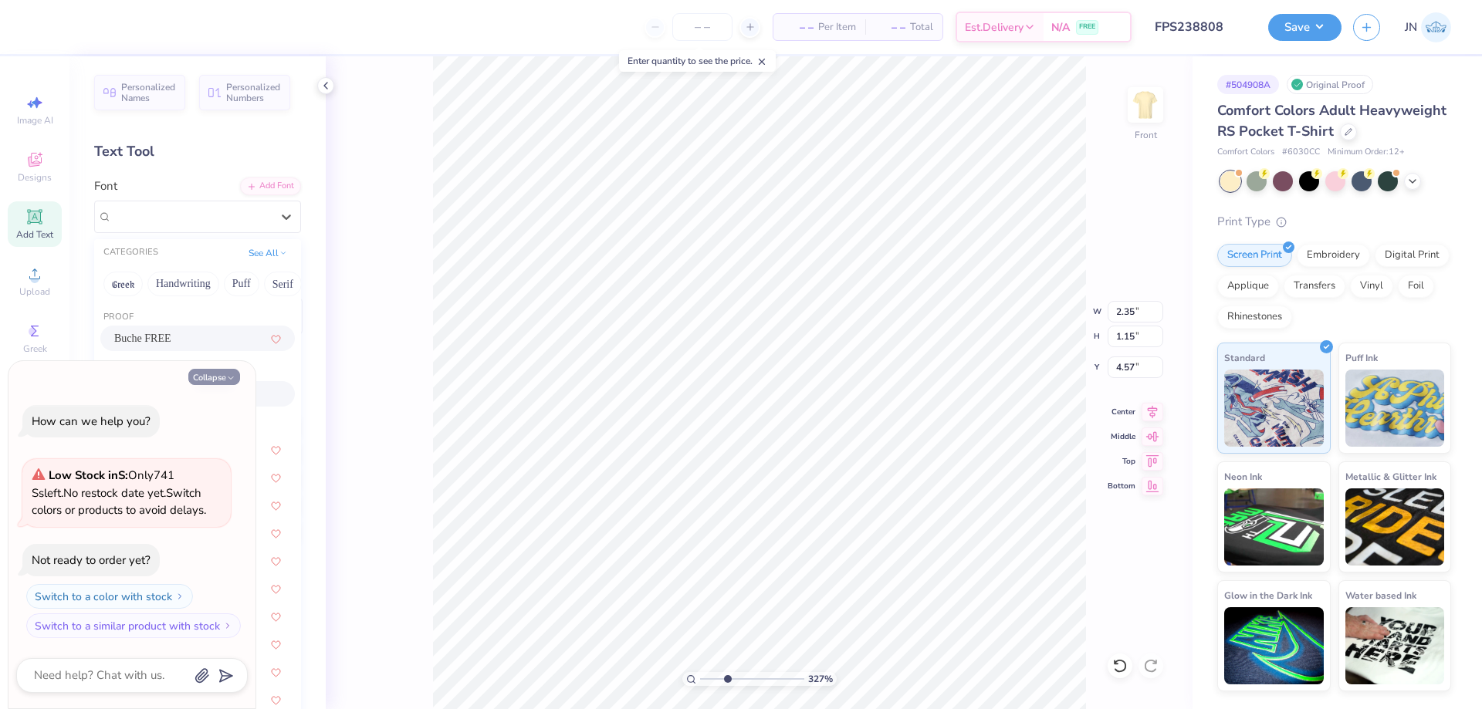
click at [224, 375] on button "Collapse" at bounding box center [214, 377] width 52 height 16
type textarea "x"
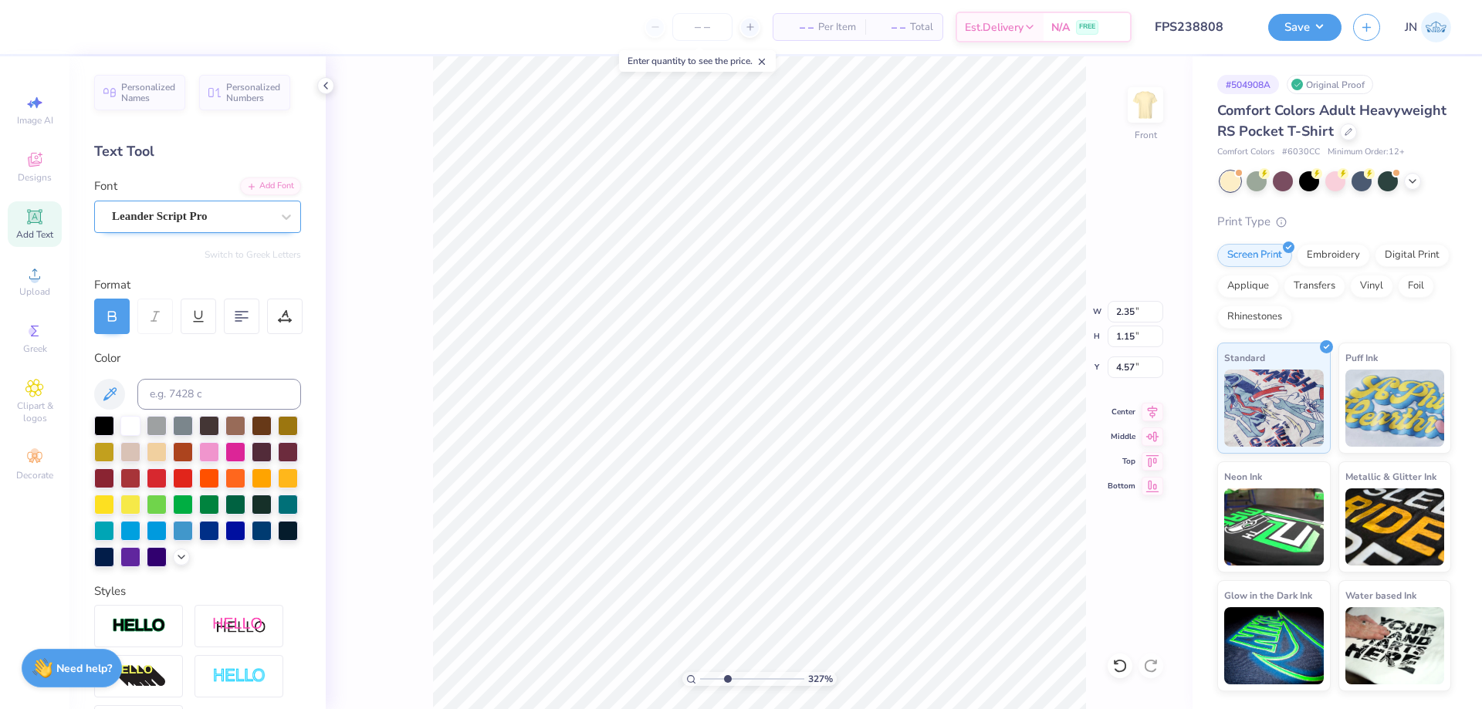
click at [241, 218] on div "Leander Script Pro" at bounding box center [191, 216] width 162 height 24
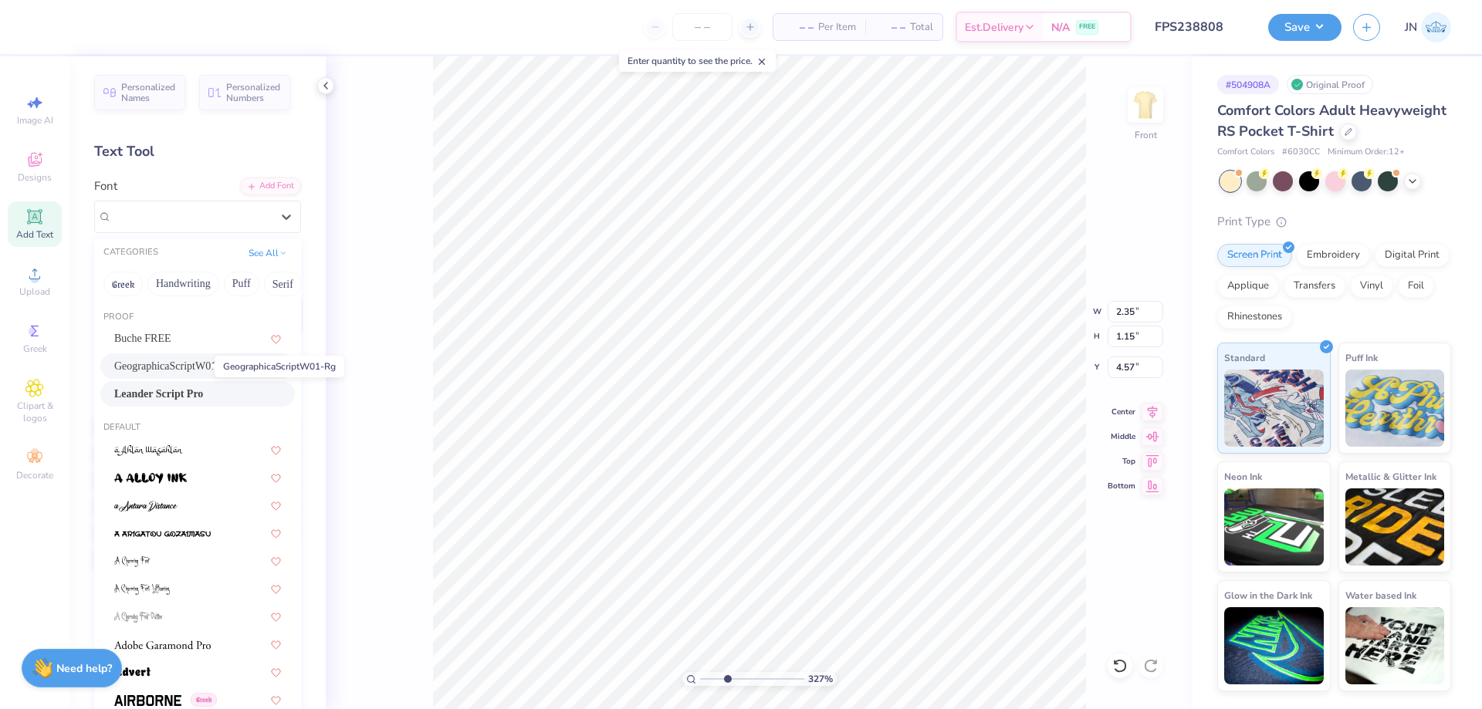
click at [197, 373] on span "GeographicaScriptW01-Rg" at bounding box center [173, 366] width 118 height 16
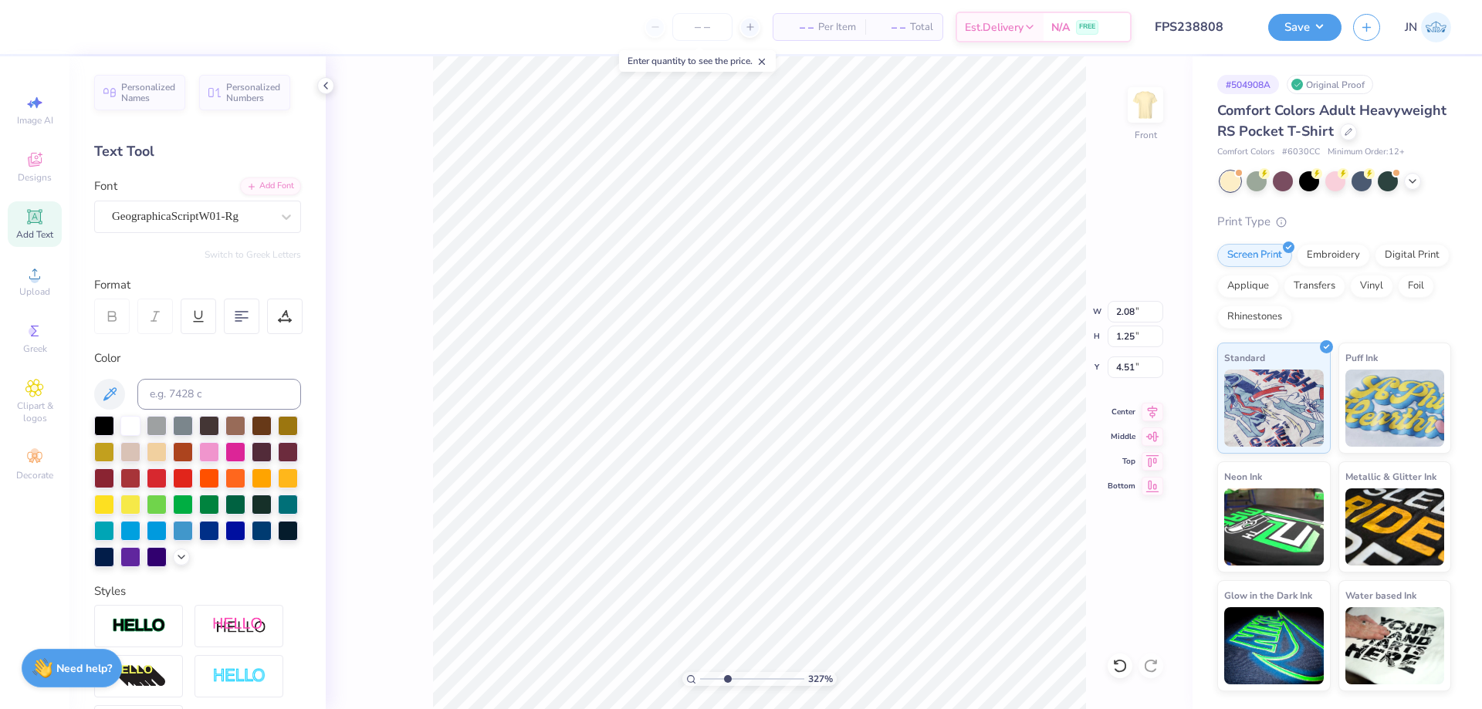
type input "2.08"
type input "1.25"
type input "4.51"
type textarea "French"
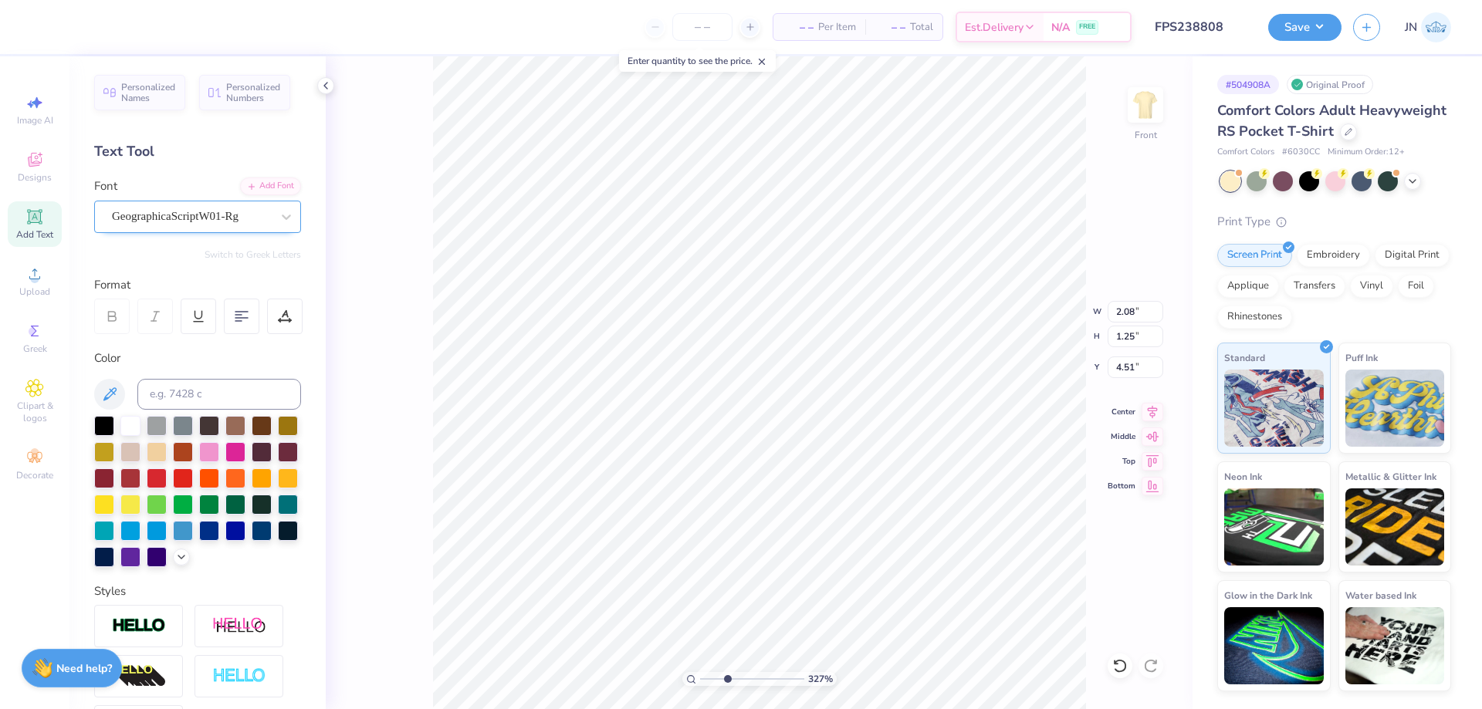
click at [232, 208] on div "GeographicaScriptW01-Rg" at bounding box center [191, 216] width 162 height 24
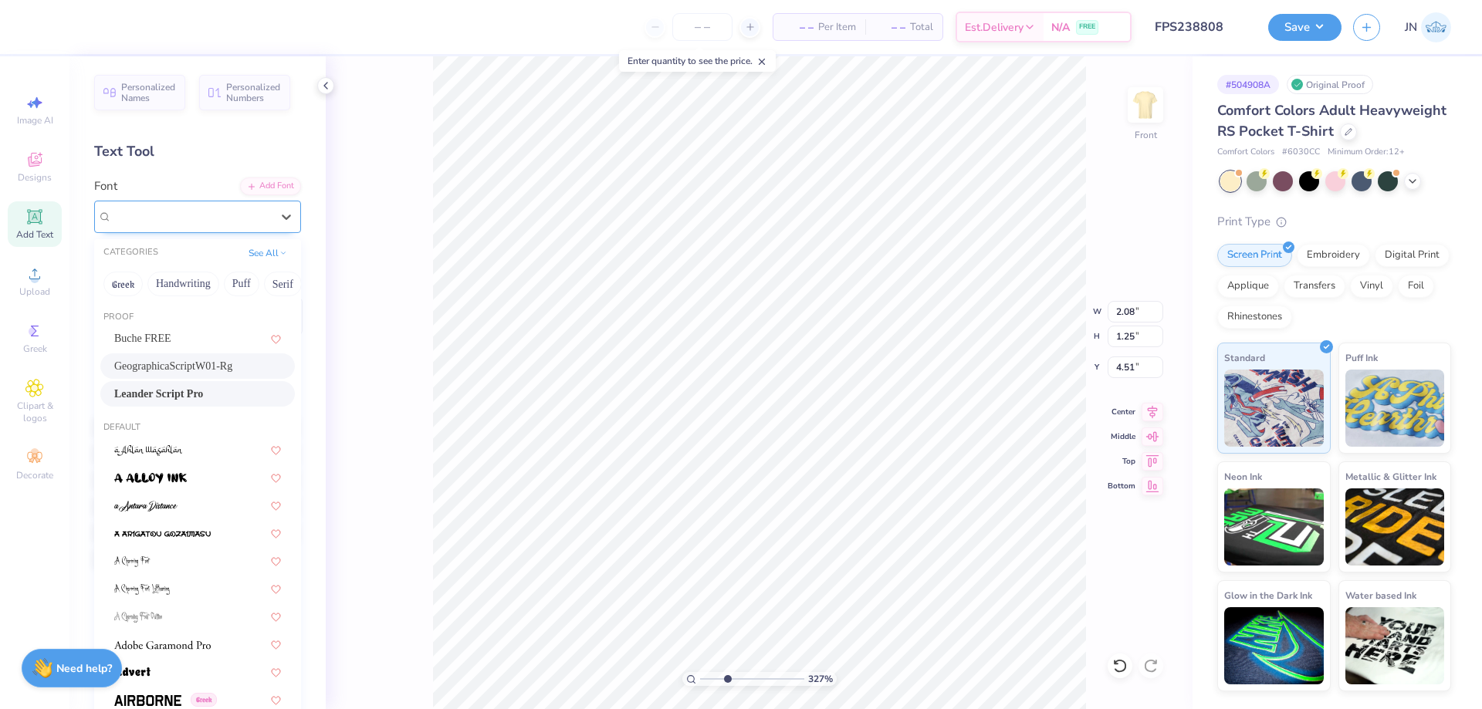
type input "2.38"
type input "0.42"
type input "5.67"
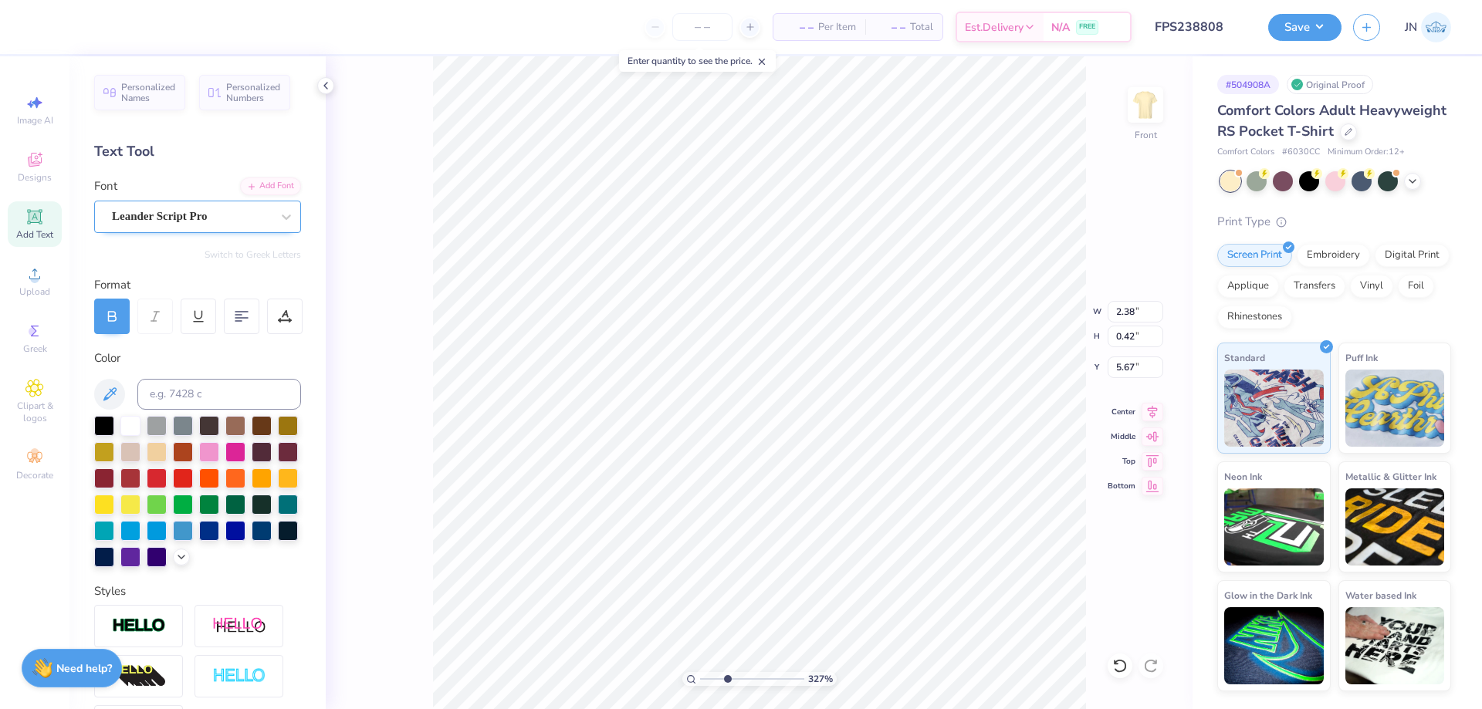
click at [166, 211] on div "Leander Script Pro" at bounding box center [191, 216] width 162 height 24
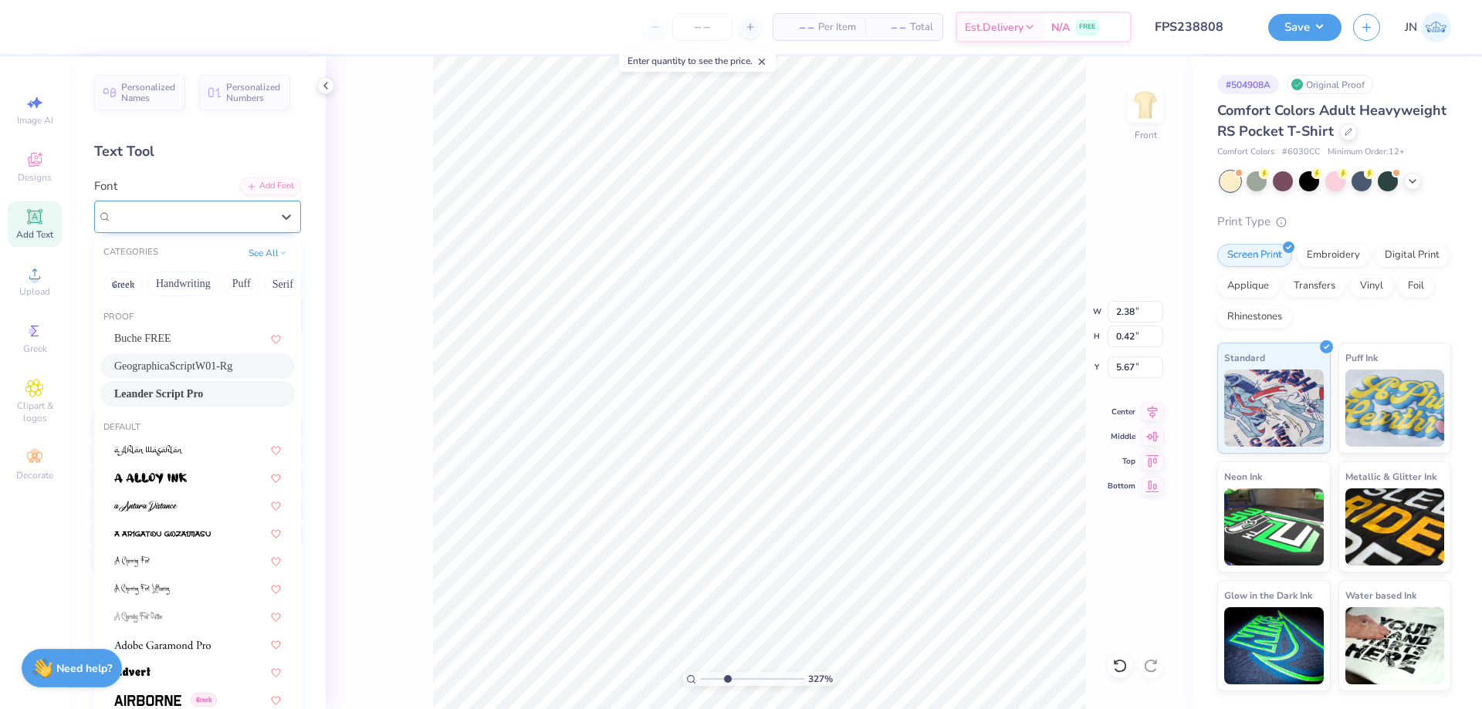
click at [148, 372] on span "GeographicaScriptW01-Rg" at bounding box center [173, 366] width 118 height 16
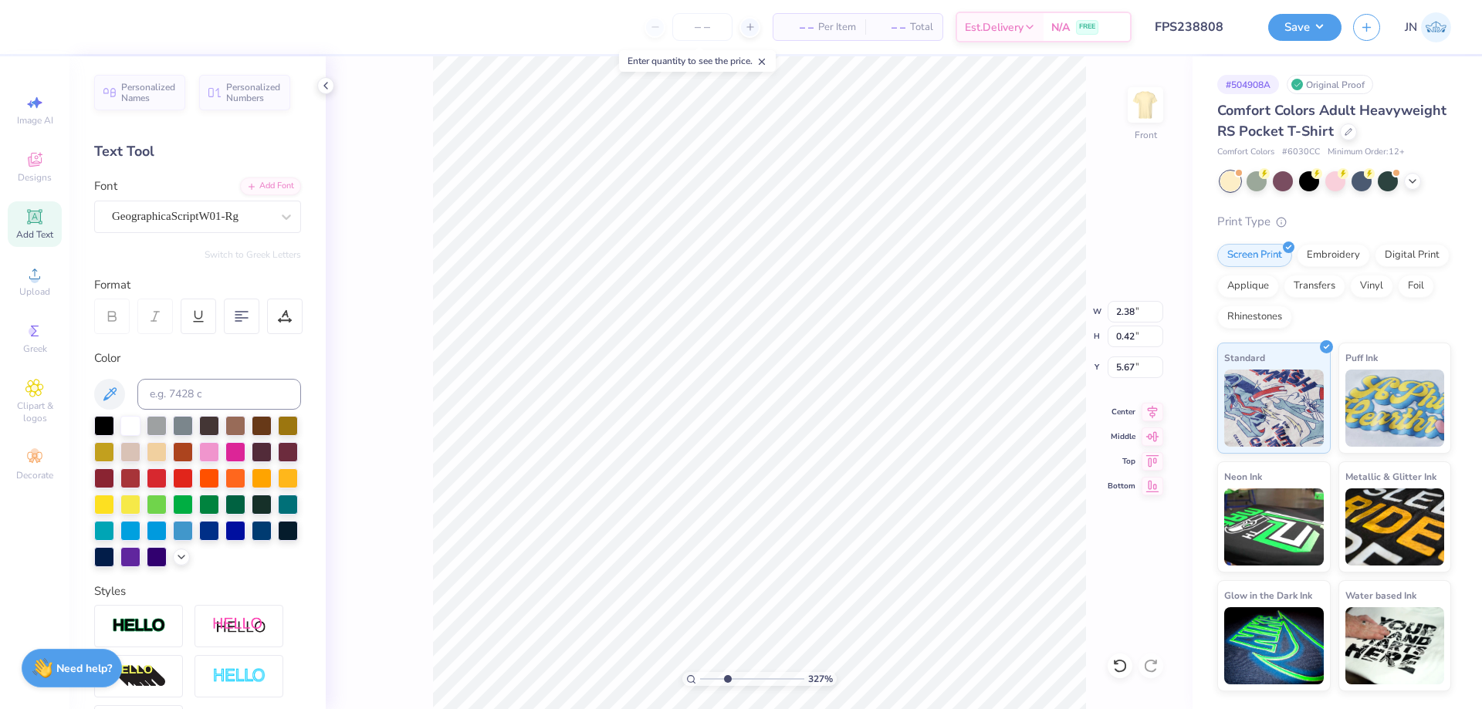
type textarea "c"
type textarea "Club"
click at [1289, 30] on button "Save" at bounding box center [1304, 27] width 73 height 27
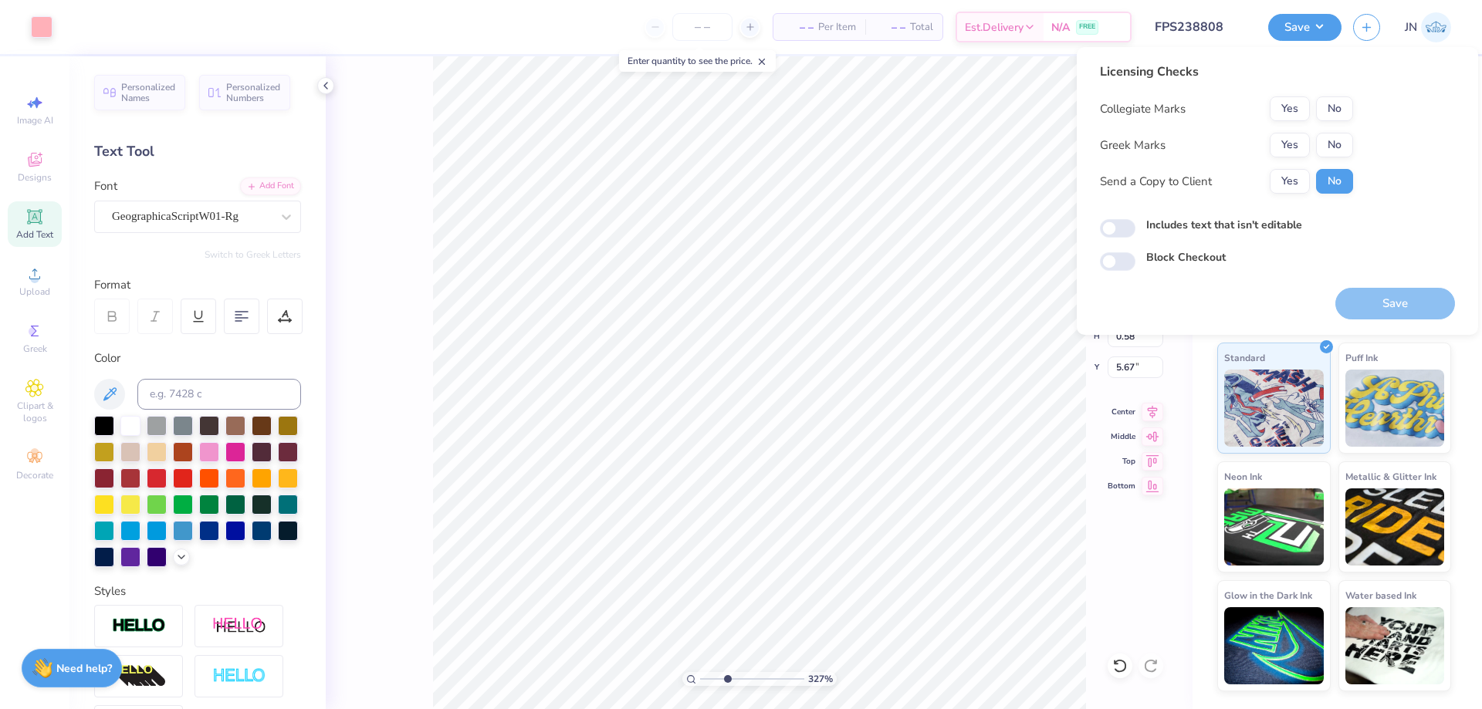
type input "5.67"
click at [1338, 147] on button "No" at bounding box center [1334, 145] width 37 height 25
click at [1346, 117] on button "No" at bounding box center [1334, 108] width 37 height 25
click at [1382, 292] on button "Save" at bounding box center [1395, 304] width 120 height 32
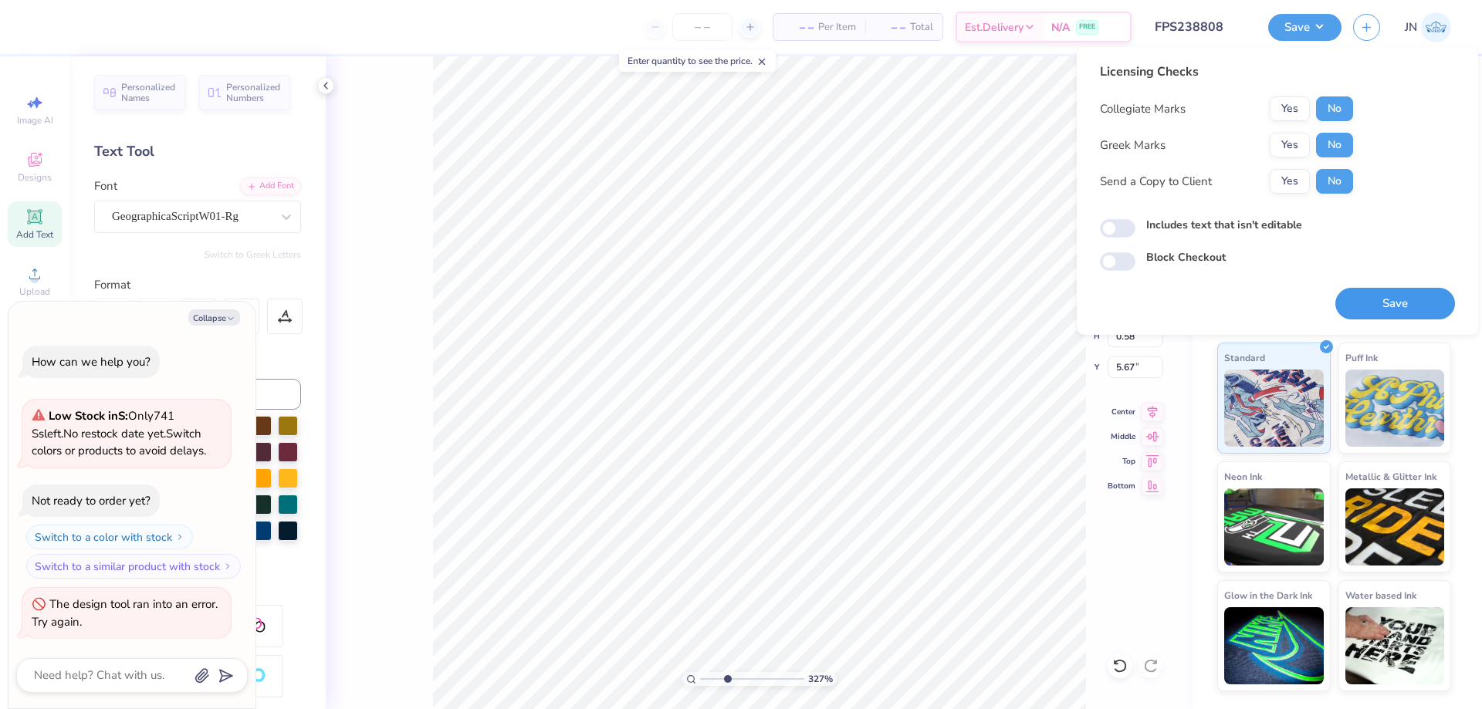
click at [1416, 302] on button "Save" at bounding box center [1395, 304] width 120 height 32
click at [1423, 296] on div "Save" at bounding box center [1395, 304] width 120 height 32
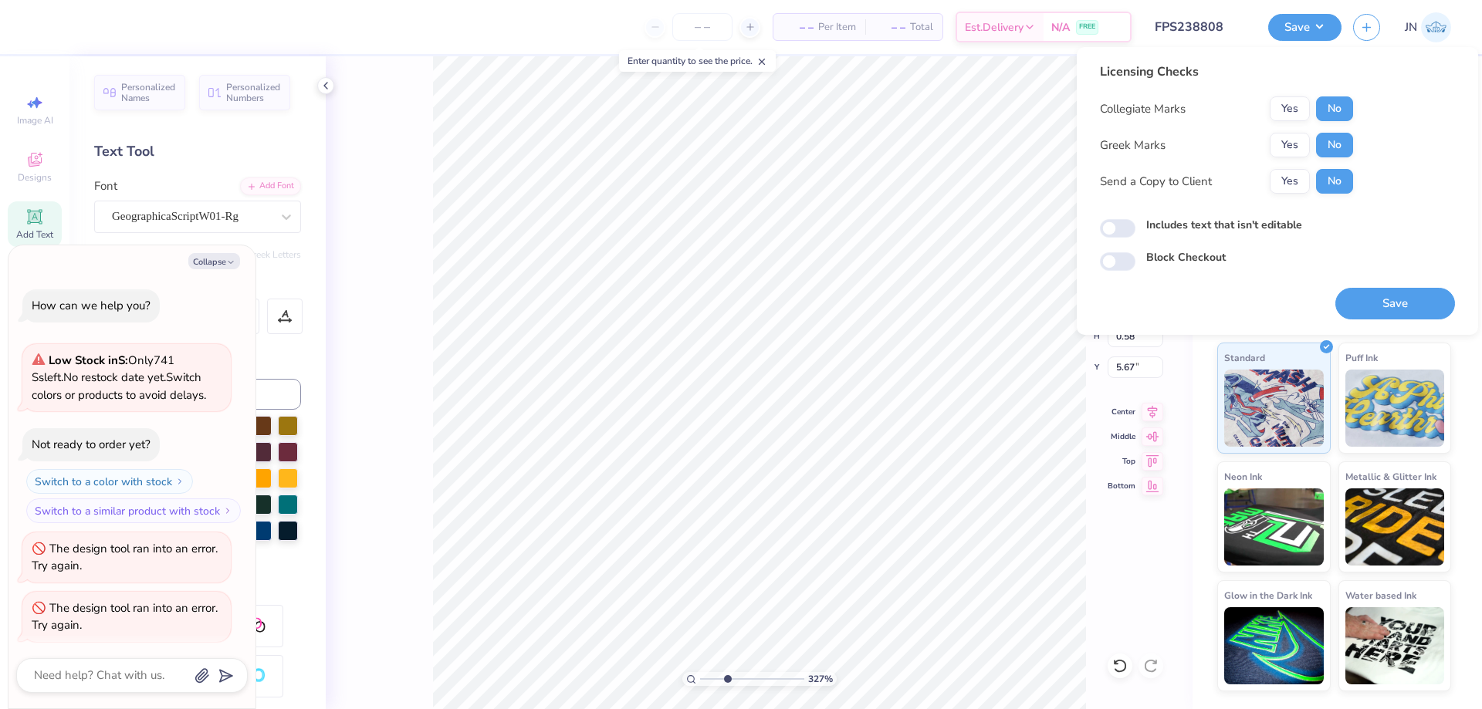
scroll to position [4, 0]
click at [1364, 296] on button "Save" at bounding box center [1395, 304] width 120 height 32
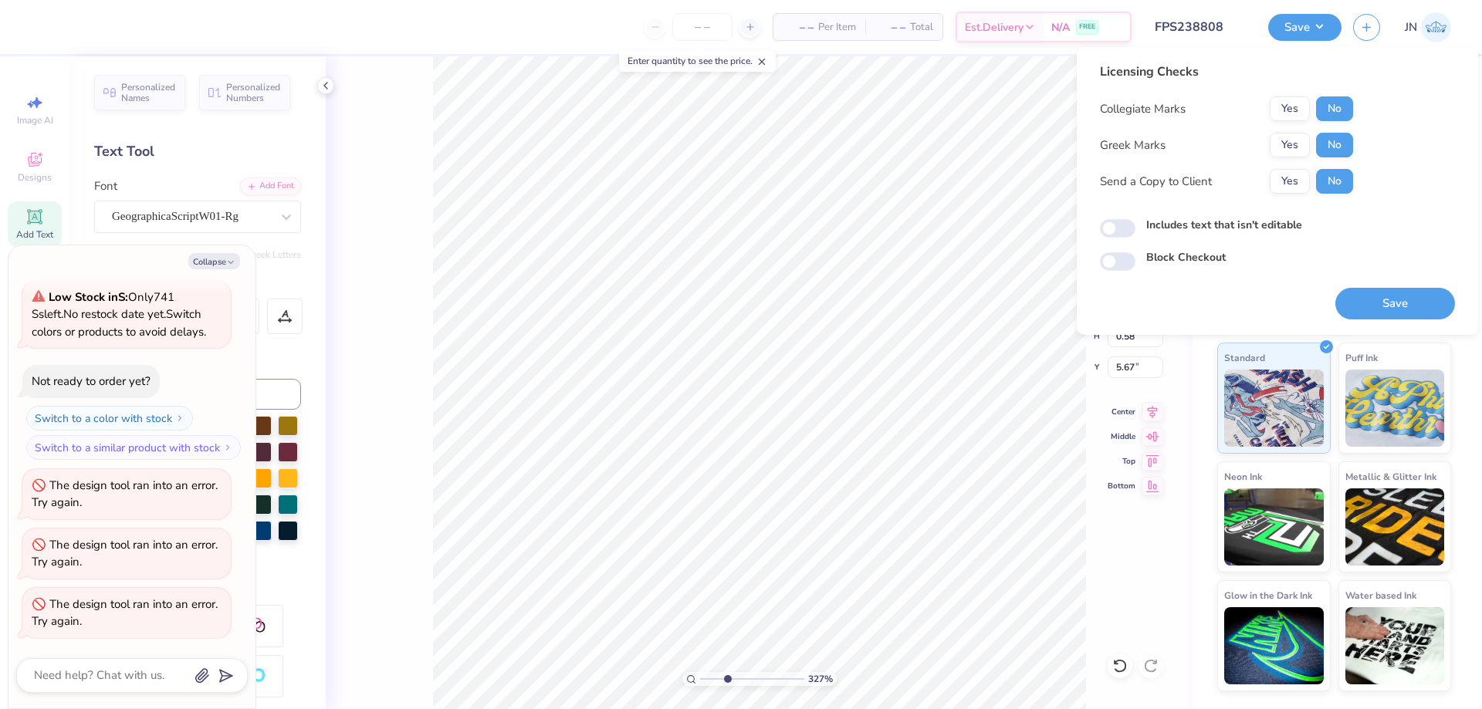
drag, startPoint x: 1362, startPoint y: 305, endPoint x: 595, endPoint y: 15, distance: 820.1
click at [1363, 306] on button "Save" at bounding box center [1395, 304] width 120 height 32
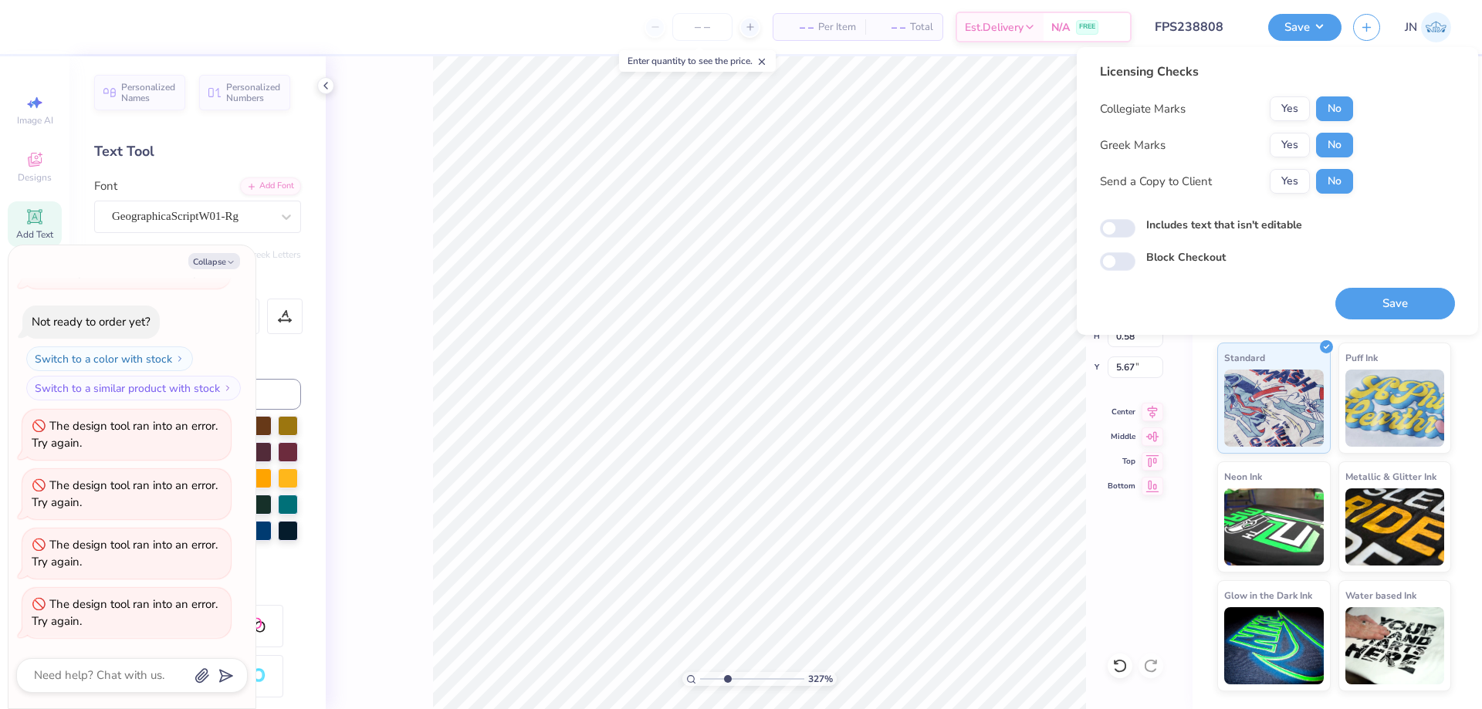
click at [1403, 277] on div "Save" at bounding box center [1395, 295] width 120 height 49
click at [1393, 292] on button "Save" at bounding box center [1395, 304] width 120 height 32
click at [1253, 285] on div "Licensing Checks Collegiate Marks Yes No Greek Marks Yes No Send a Copy to Clie…" at bounding box center [1277, 191] width 355 height 257
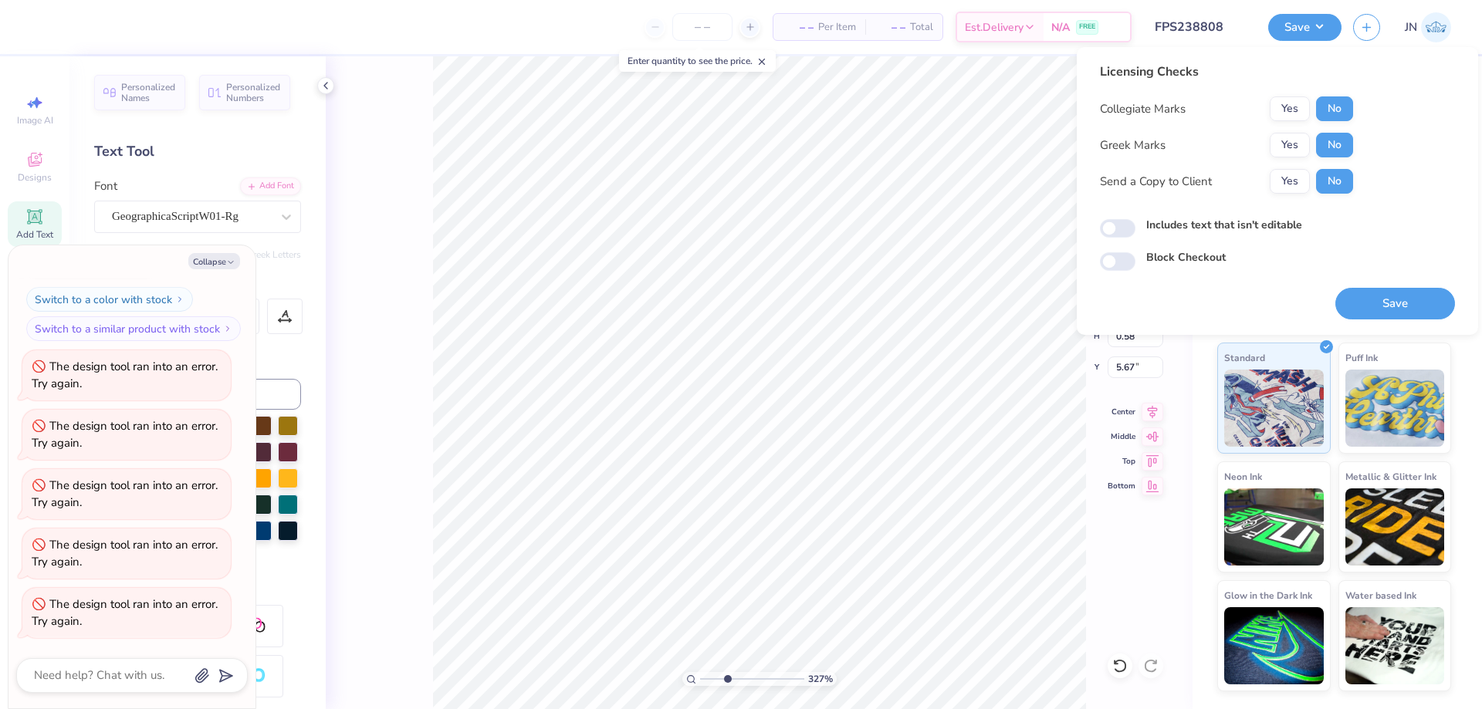
click at [1386, 302] on button "Save" at bounding box center [1395, 304] width 120 height 32
click at [1359, 289] on button "Save" at bounding box center [1395, 304] width 120 height 32
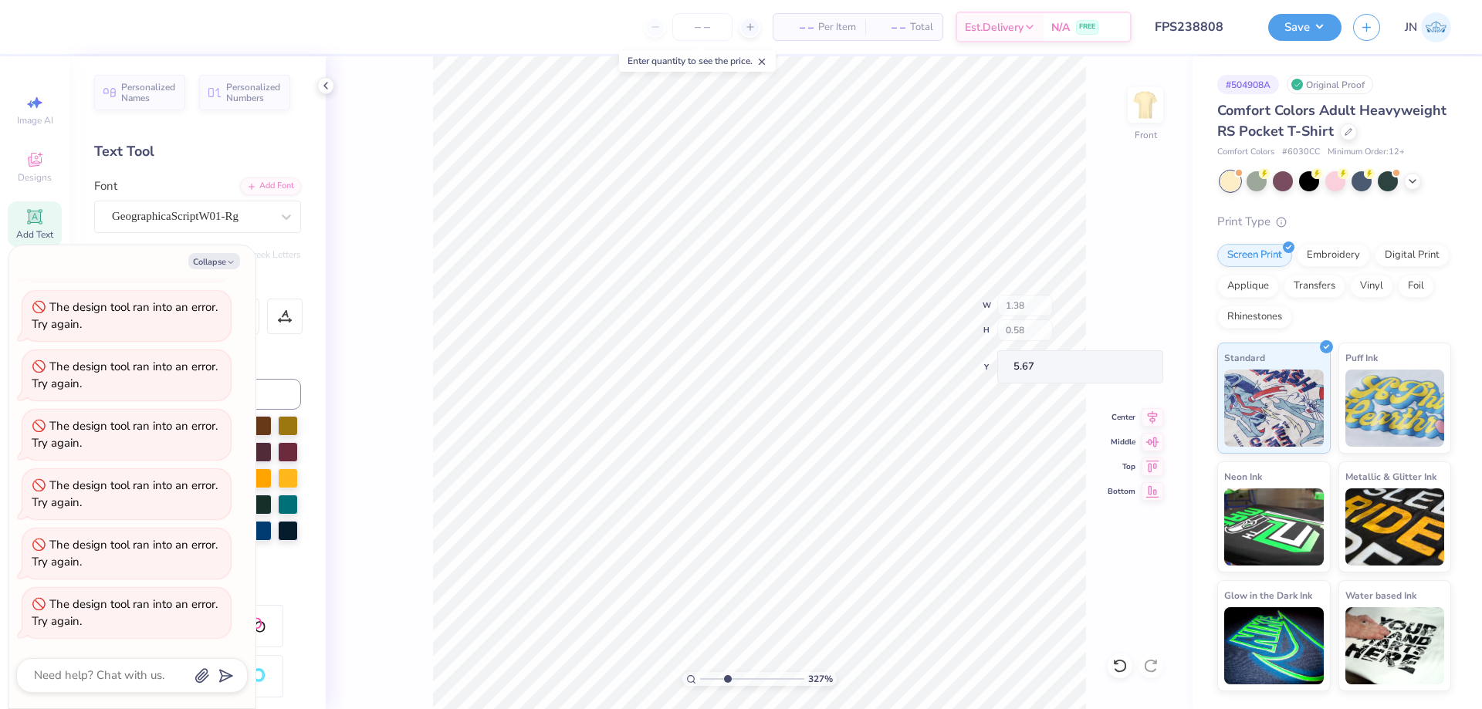
click at [1357, 296] on button "Save" at bounding box center [1395, 304] width 120 height 32
click at [1303, 39] on button "Save" at bounding box center [1304, 25] width 73 height 27
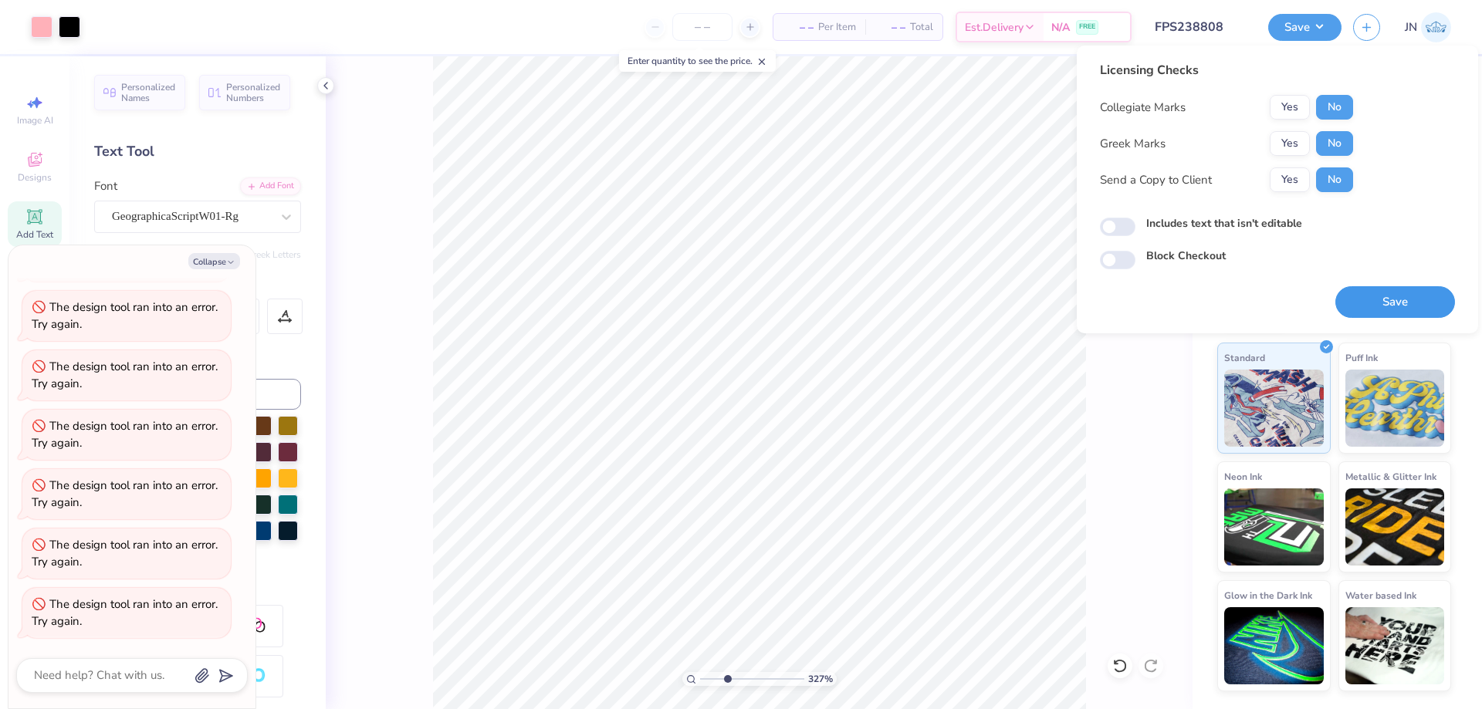
click at [1424, 299] on button "Save" at bounding box center [1395, 302] width 120 height 32
click at [1376, 299] on button "Save" at bounding box center [1395, 302] width 120 height 32
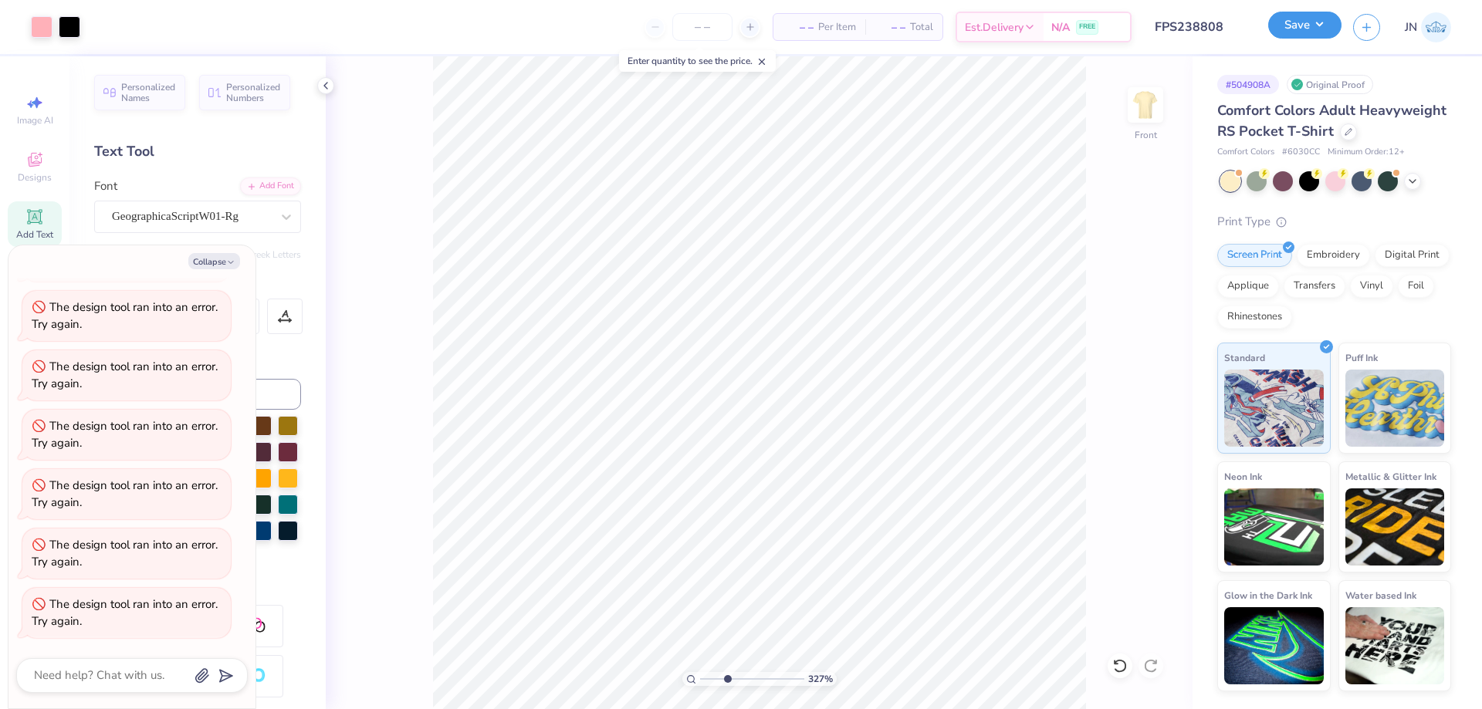
click at [1290, 29] on button "Save" at bounding box center [1304, 25] width 73 height 27
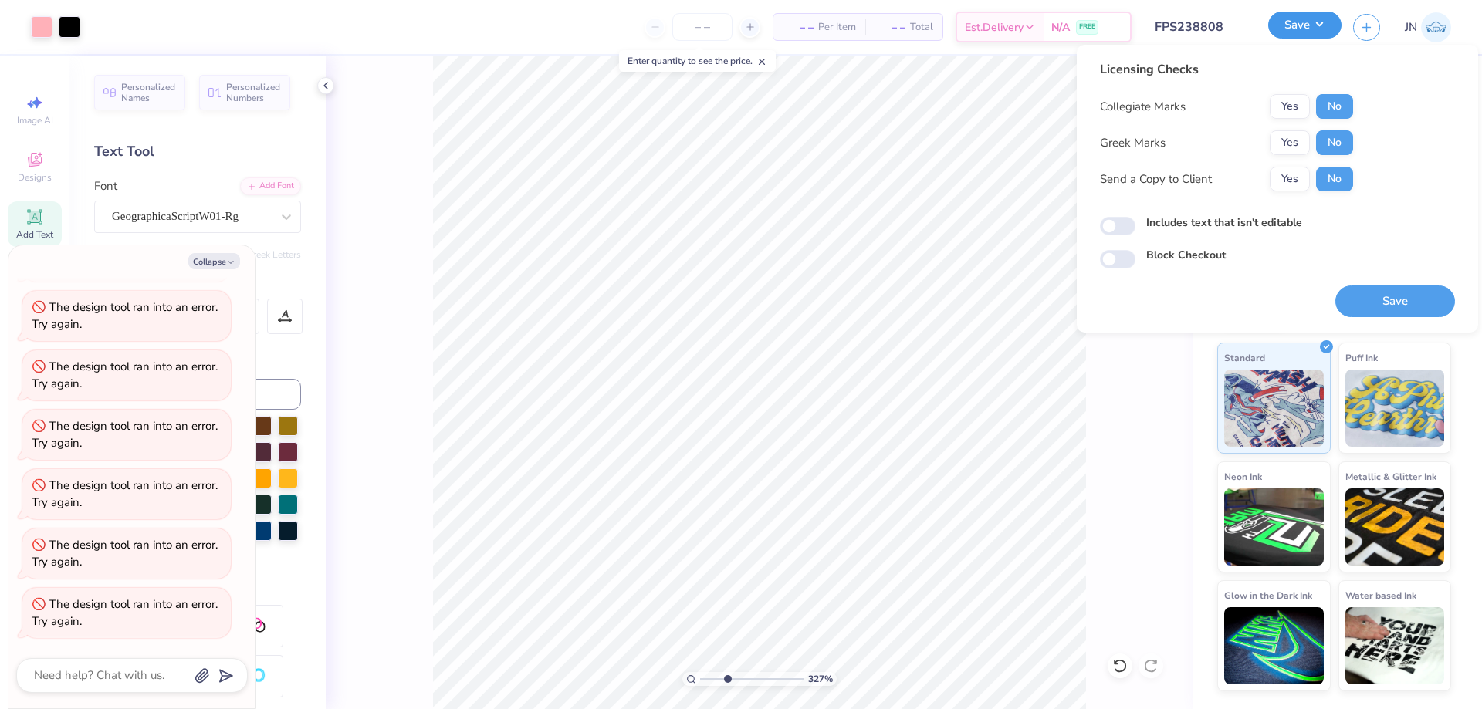
type textarea "x"
click at [1354, 293] on button "Save" at bounding box center [1395, 302] width 120 height 32
type input "1.19"
click at [705, 682] on input "range" at bounding box center [752, 679] width 104 height 14
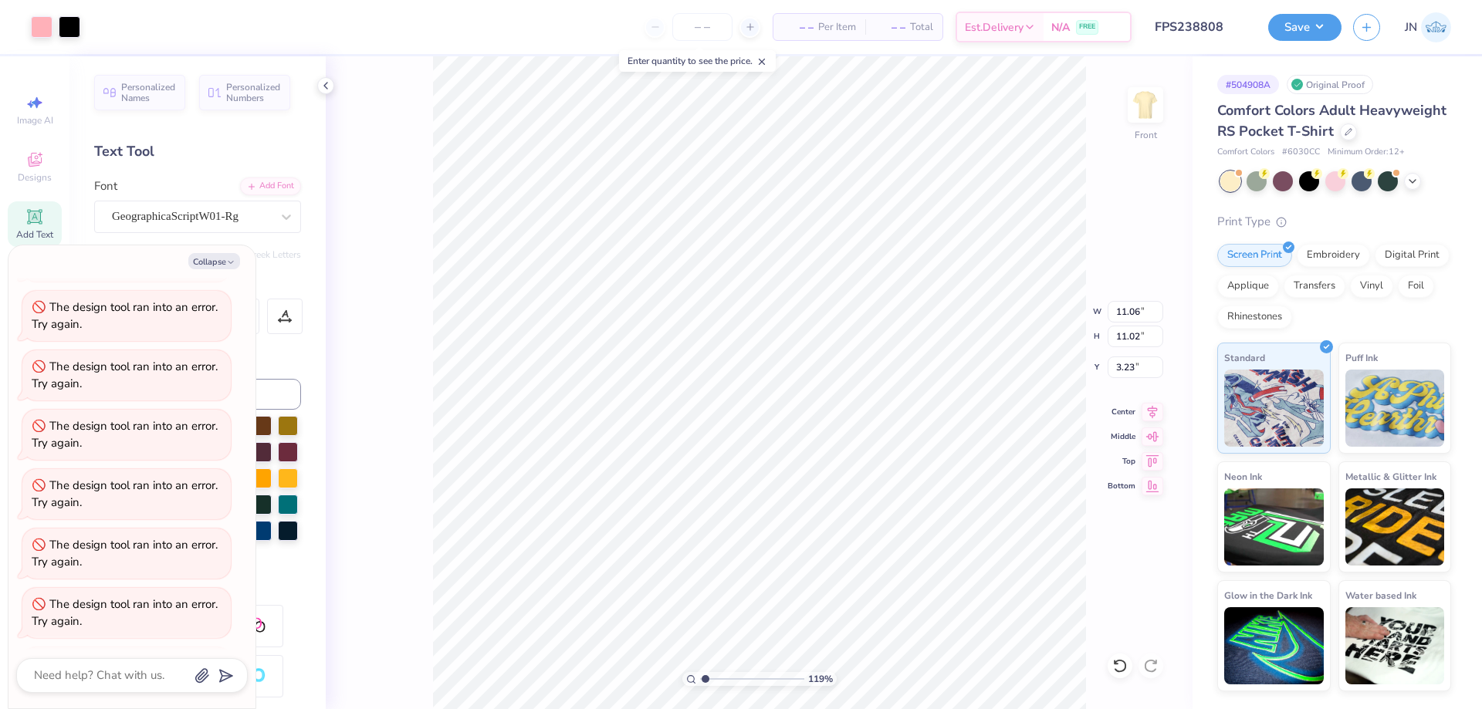
scroll to position [539, 0]
click at [870, 468] on li "Group" at bounding box center [889, 476] width 121 height 30
click at [1293, 42] on div "Save JN" at bounding box center [1375, 27] width 214 height 54
click at [1298, 36] on button "Save" at bounding box center [1304, 25] width 73 height 27
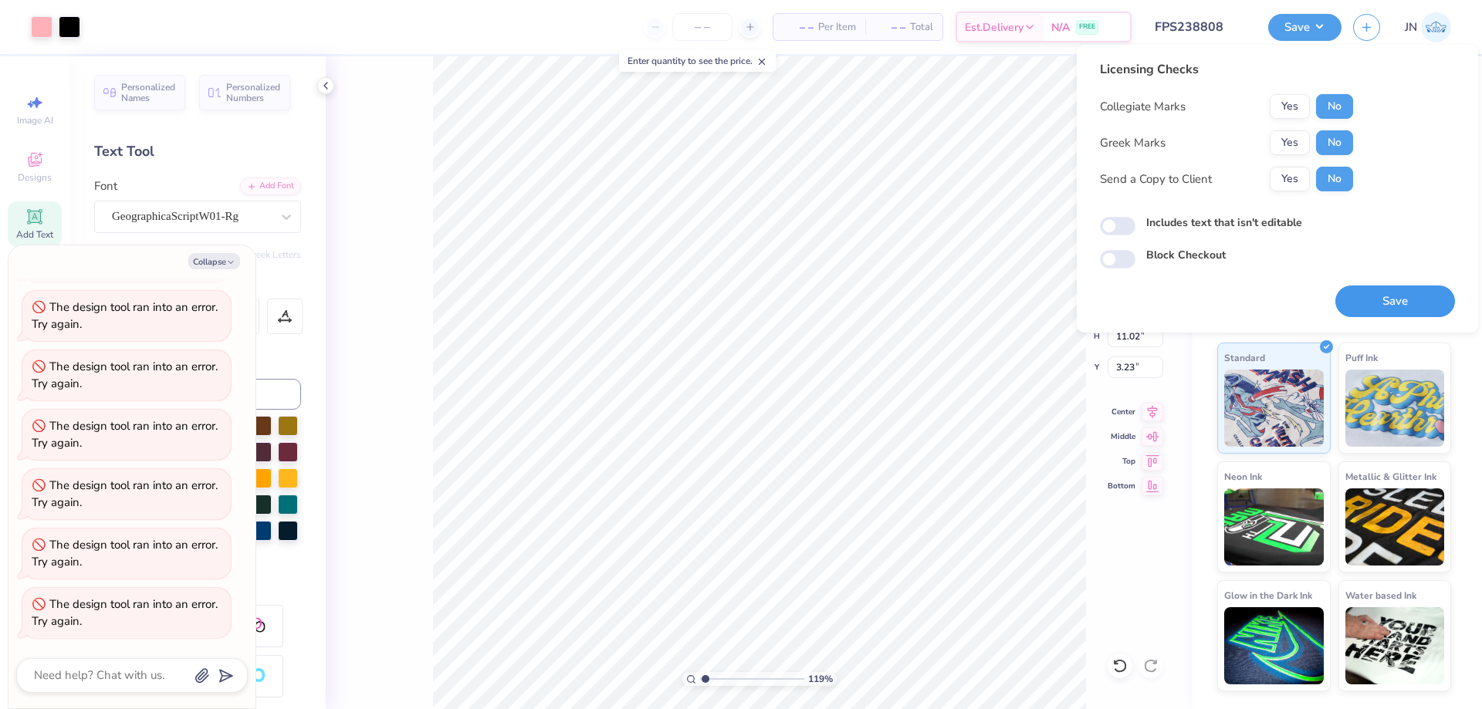
click at [1388, 291] on button "Save" at bounding box center [1395, 302] width 120 height 32
click at [207, 258] on button "Collapse" at bounding box center [214, 261] width 52 height 16
click at [207, 262] on button "Collapse" at bounding box center [214, 261] width 52 height 16
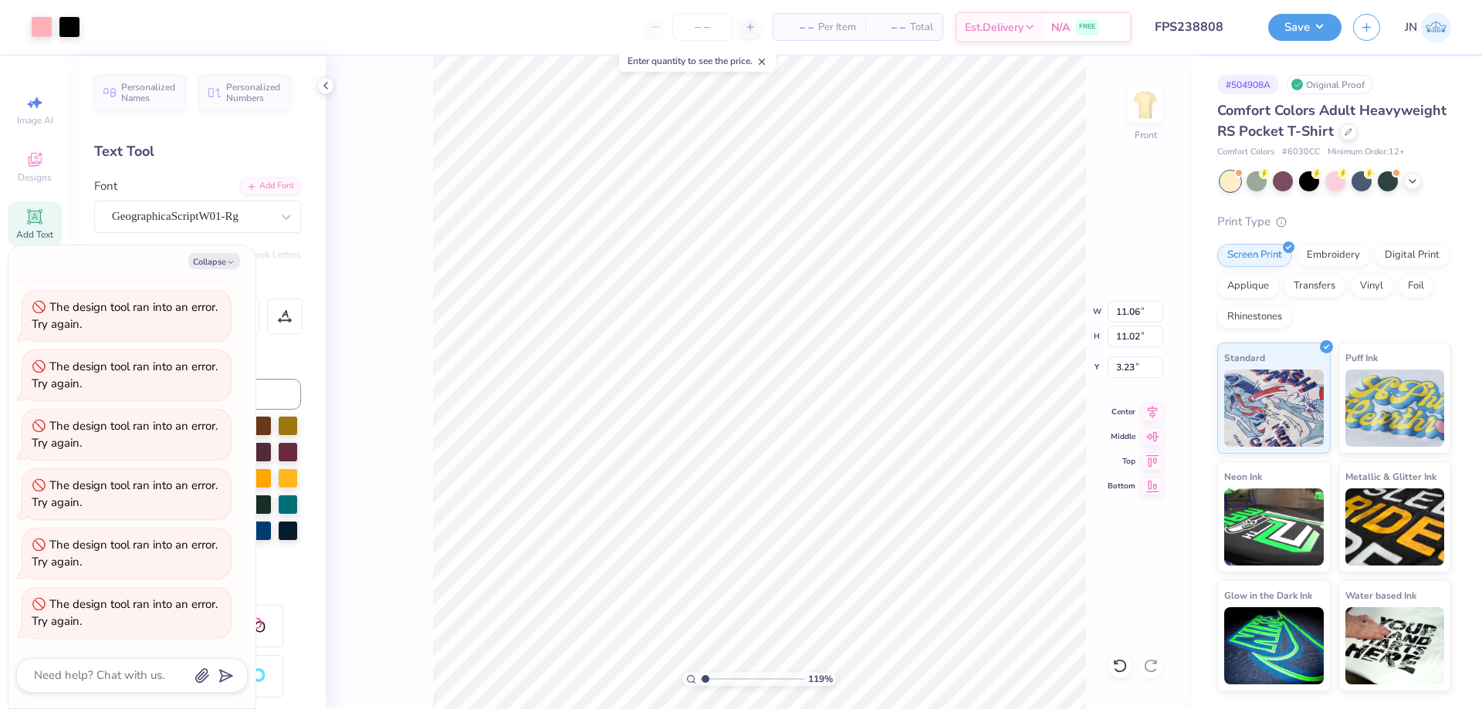
scroll to position [77, 0]
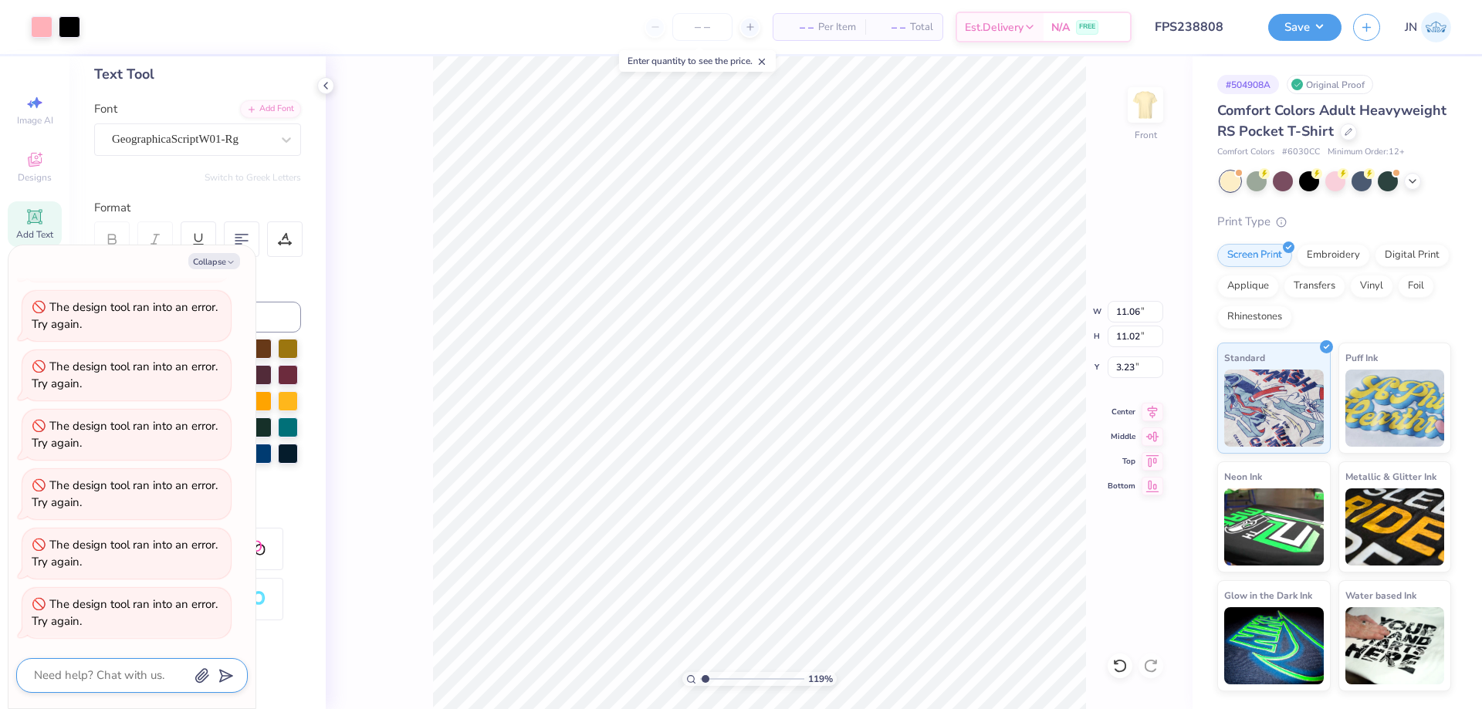
click at [86, 671] on textarea at bounding box center [110, 675] width 157 height 21
click at [1316, 15] on button "Save" at bounding box center [1304, 25] width 73 height 27
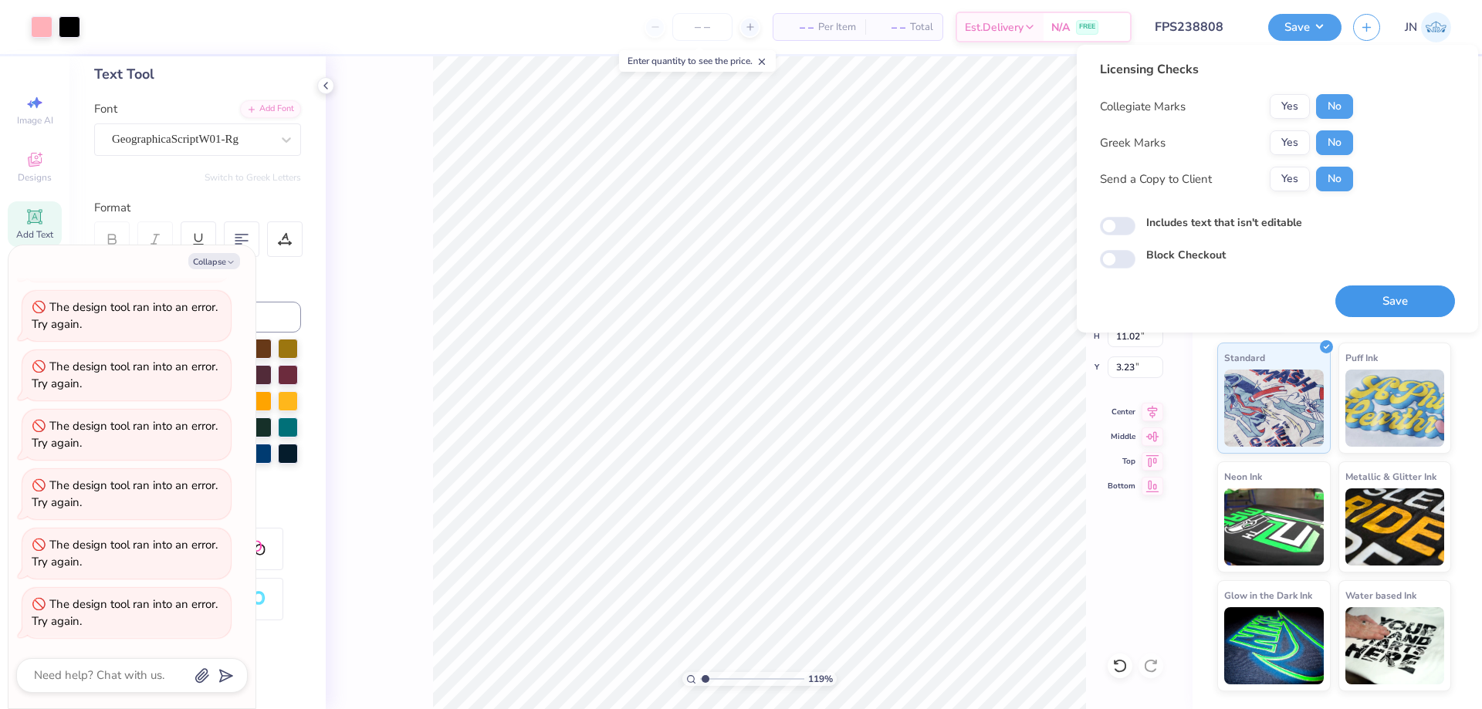
click at [1420, 289] on button "Save" at bounding box center [1395, 302] width 120 height 32
click at [1378, 292] on div "Save" at bounding box center [1395, 302] width 120 height 32
type textarea "x"
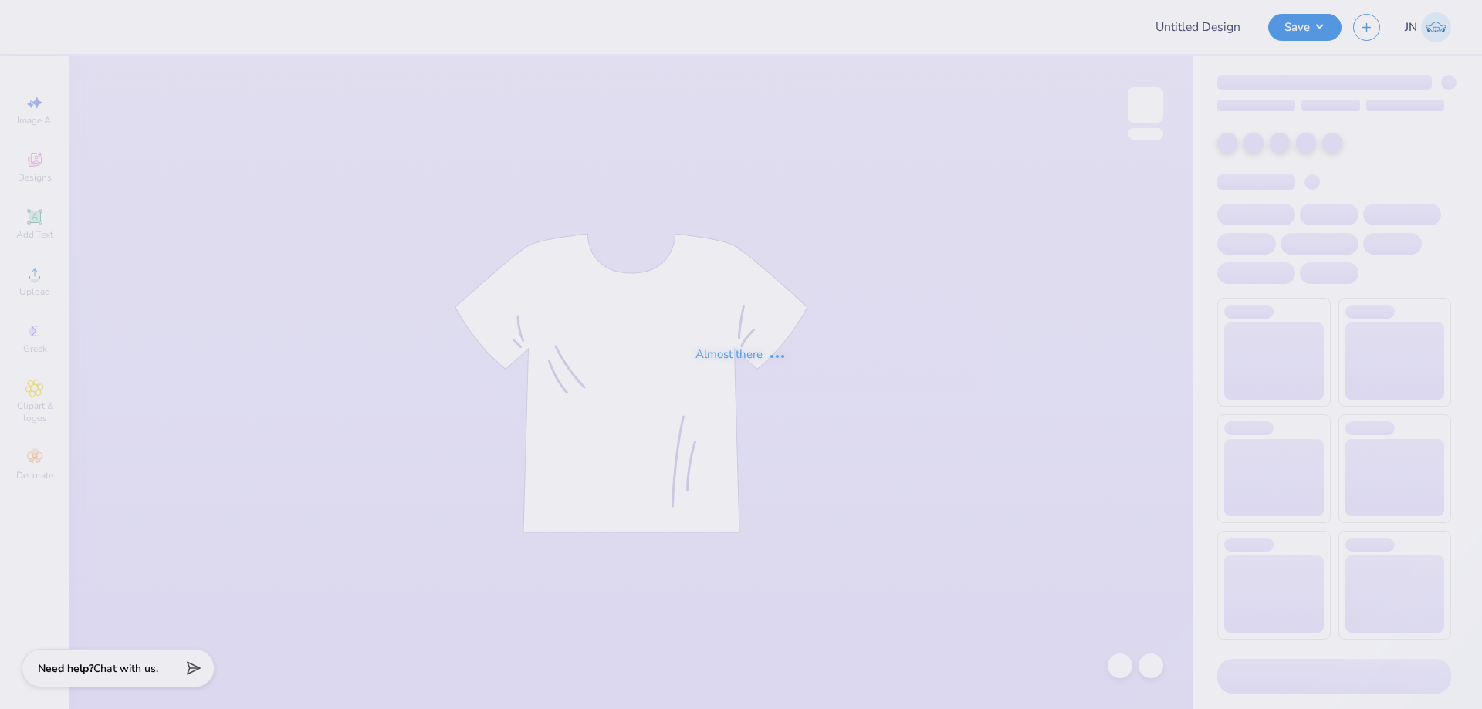
type input "FPS238874"
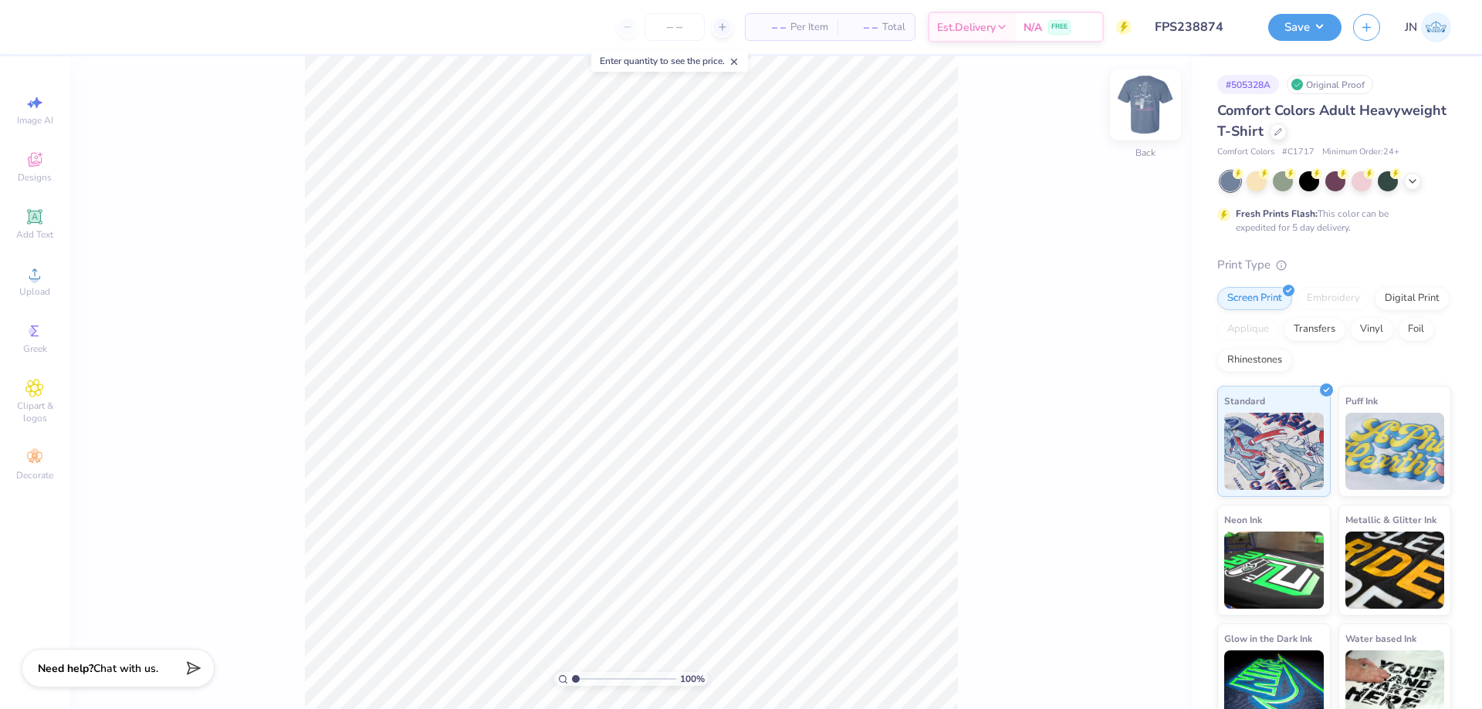
click at [1141, 109] on img at bounding box center [1145, 105] width 62 height 62
type input "14.00"
click at [40, 241] on div "Add Text" at bounding box center [35, 224] width 54 height 46
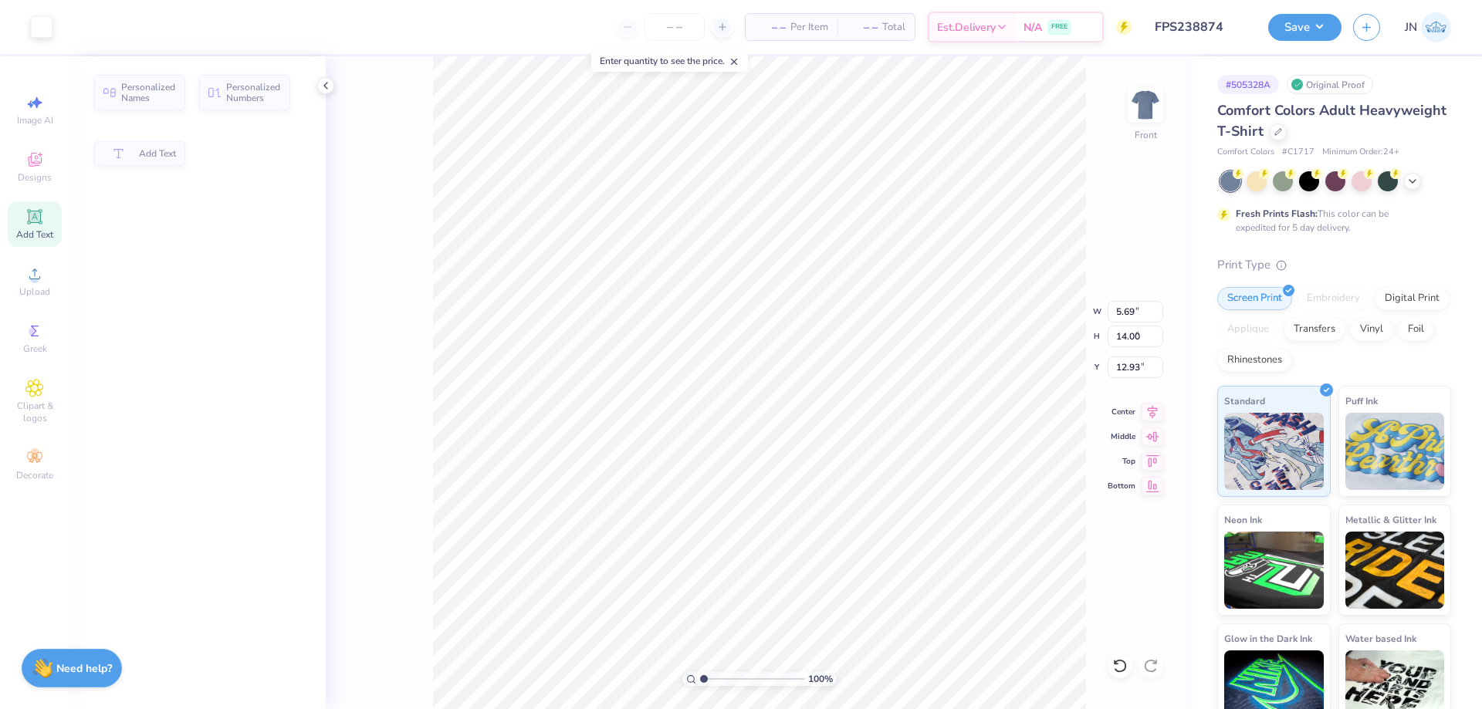
type input "5.69"
type input "1.65"
type input "12.93"
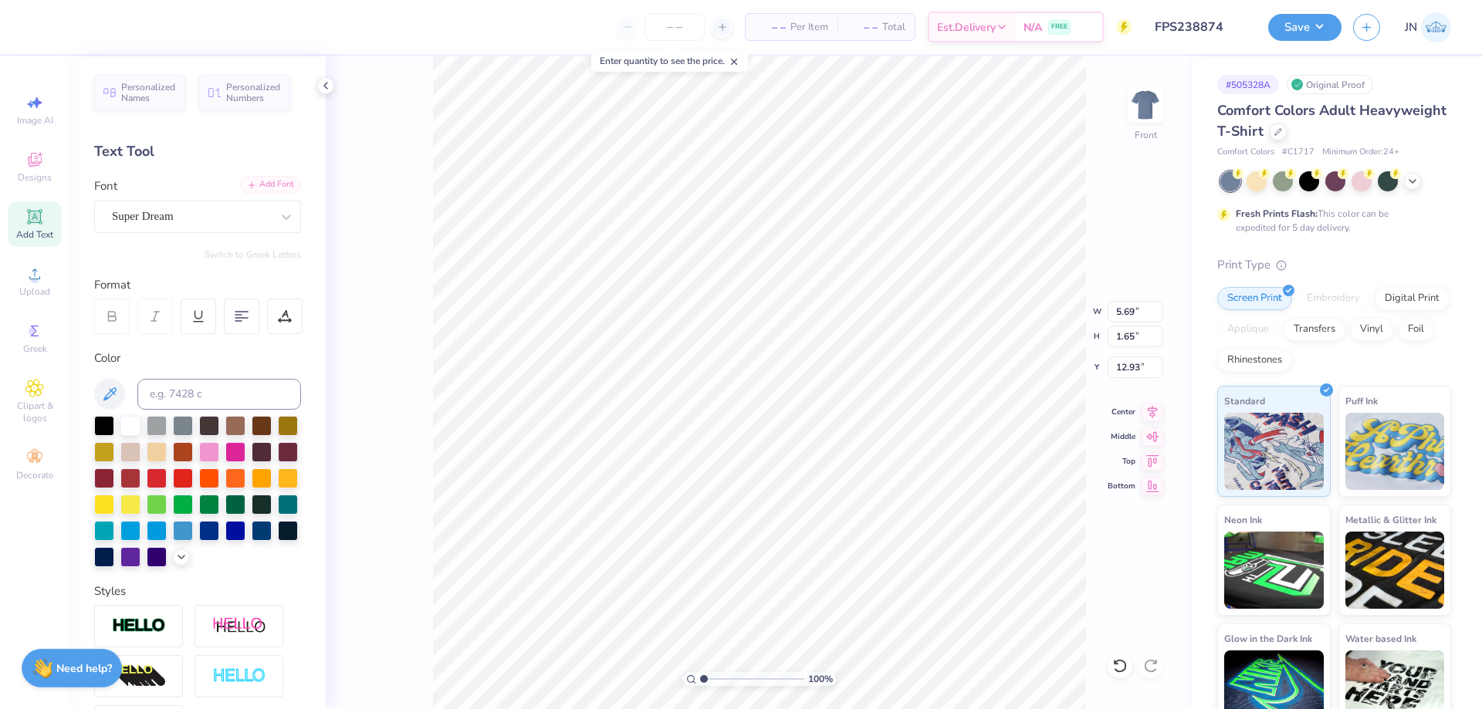
click at [245, 182] on div "Add Font" at bounding box center [270, 185] width 61 height 18
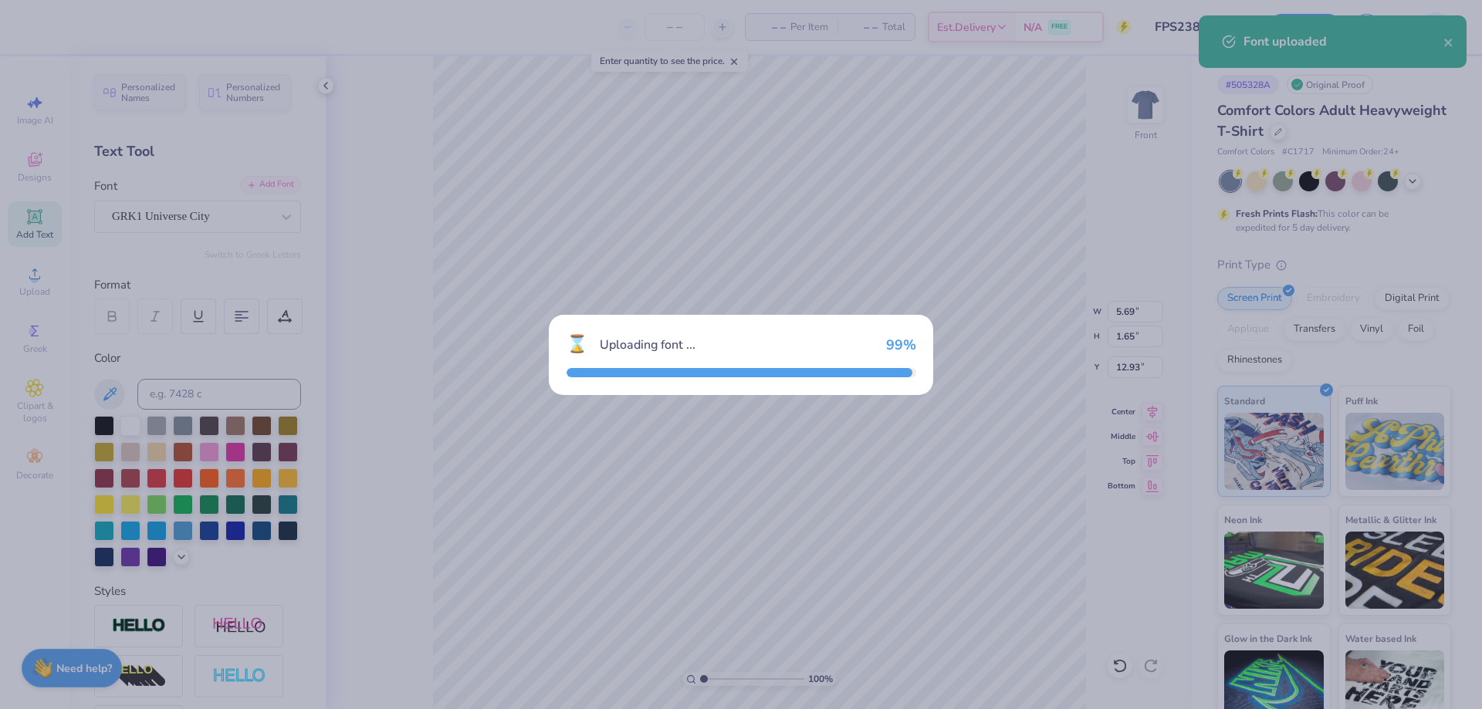
type input "4.67"
type input "1.92"
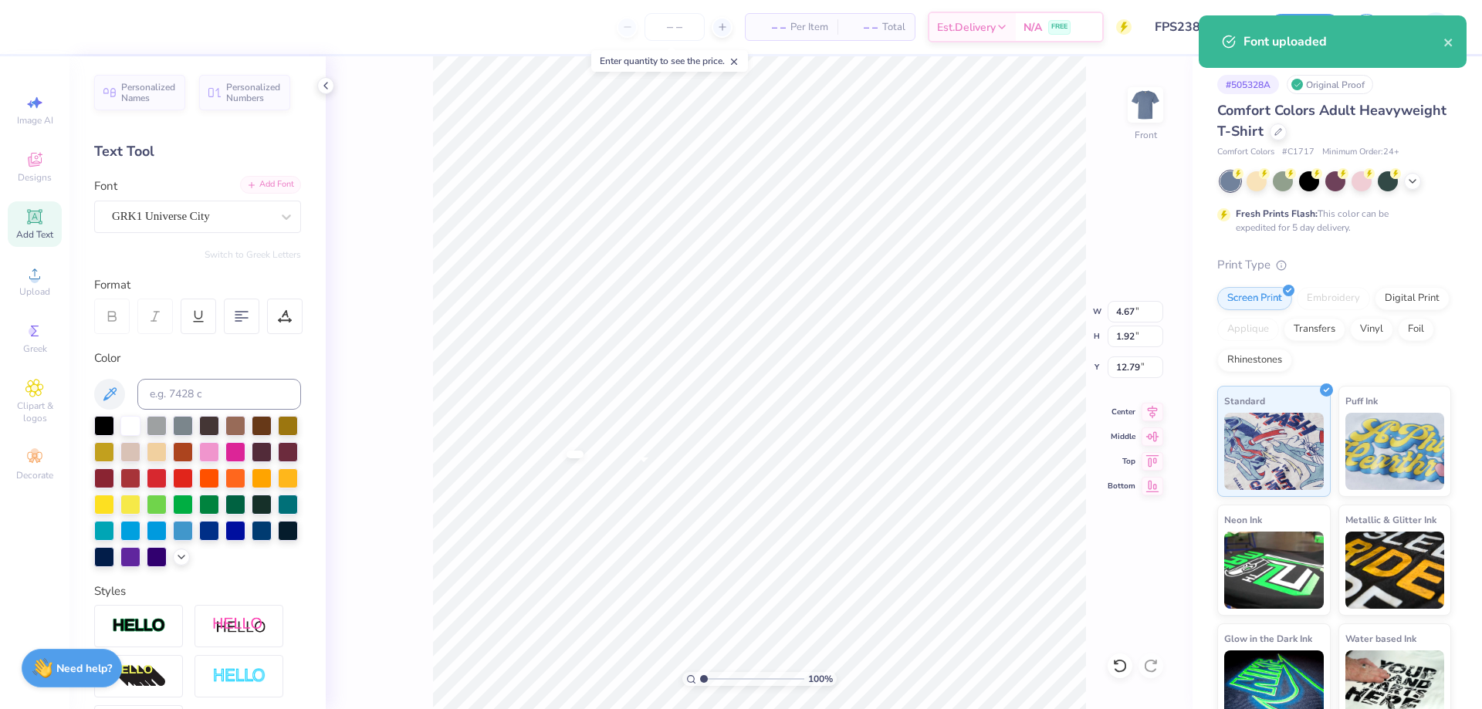
type input "18.31"
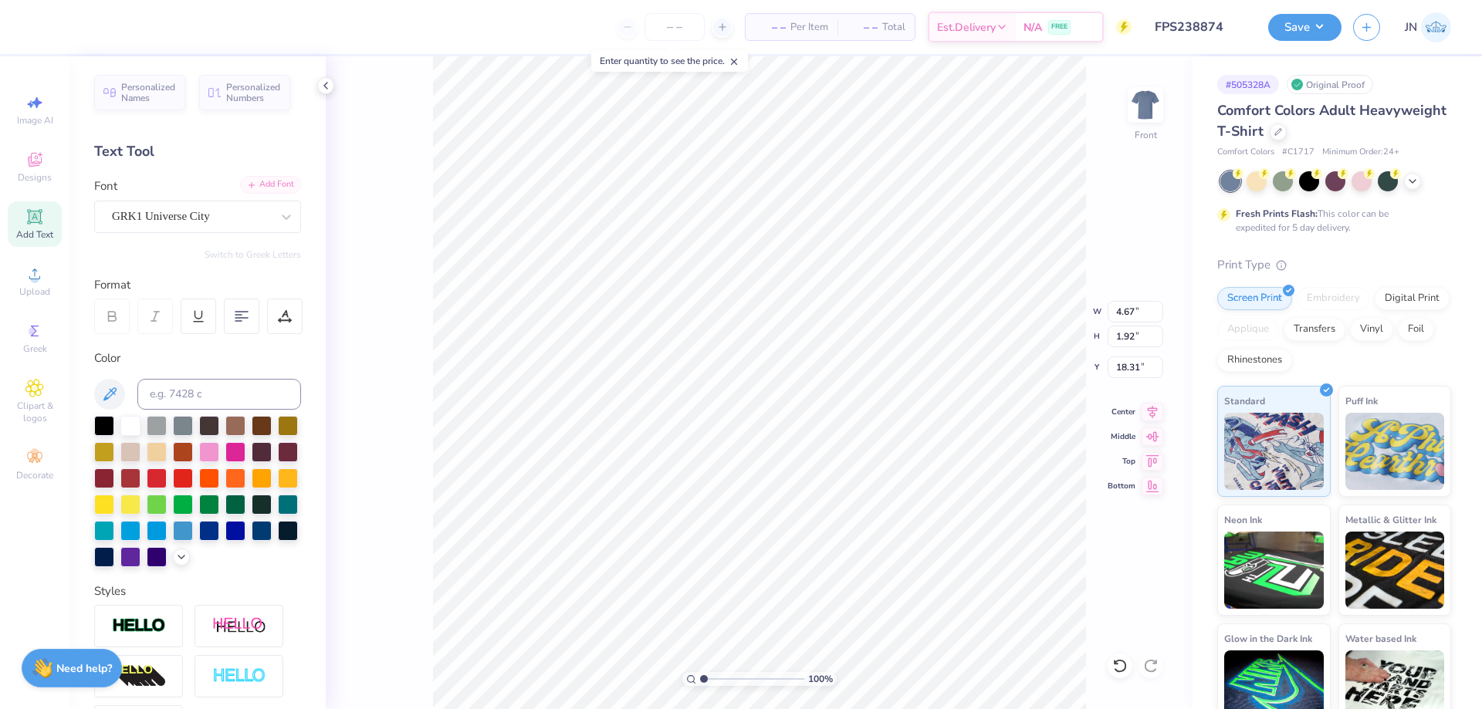
type textarea "aoP"
type input "4.60"
type input "1.81"
type input "18.36"
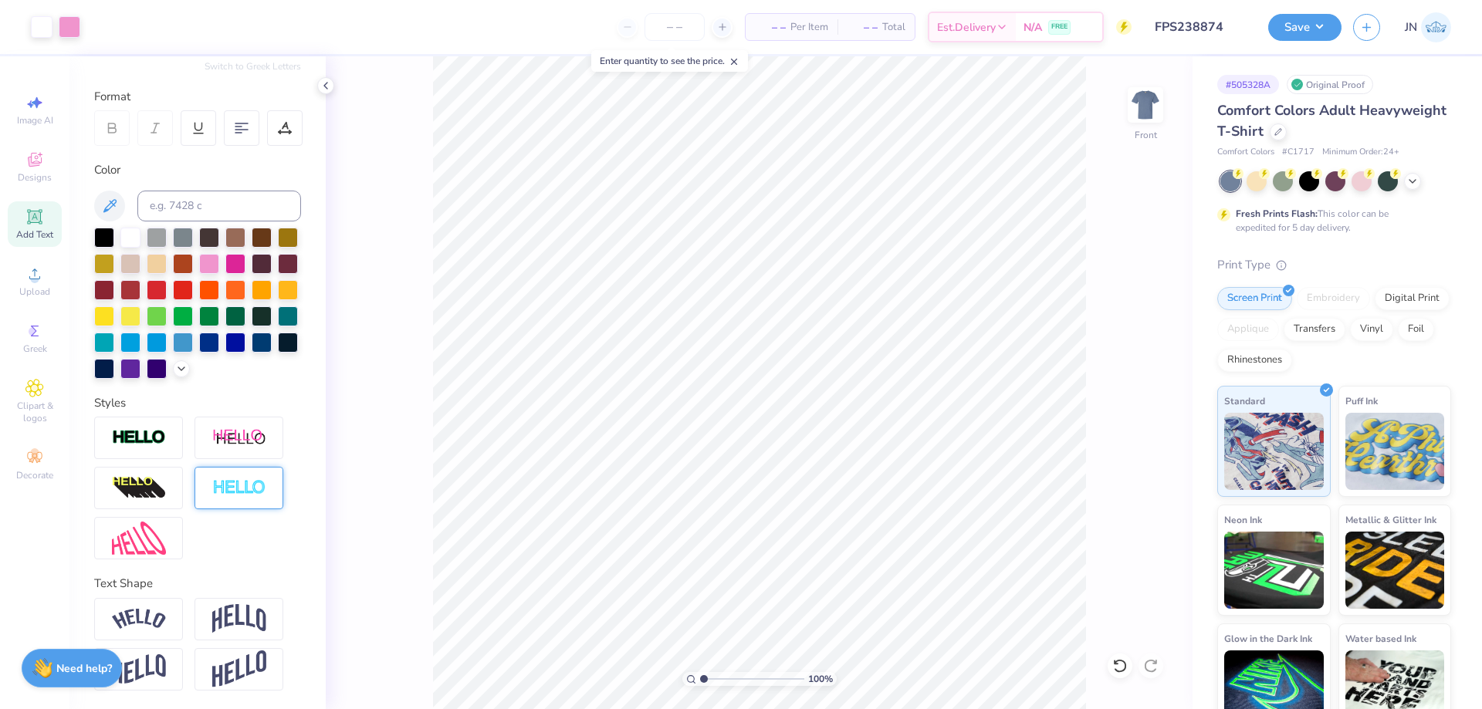
scroll to position [215, 0]
click at [154, 667] on img at bounding box center [139, 669] width 54 height 30
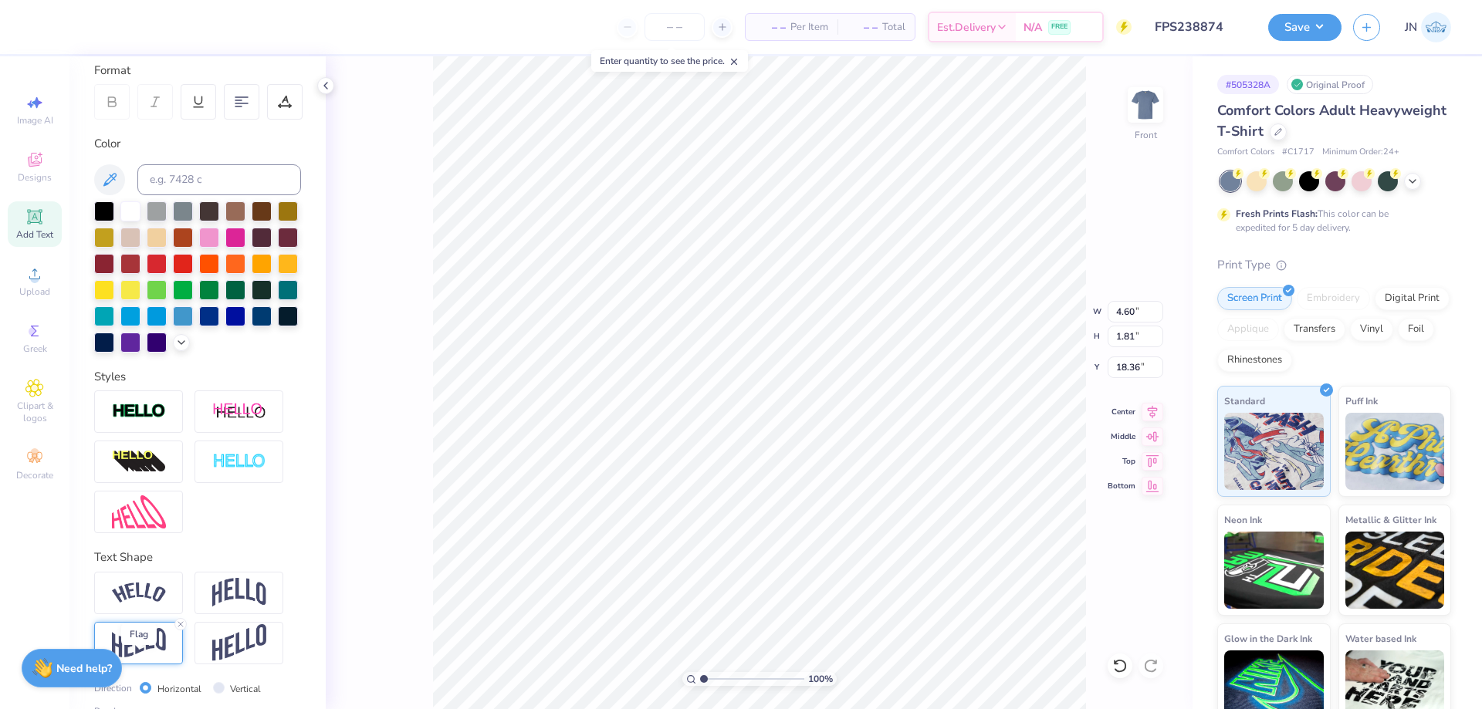
type input "2.61"
type input "17.96"
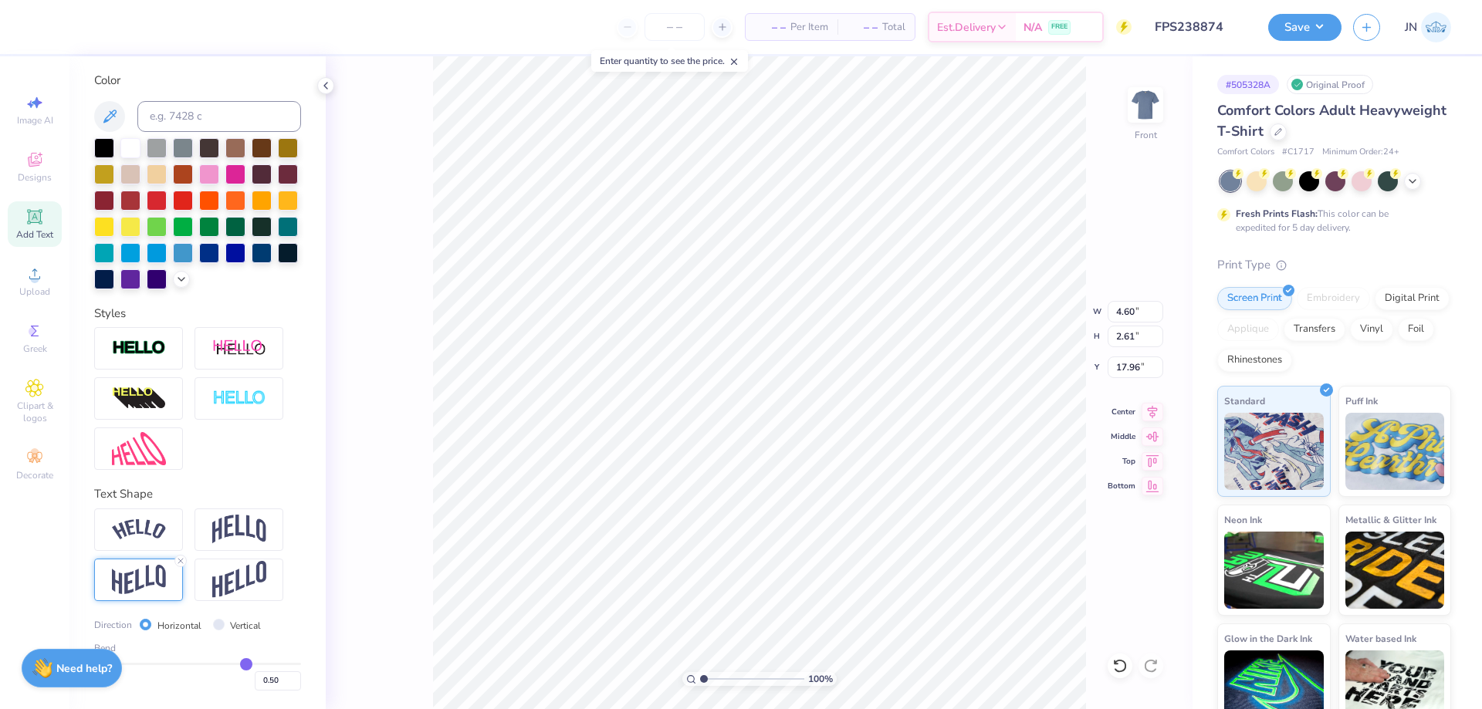
scroll to position [304, 0]
type input "0.49"
type input "0.47"
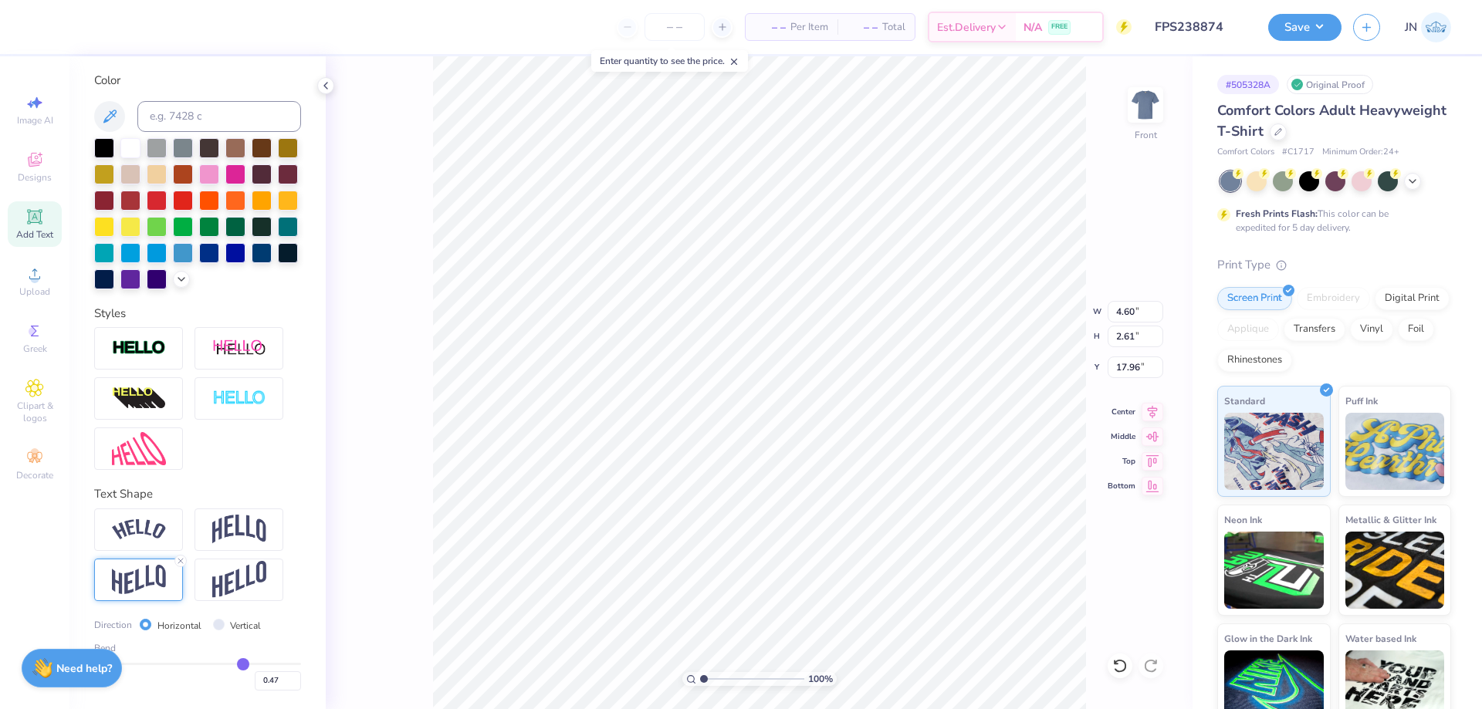
type input "0.45"
type input "0.43"
type input "0.42"
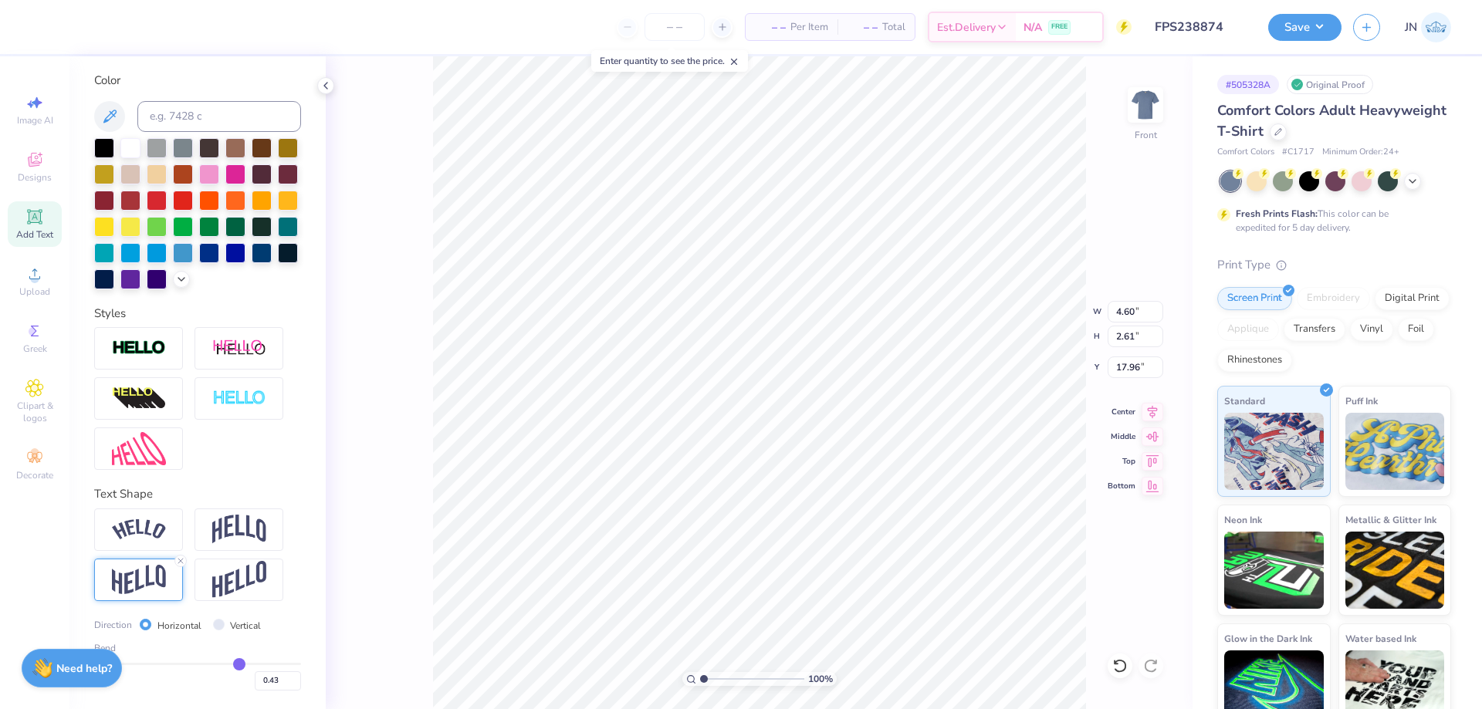
type input "0.42"
type input "0.41"
type input "0.4"
type input "0.40"
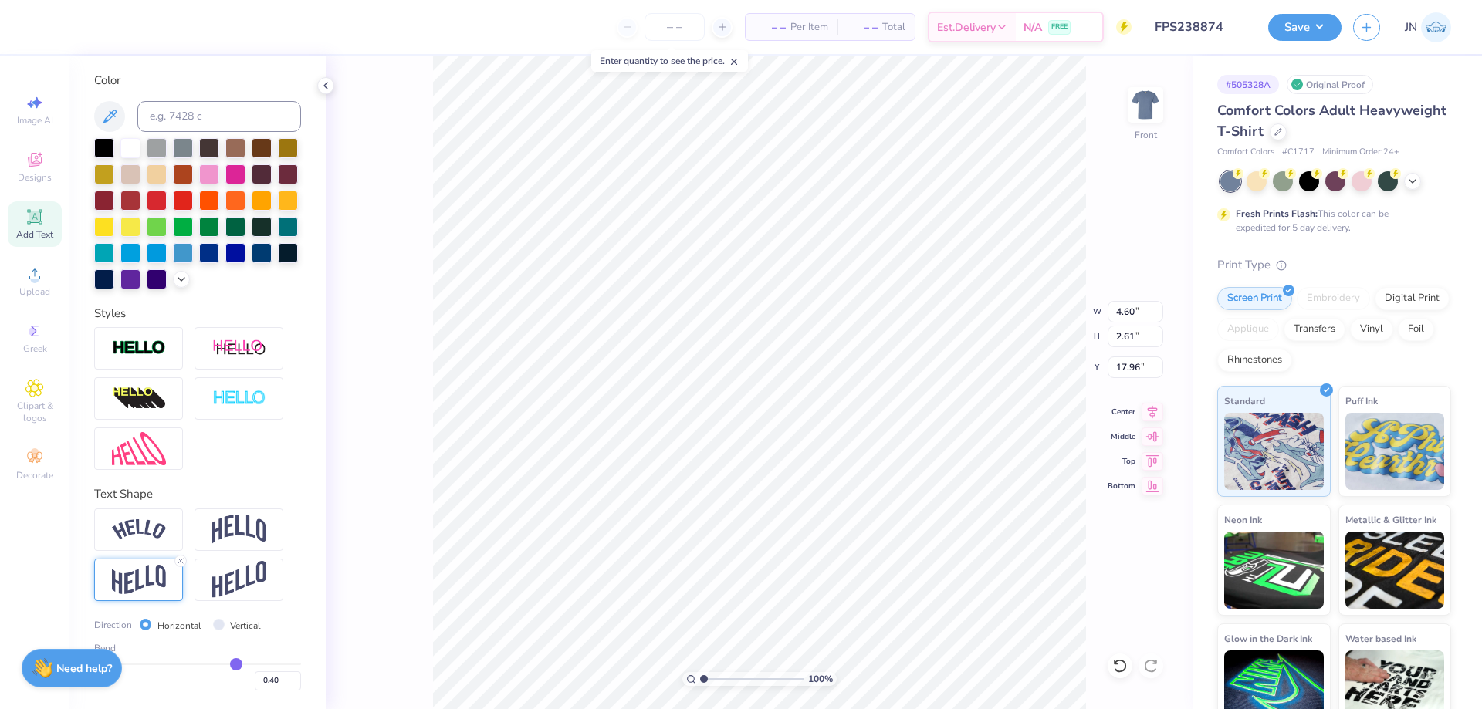
type input "0.39"
type input "0.38"
type input "0.37"
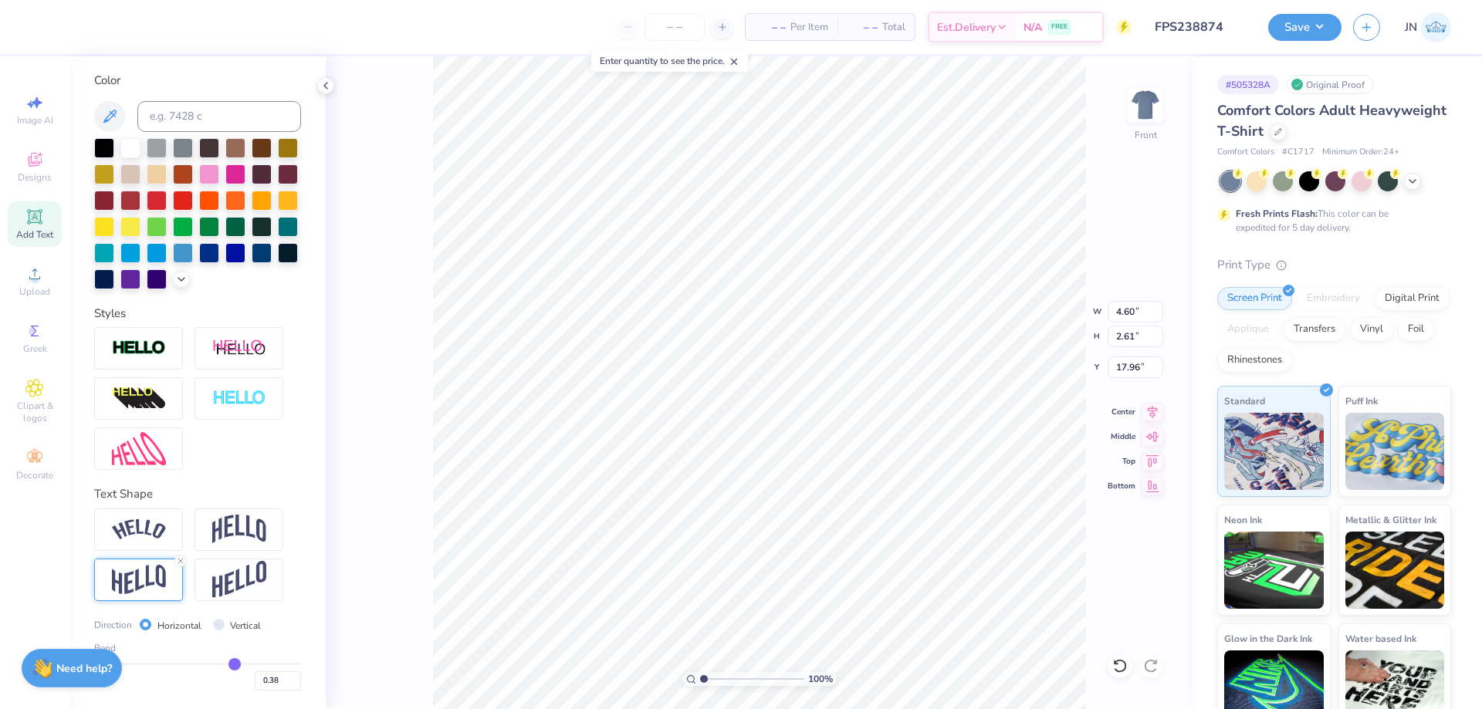
type input "0.37"
type input "0.36"
type input "0.35"
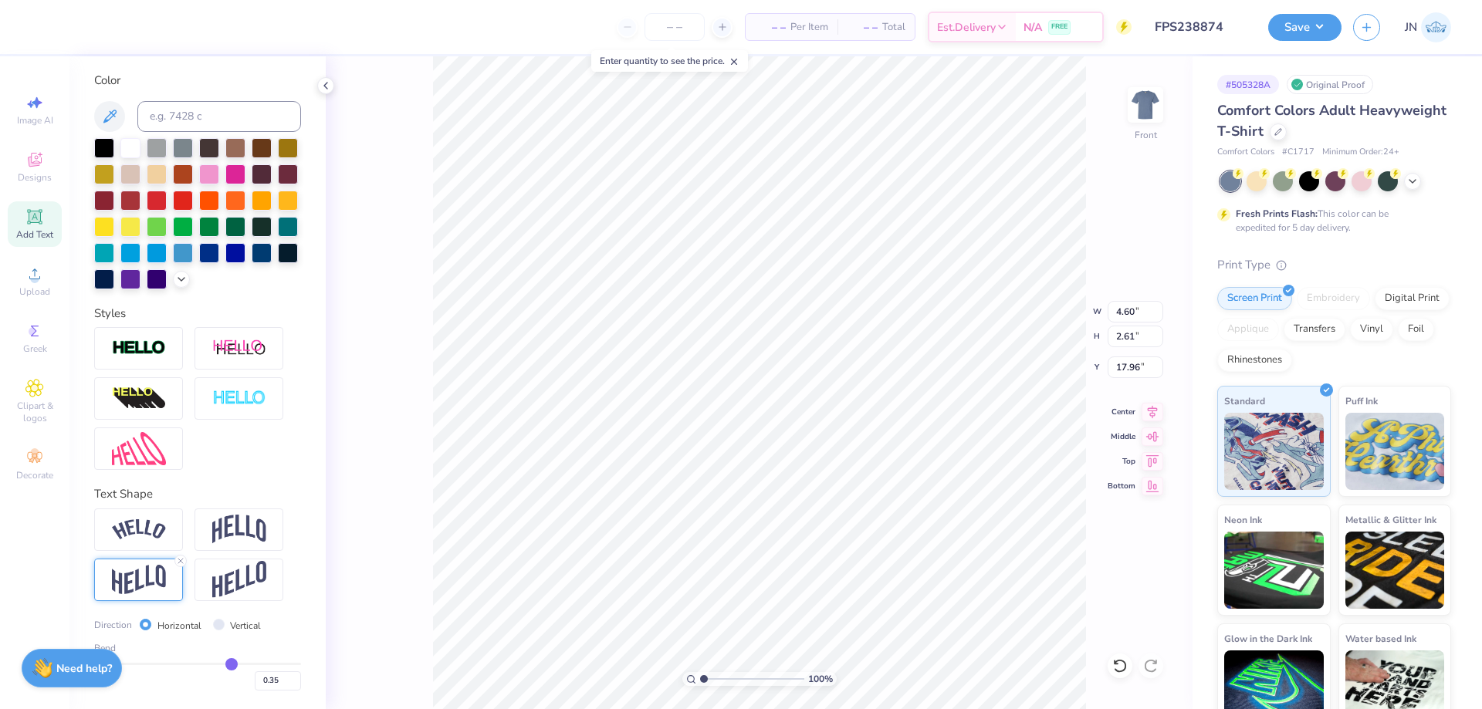
type input "0.34"
type input "0.33"
type input "0.32"
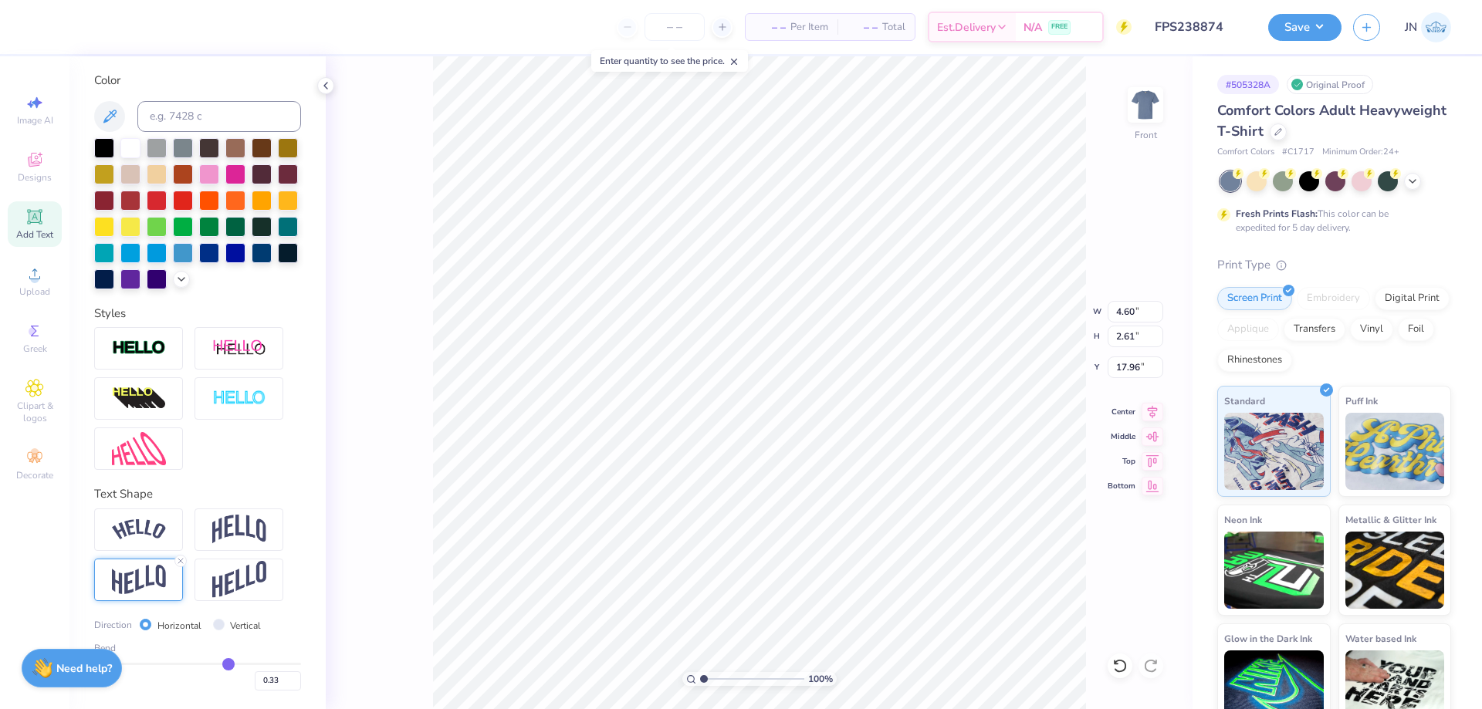
type input "0.32"
type input "0.31"
type input "0.3"
type input "0.30"
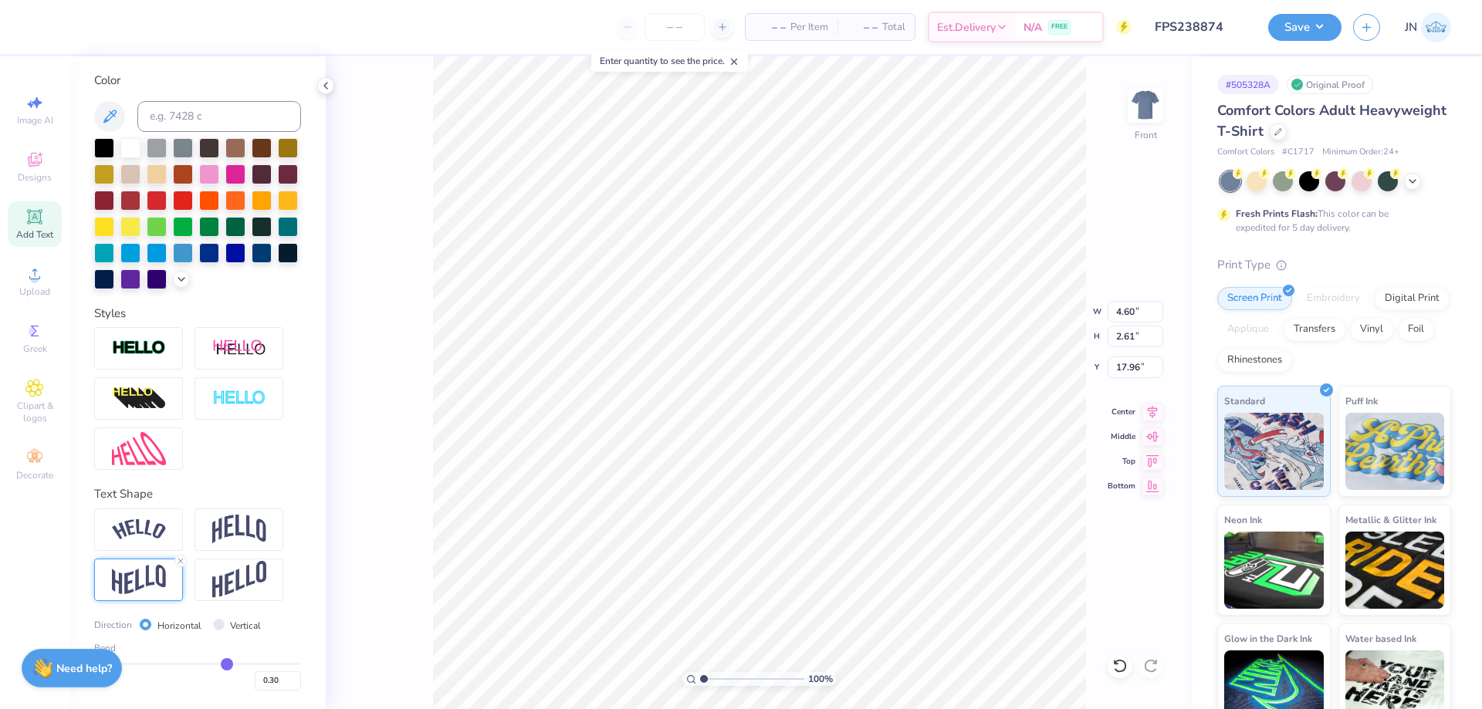
type input "0.29"
type input "0.28"
type input "0.27"
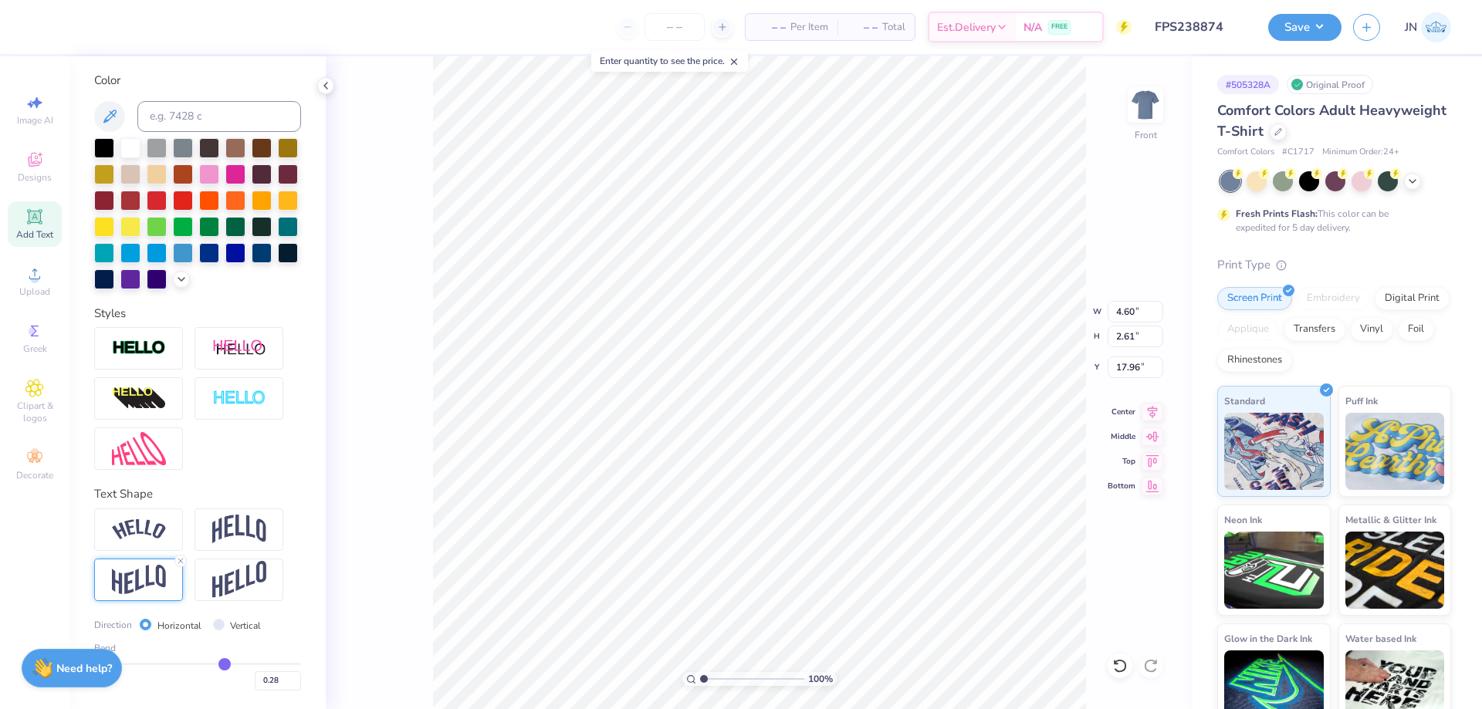
type input "0.27"
type input "0.26"
type input "0.25"
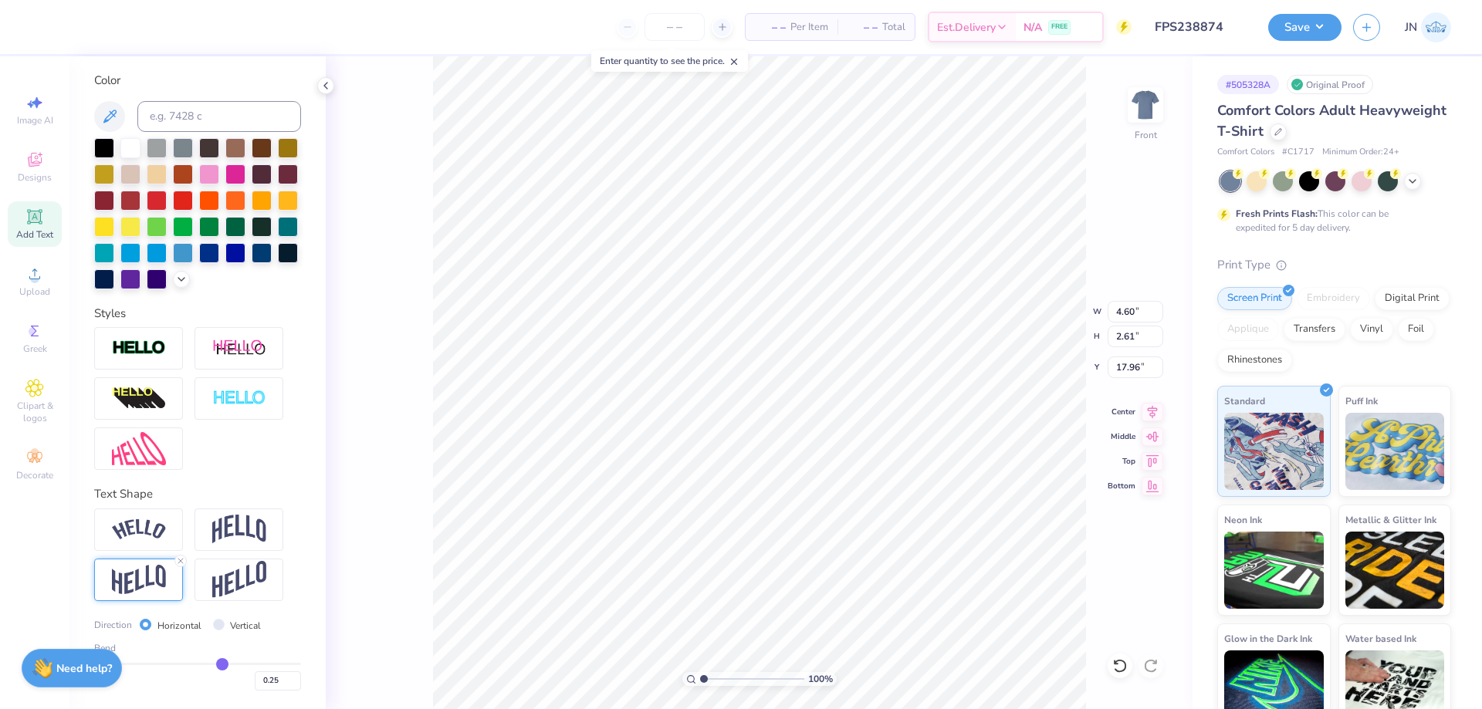
type input "0.24"
drag, startPoint x: 238, startPoint y: 664, endPoint x: 214, endPoint y: 662, distance: 24.0
type input "0.24"
click at [214, 663] on input "range" at bounding box center [197, 664] width 207 height 2
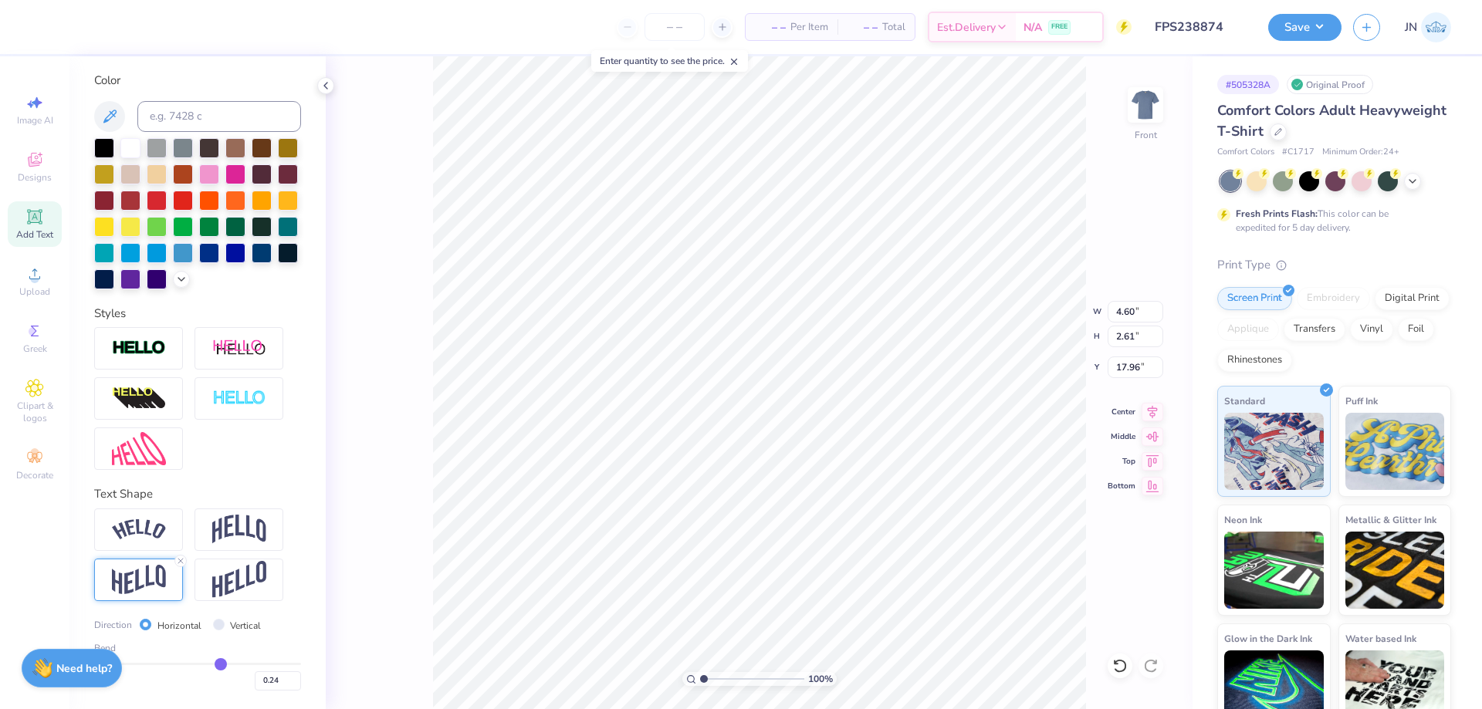
type input "2.14"
type input "6.36"
type input "2.76"
type input "1.28"
type input "2.89"
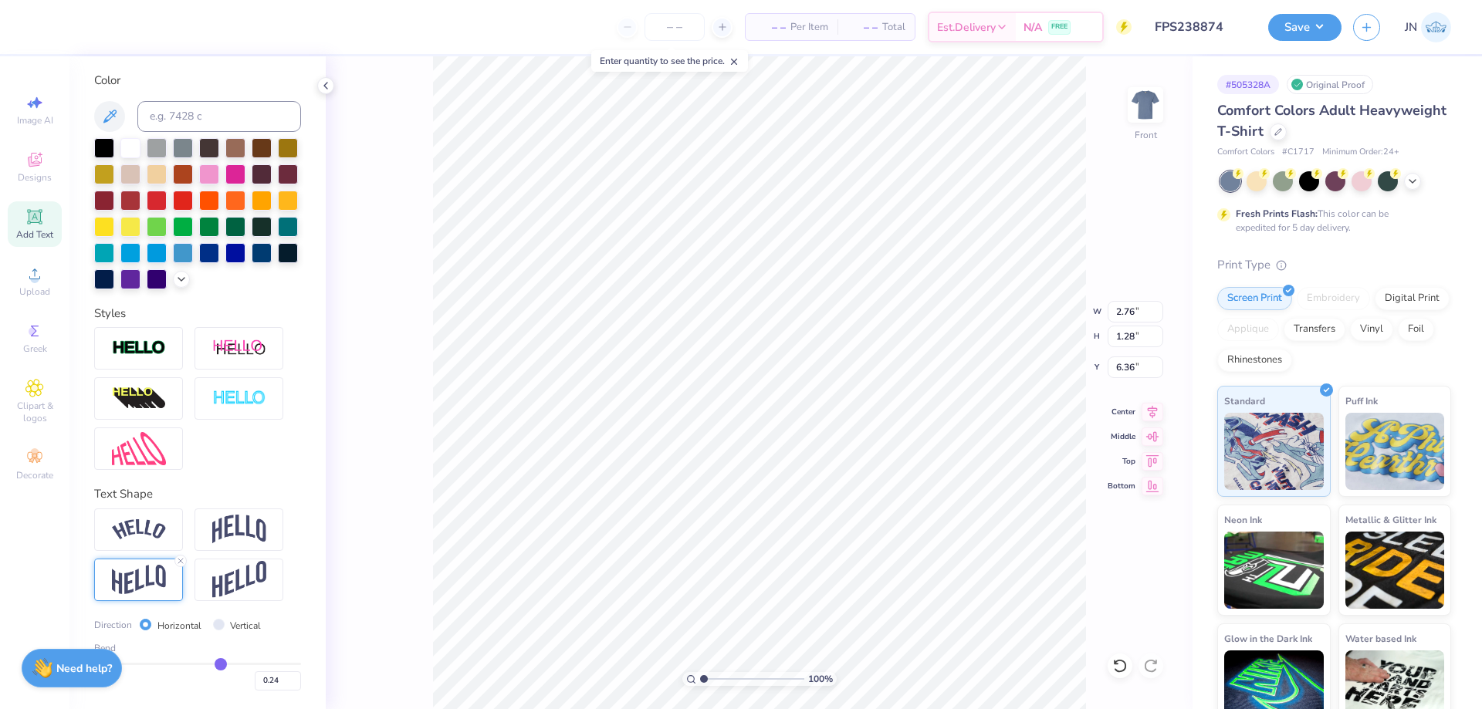
type input "1.41"
type input "6.87"
type input "2.51"
type input "1.22"
type input "7.13"
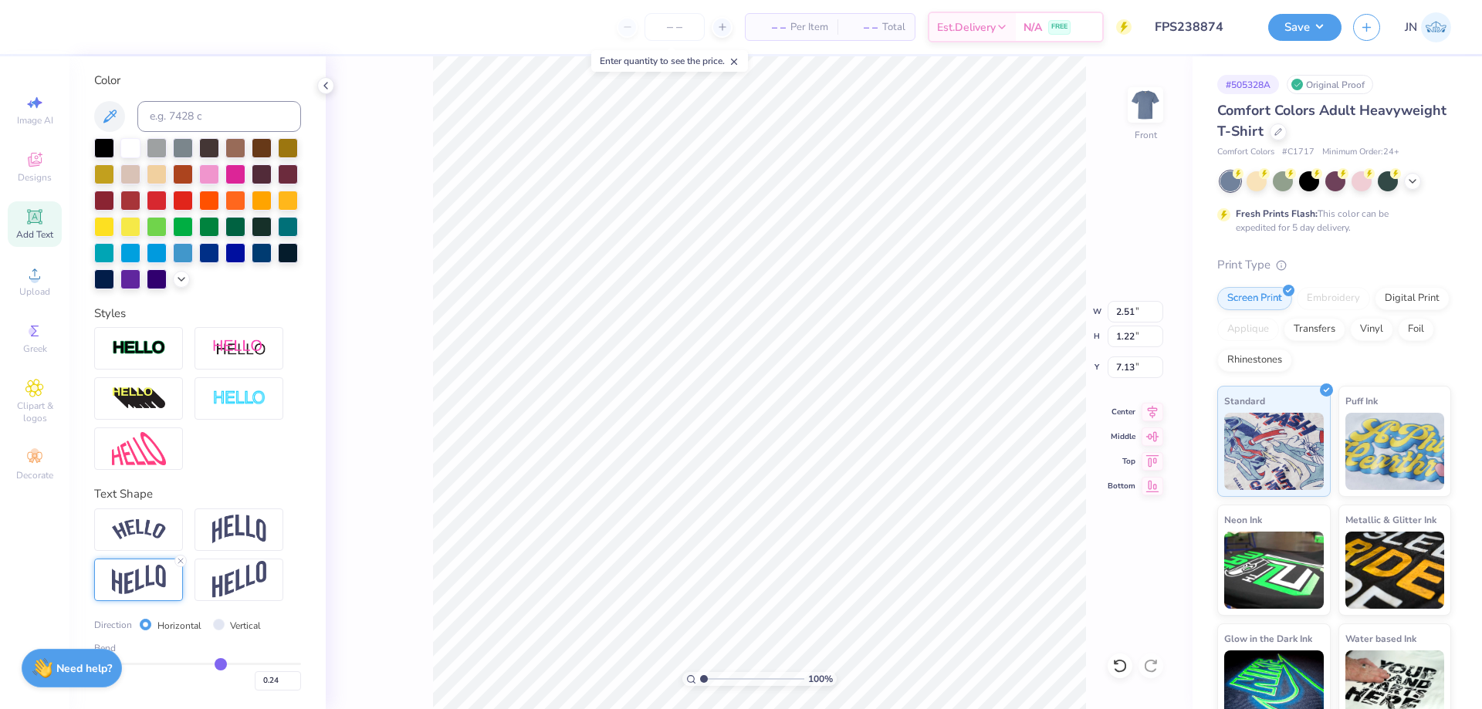
type input "0.2"
type input "0.20"
type input "0.18"
type input "0.17"
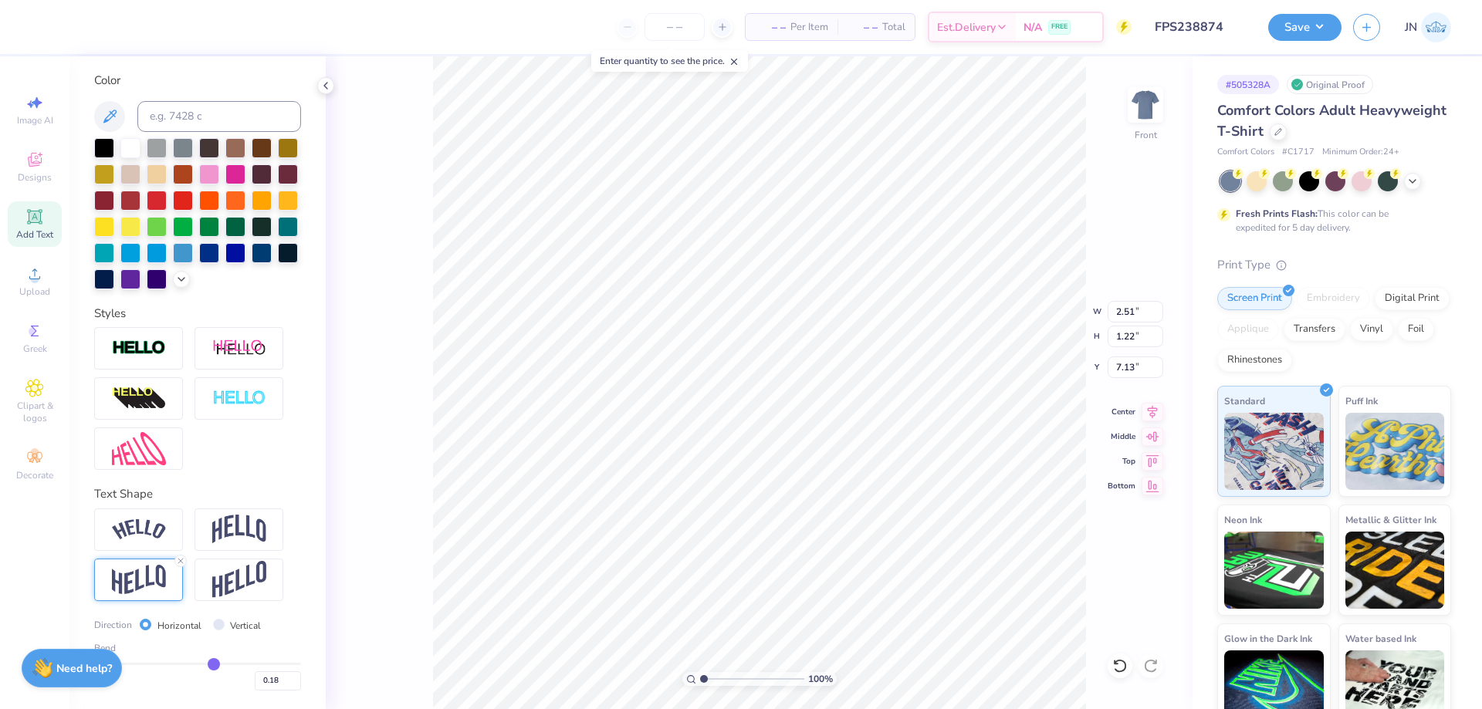
type input "0.17"
type input "0.16"
type input "0.15"
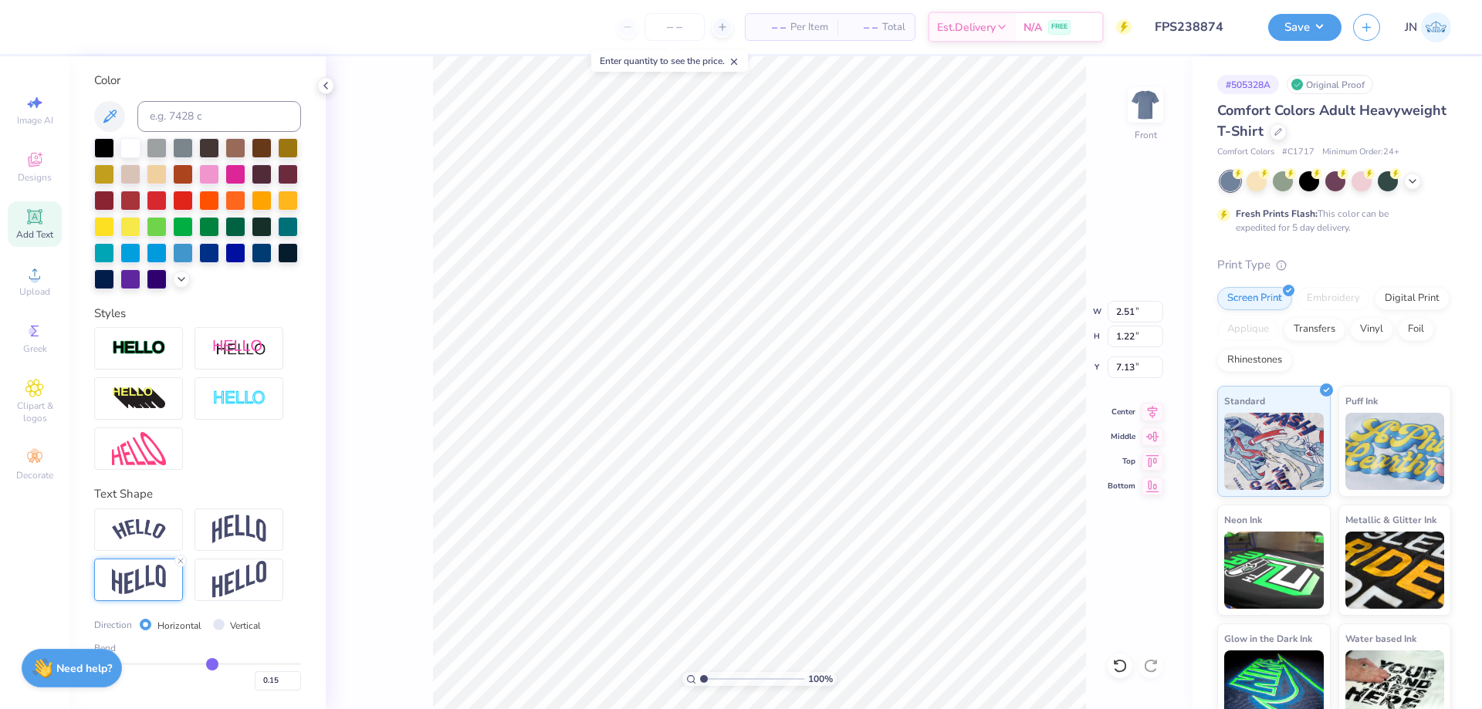
type input "0.13"
type input "0.12"
type input "0.11"
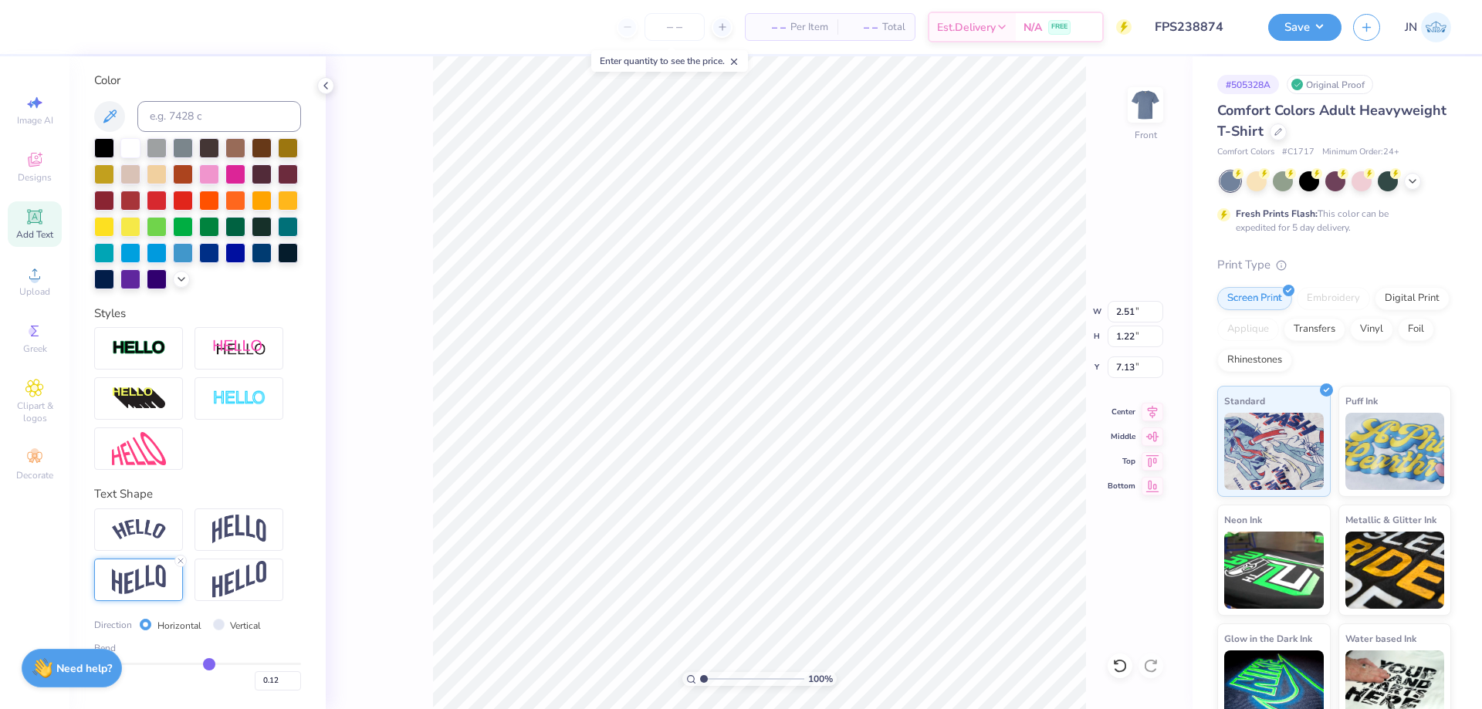
type input "0.11"
type input "0.1"
type input "0.10"
drag, startPoint x: 211, startPoint y: 661, endPoint x: 201, endPoint y: 661, distance: 10.0
type input "0.1"
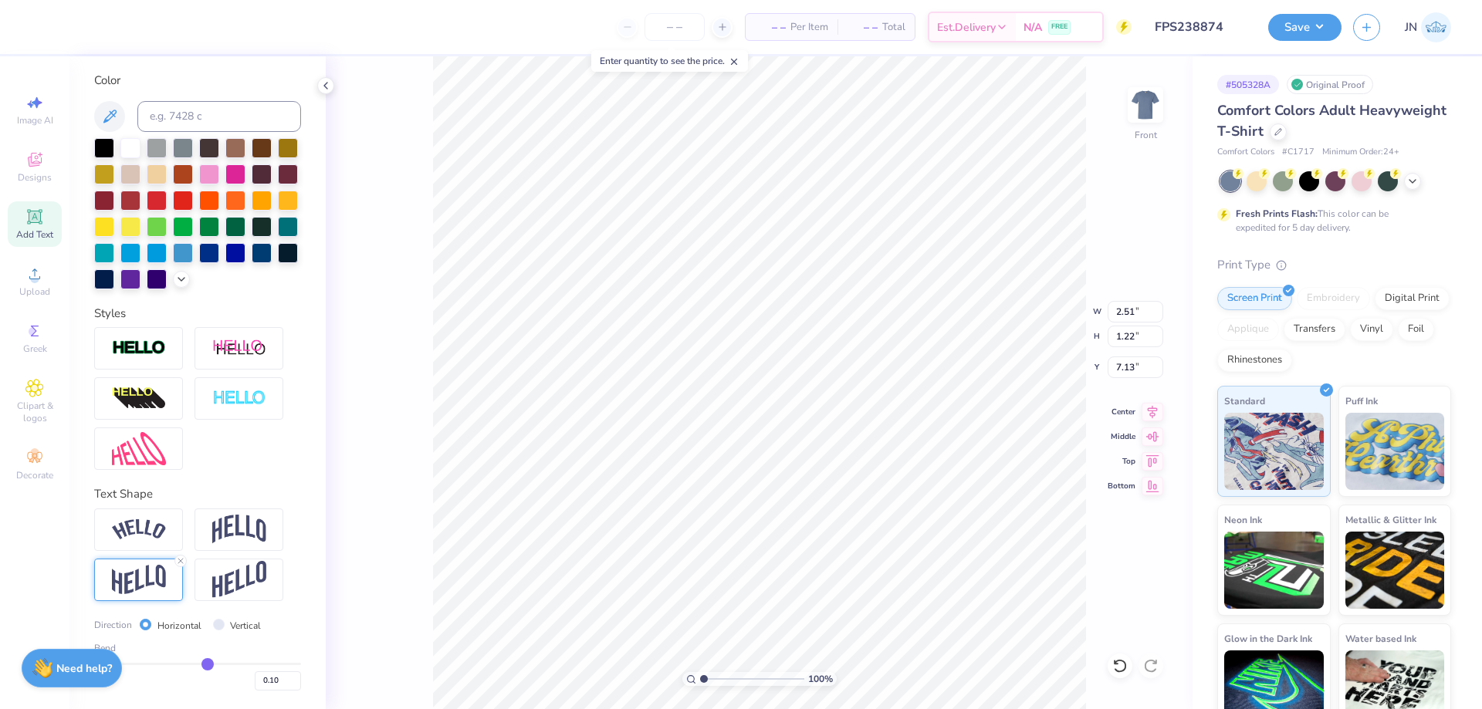
click at [201, 663] on input "range" at bounding box center [197, 664] width 207 height 2
type input "2.50"
type input "1.26"
type input "7.09"
type input "2.53"
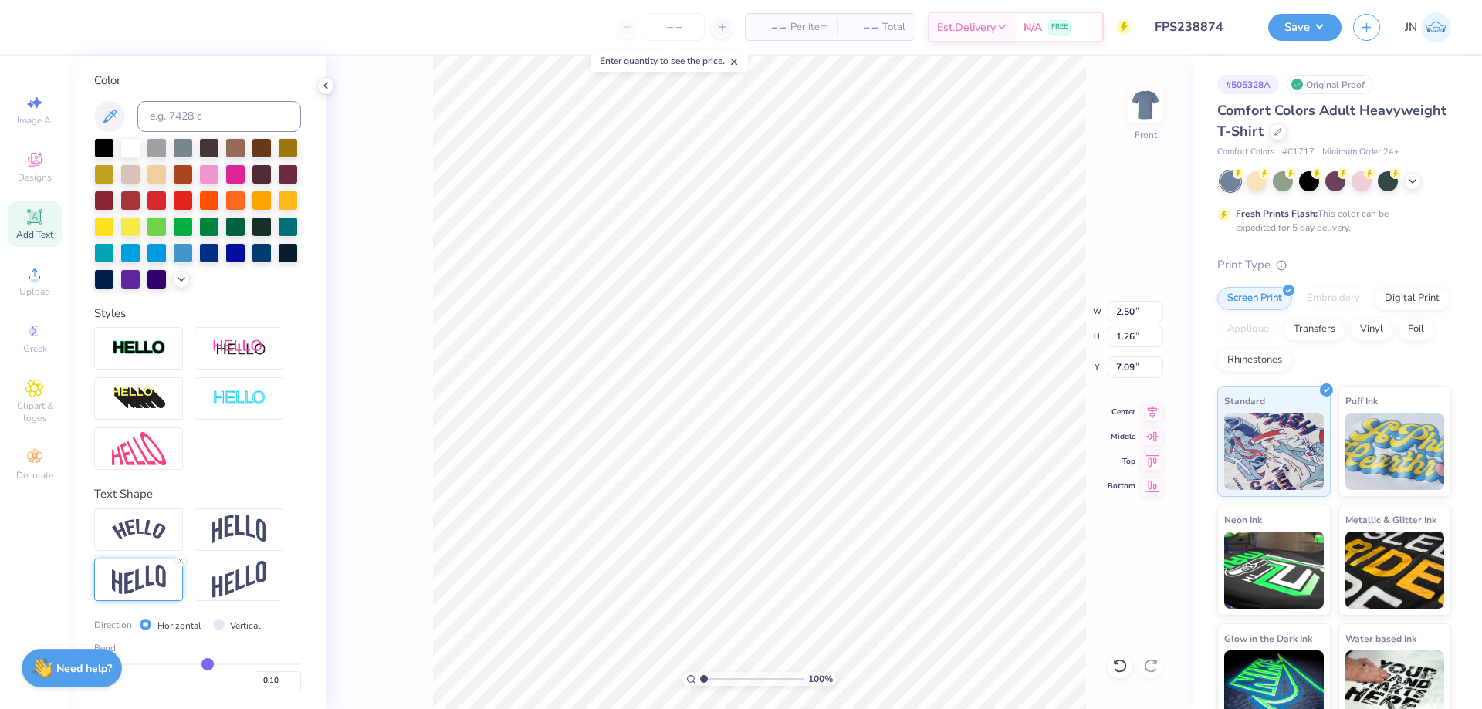
type input "1.41"
type input "7.02"
type input "1.46"
type input "7.00"
drag, startPoint x: 1091, startPoint y: 84, endPoint x: 185, endPoint y: 11, distance: 908.9
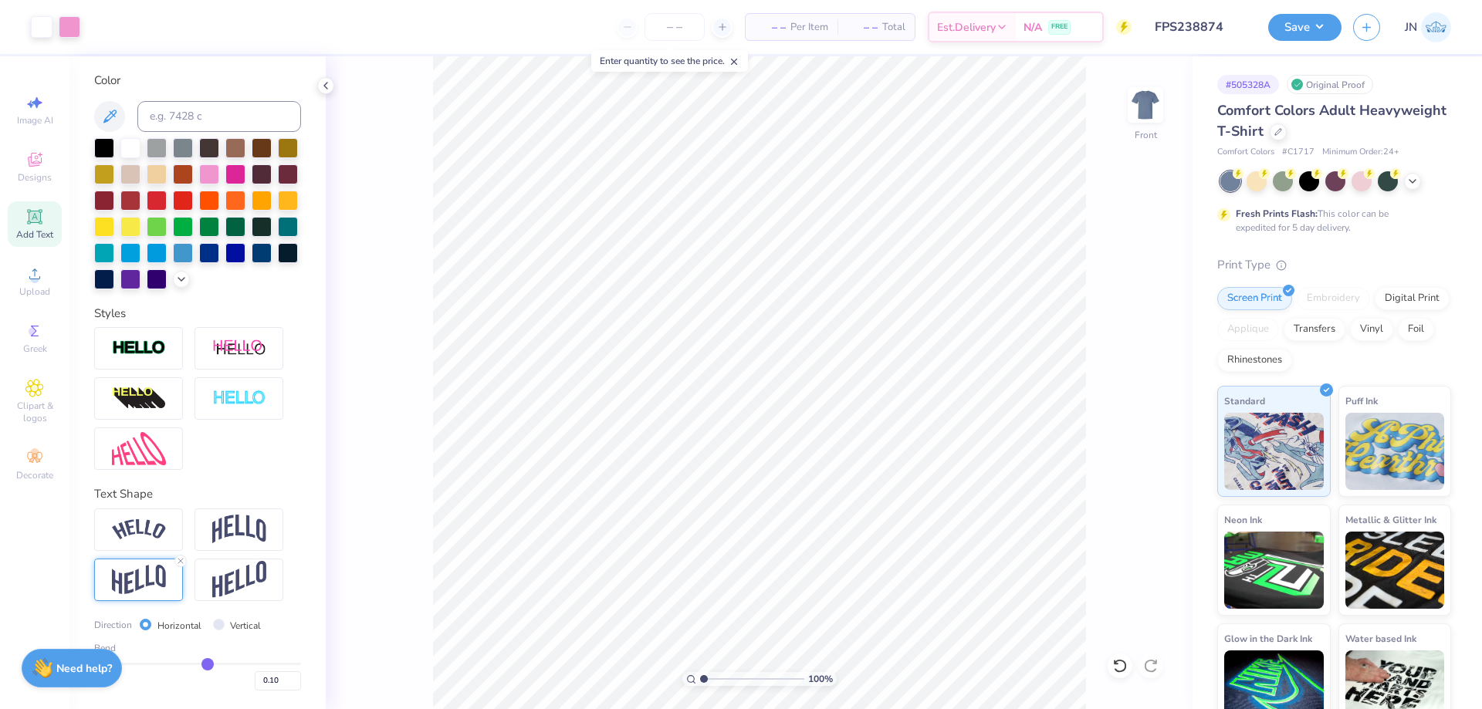
click at [185, 11] on div "– – Per Item – – Total Est. Delivery N/A FREE" at bounding box center [611, 27] width 1039 height 54
click at [720, 678] on input "range" at bounding box center [752, 679] width 104 height 14
click at [711, 678] on input "range" at bounding box center [752, 679] width 104 height 14
drag, startPoint x: 713, startPoint y: 678, endPoint x: 703, endPoint y: 679, distance: 10.1
type input "1"
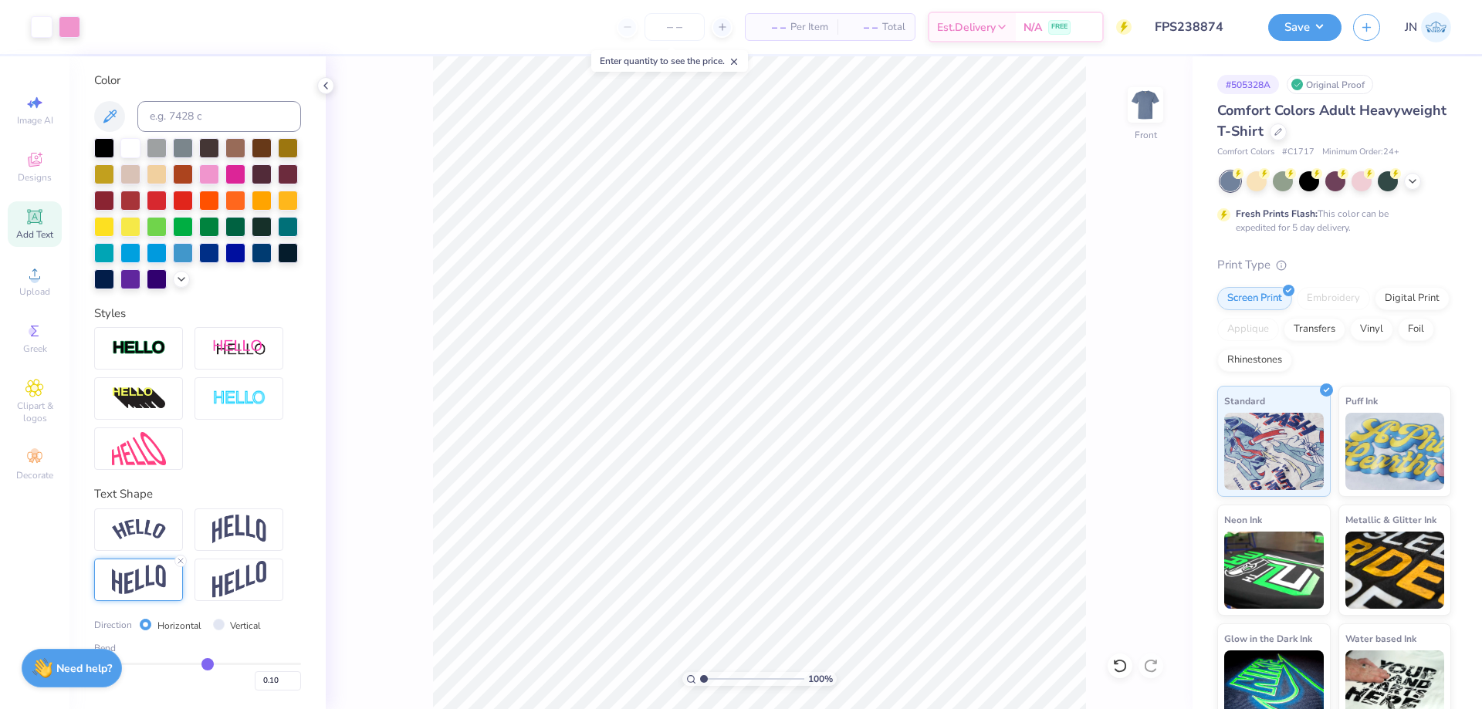
click at [703, 679] on input "range" at bounding box center [752, 679] width 104 height 14
